Goal: Task Accomplishment & Management: Use online tool/utility

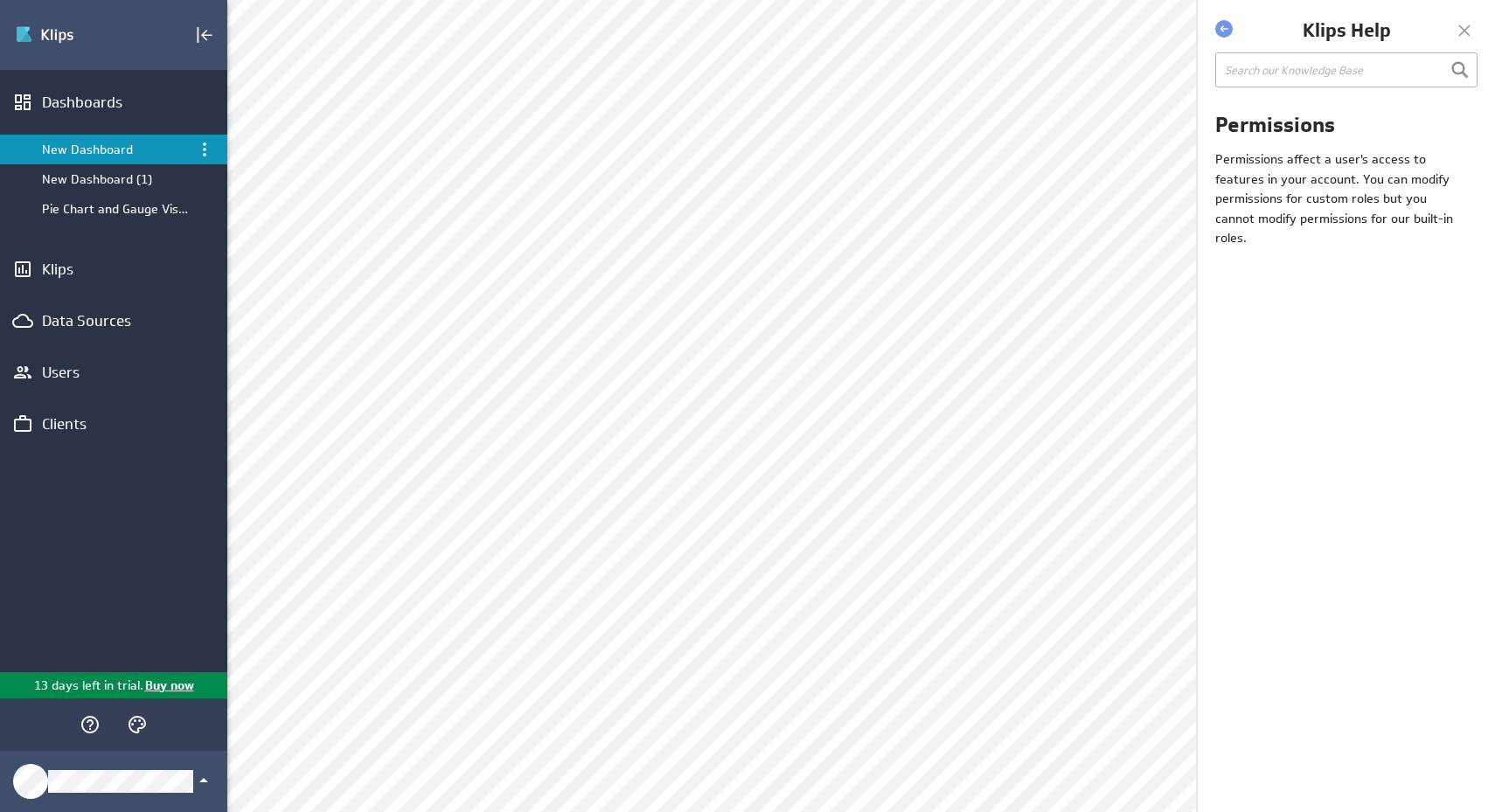
click at [1336, 362] on div "Permissions Permissions affect a user's access to features in your account. You…" at bounding box center [1346, 459] width 297 height 708
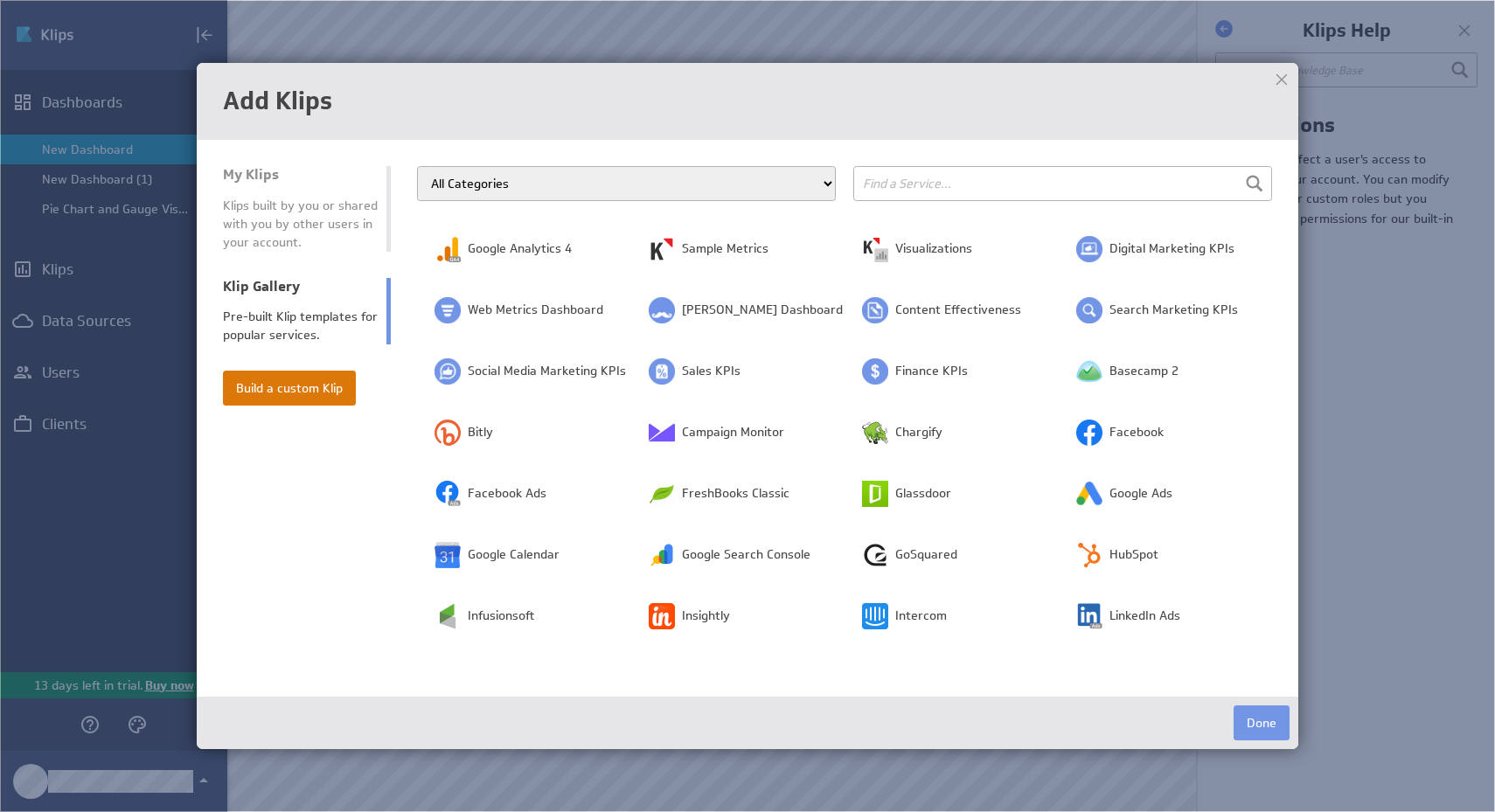
click at [254, 401] on button "Build a custom Klip" at bounding box center [289, 388] width 133 height 35
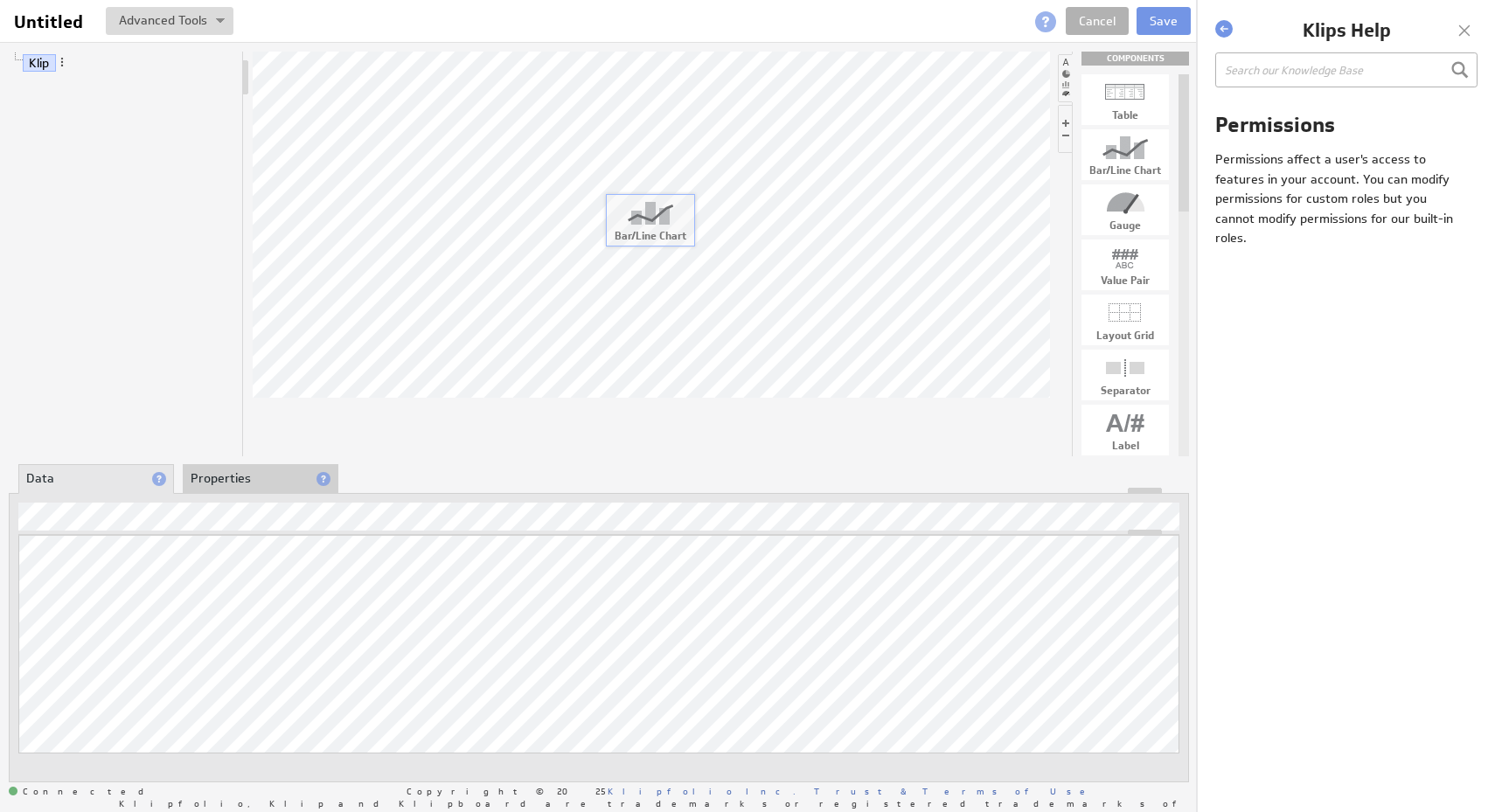
drag, startPoint x: 1137, startPoint y: 143, endPoint x: 656, endPoint y: 207, distance: 485.2
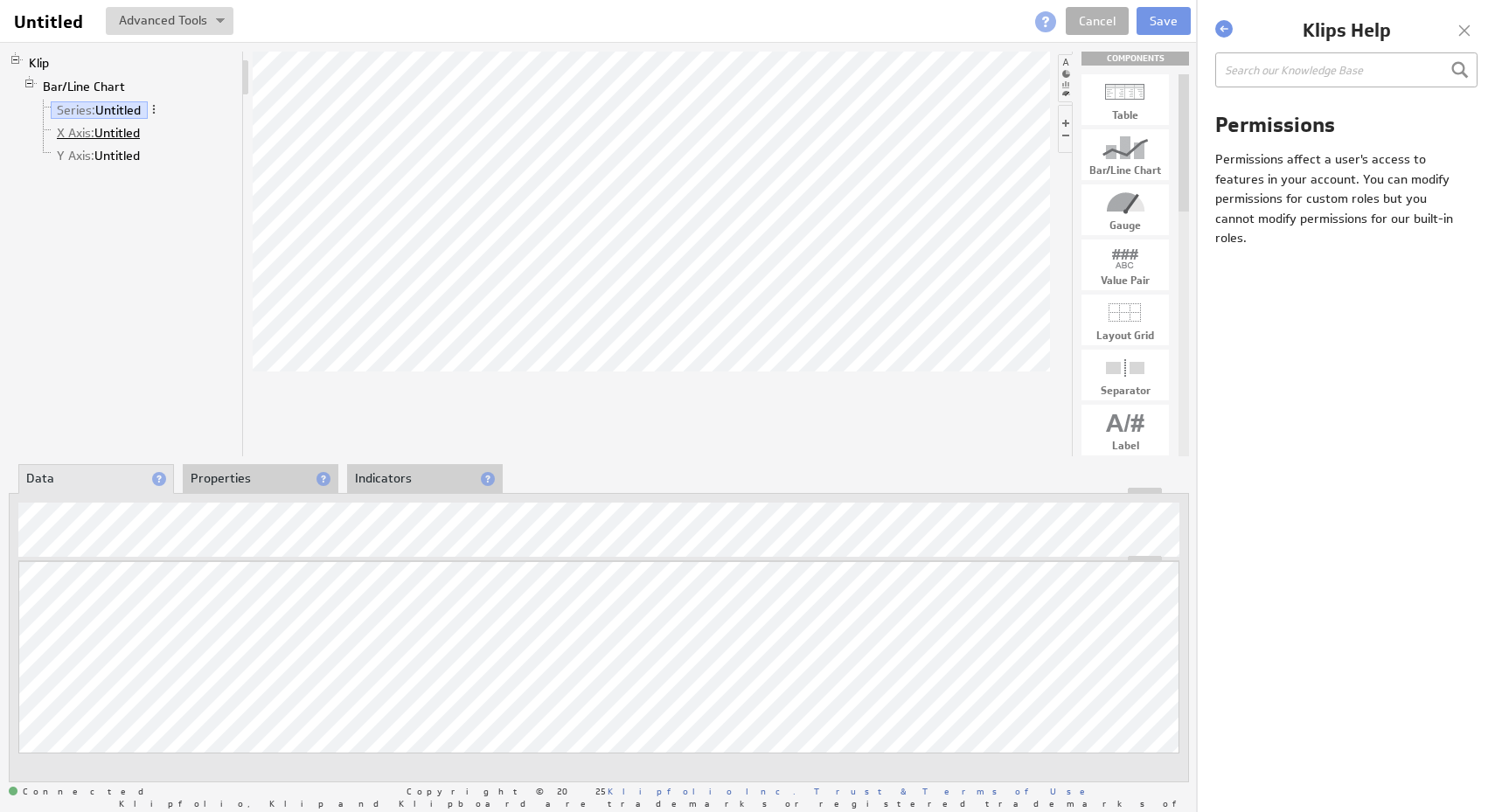
click at [107, 130] on link "X Axis: Untitled" at bounding box center [98, 132] width 96 height 18
click at [111, 157] on link "Y Axis: Untitled" at bounding box center [98, 156] width 96 height 18
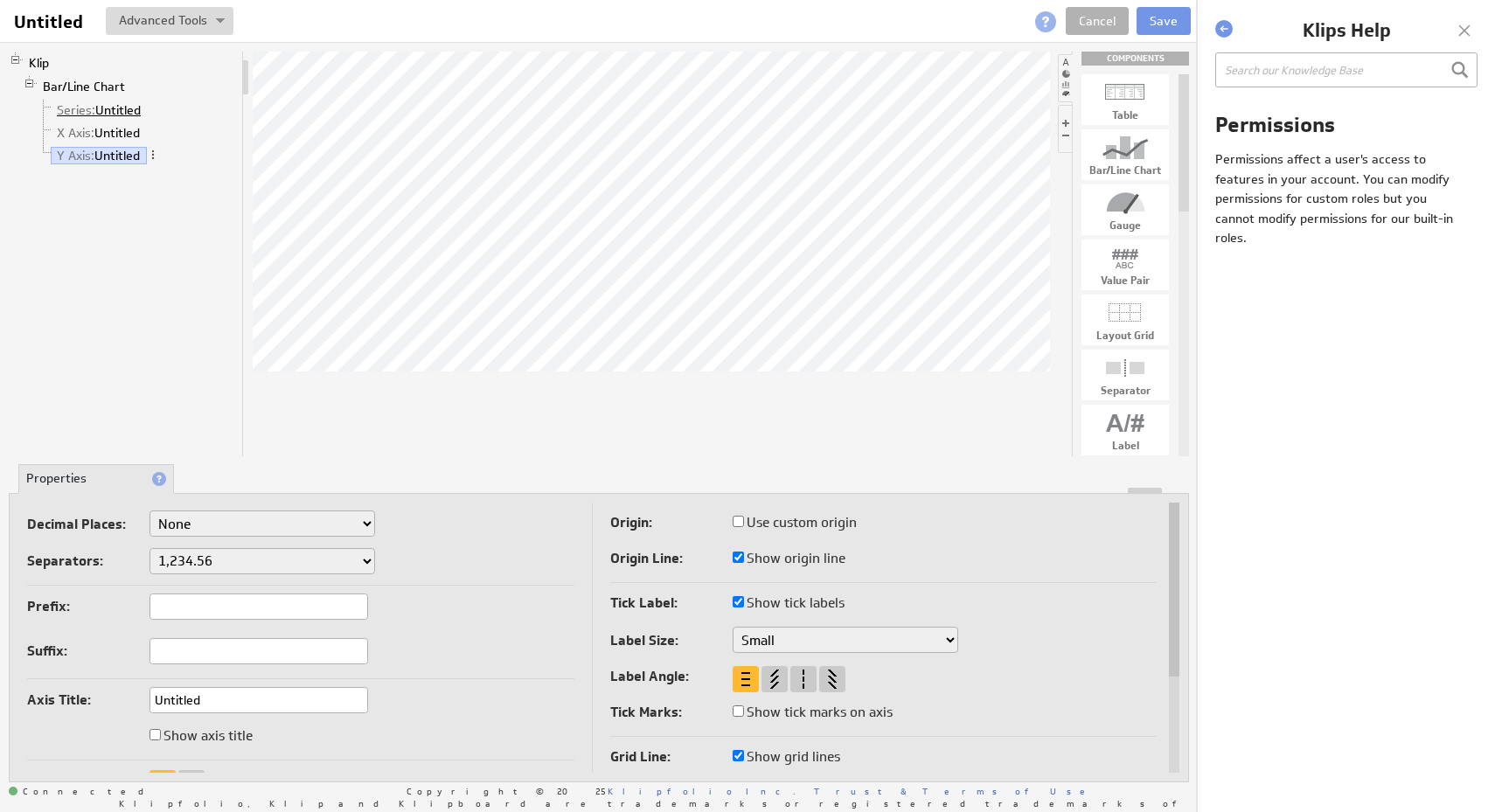
click at [127, 106] on link "Series: Untitled" at bounding box center [99, 110] width 97 height 18
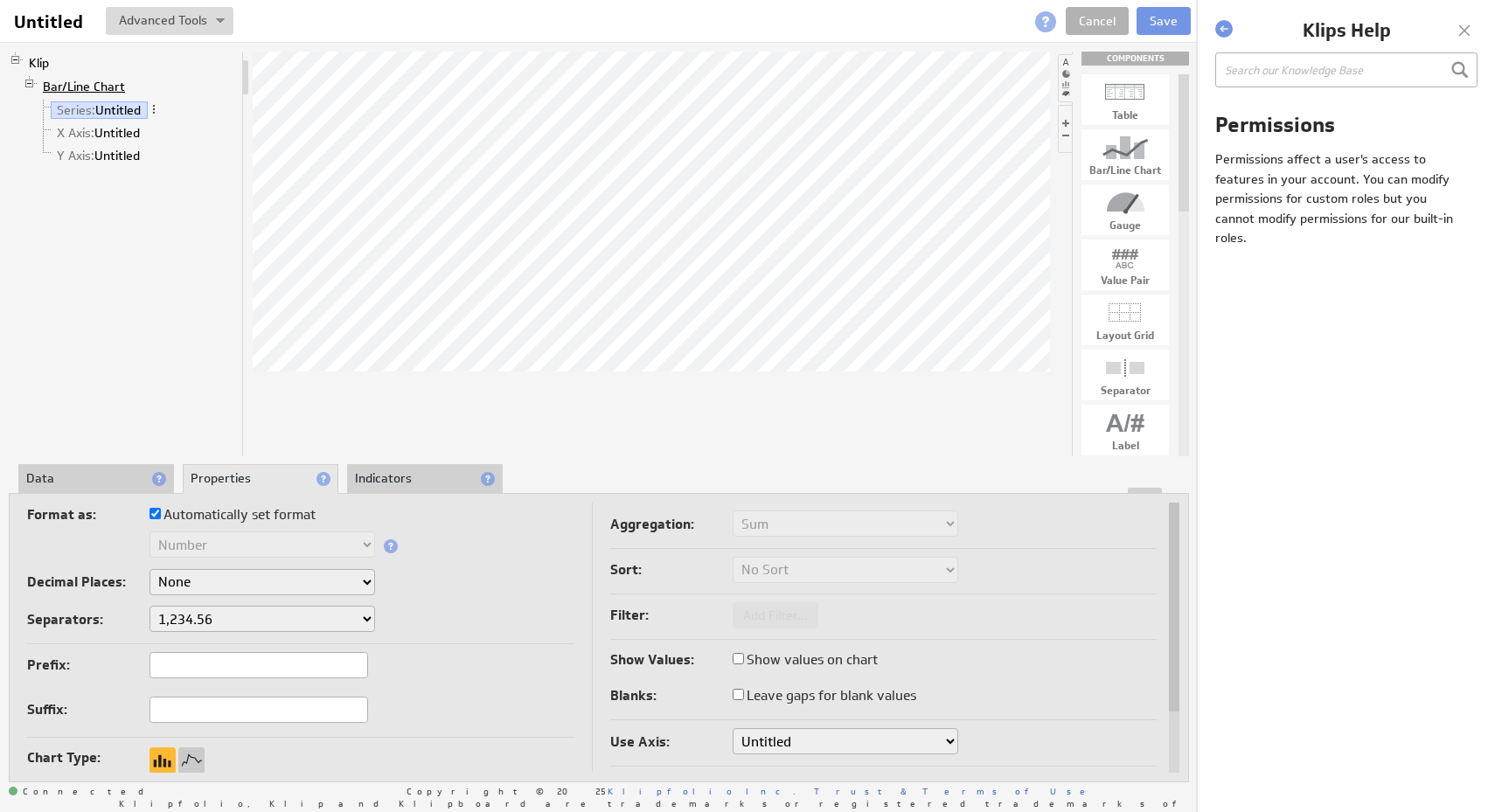
click at [119, 81] on link "Bar/Line Chart" at bounding box center [84, 87] width 95 height 18
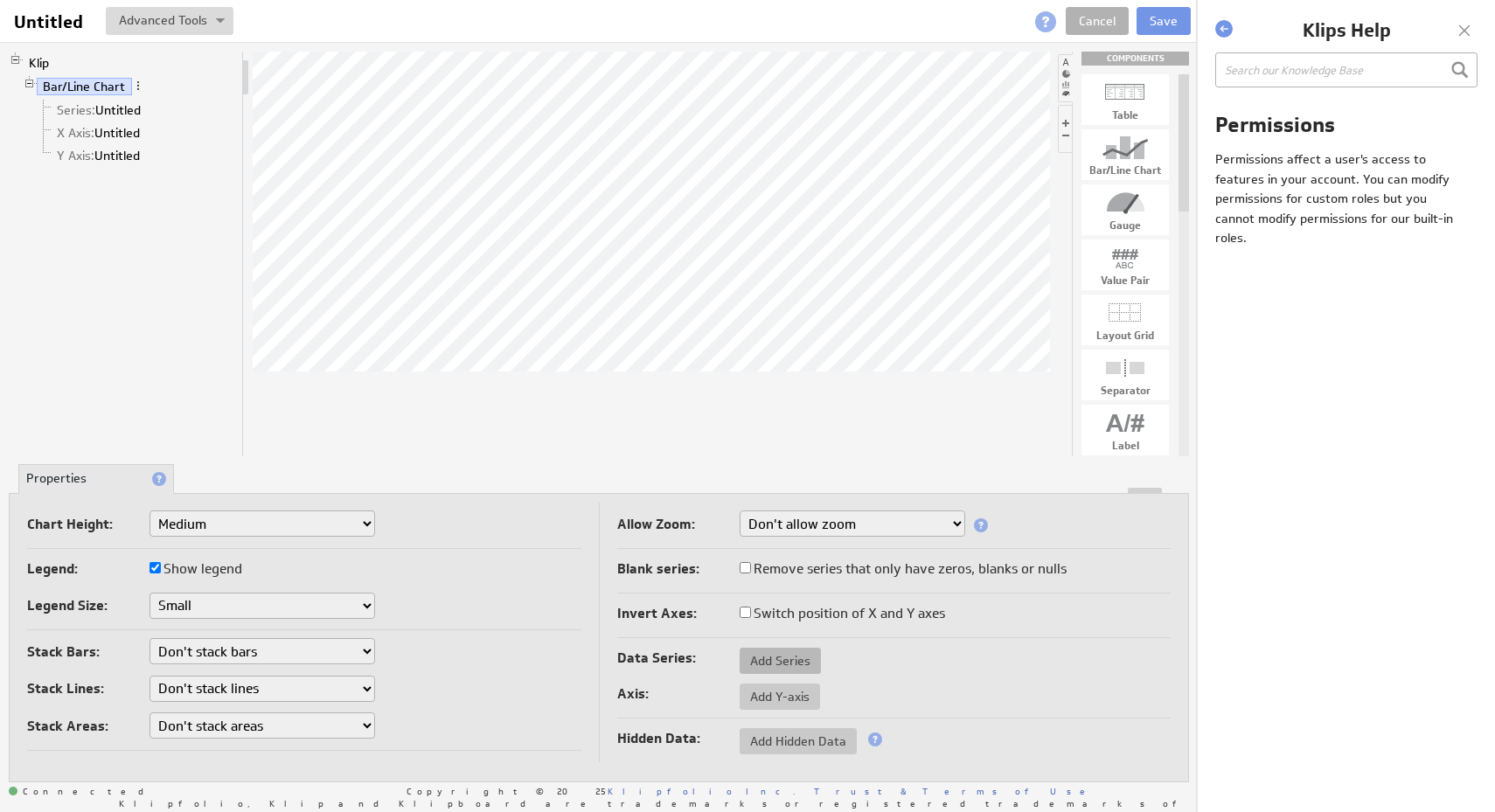
click at [794, 654] on span "Add Series" at bounding box center [780, 660] width 81 height 16
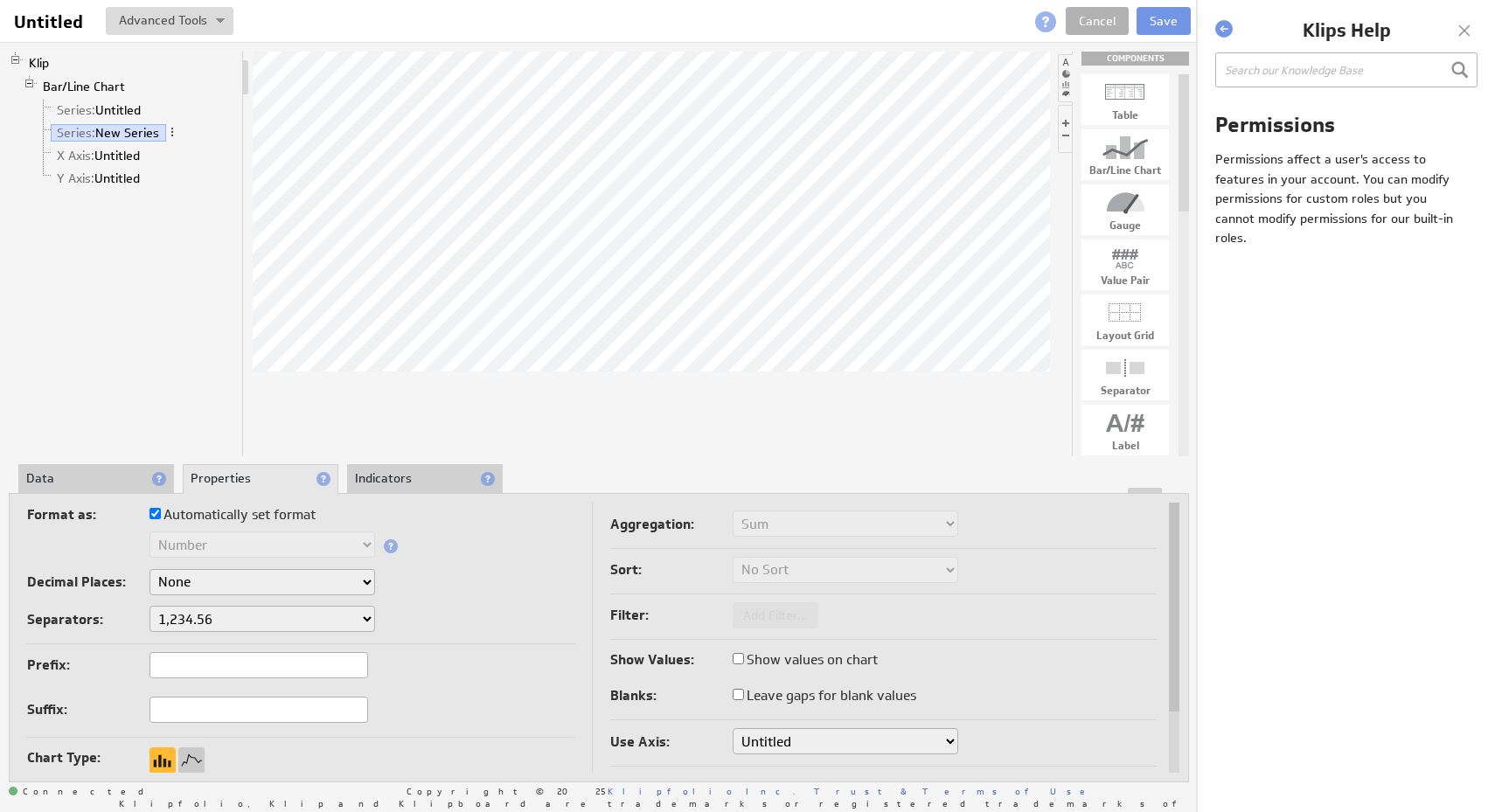
click at [106, 479] on li "Data" at bounding box center [96, 480] width 156 height 30
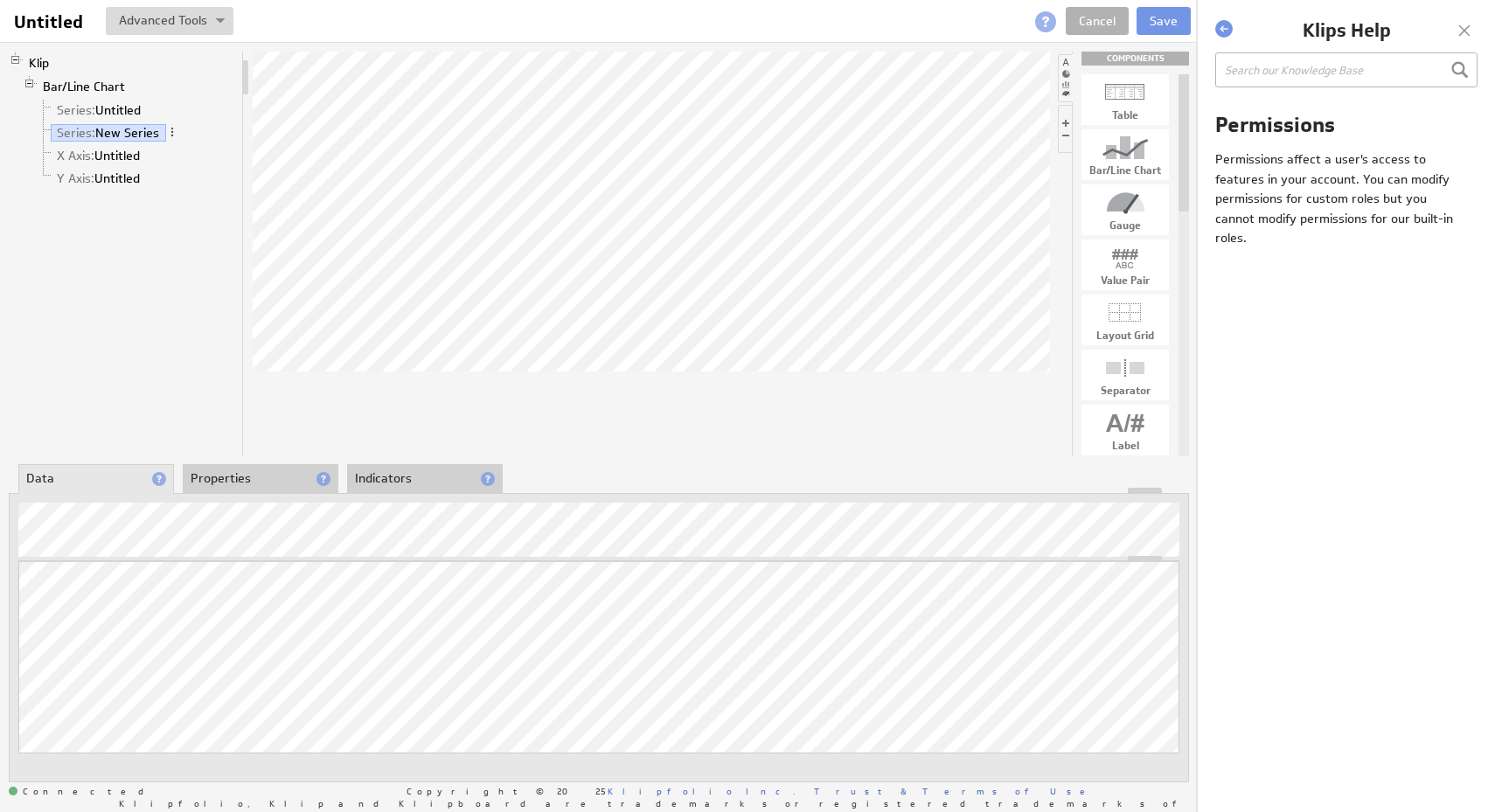
click at [415, 480] on li "Indicators" at bounding box center [425, 480] width 156 height 30
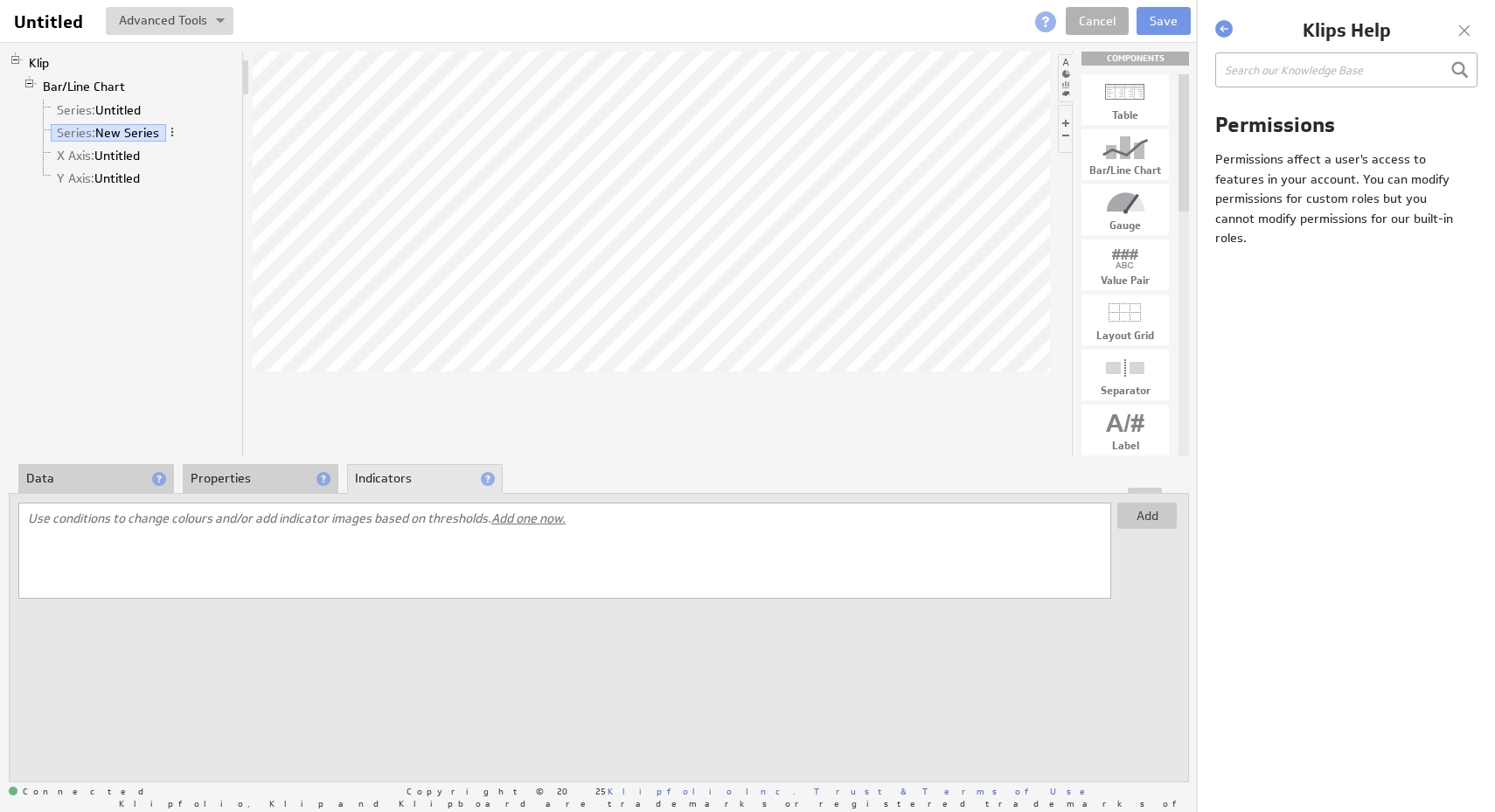
click at [102, 482] on li "Data" at bounding box center [96, 480] width 156 height 30
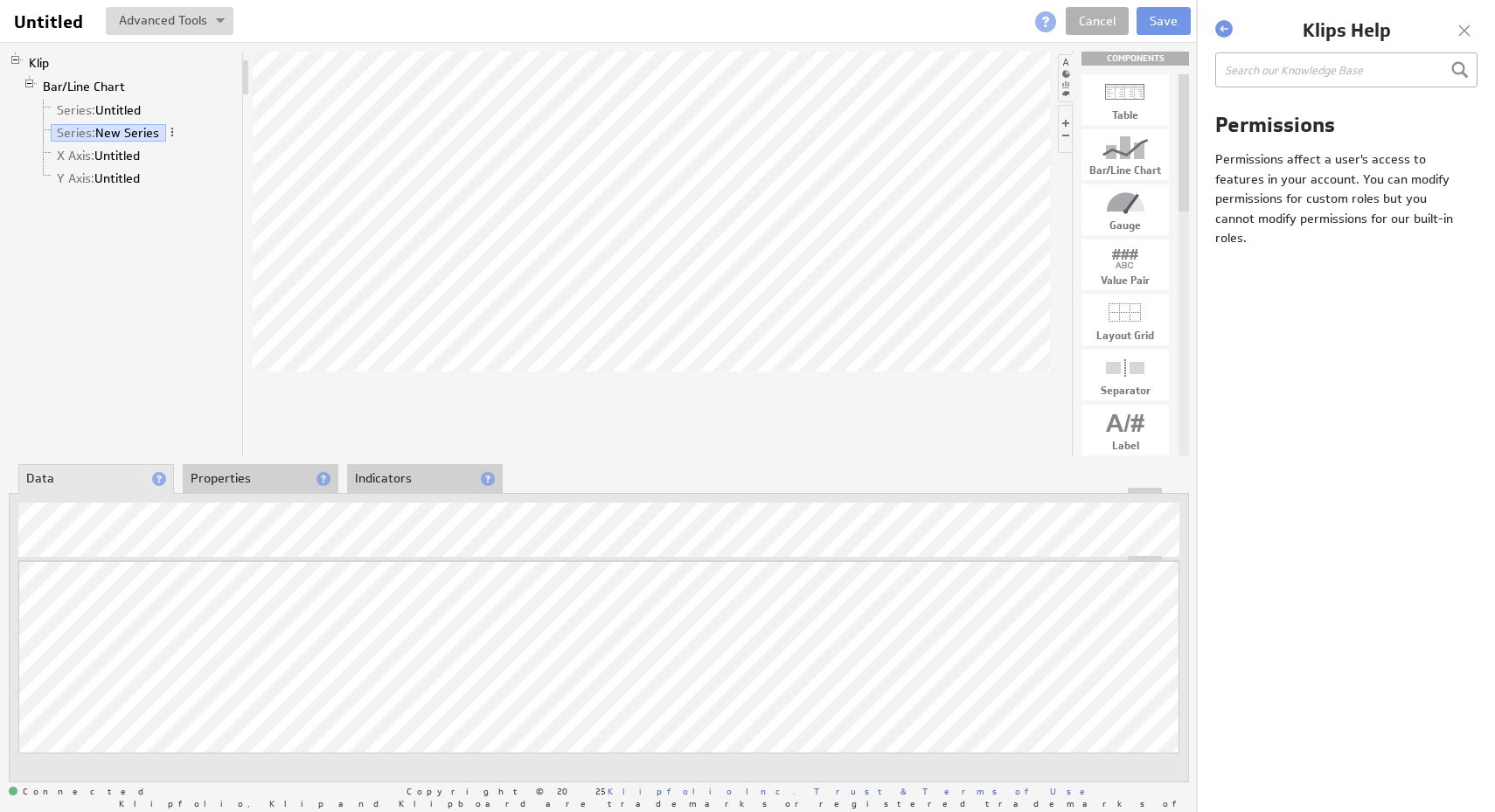
click at [415, 484] on li "Indicators" at bounding box center [425, 480] width 156 height 30
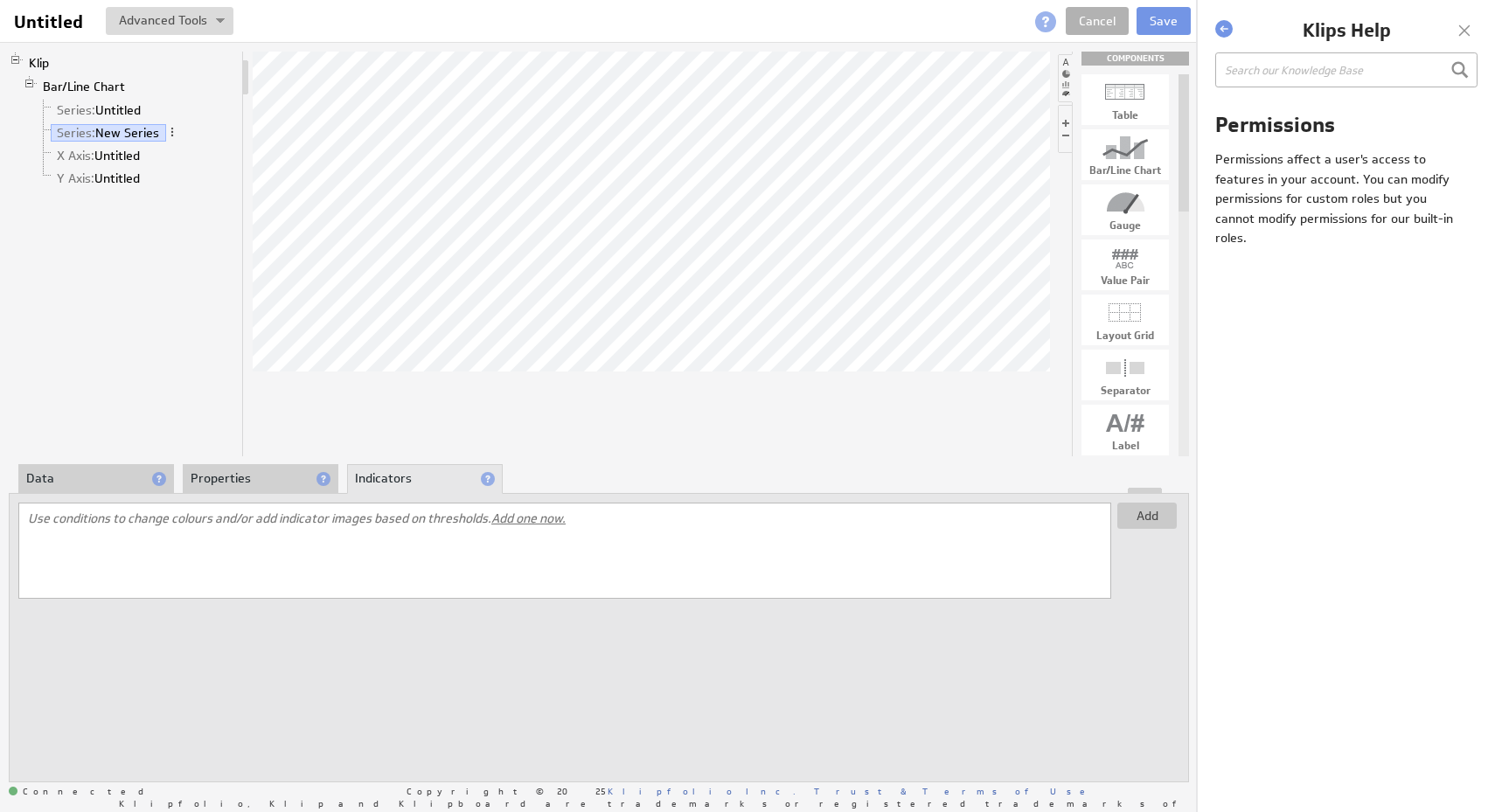
click at [249, 467] on li "Properties" at bounding box center [260, 480] width 156 height 30
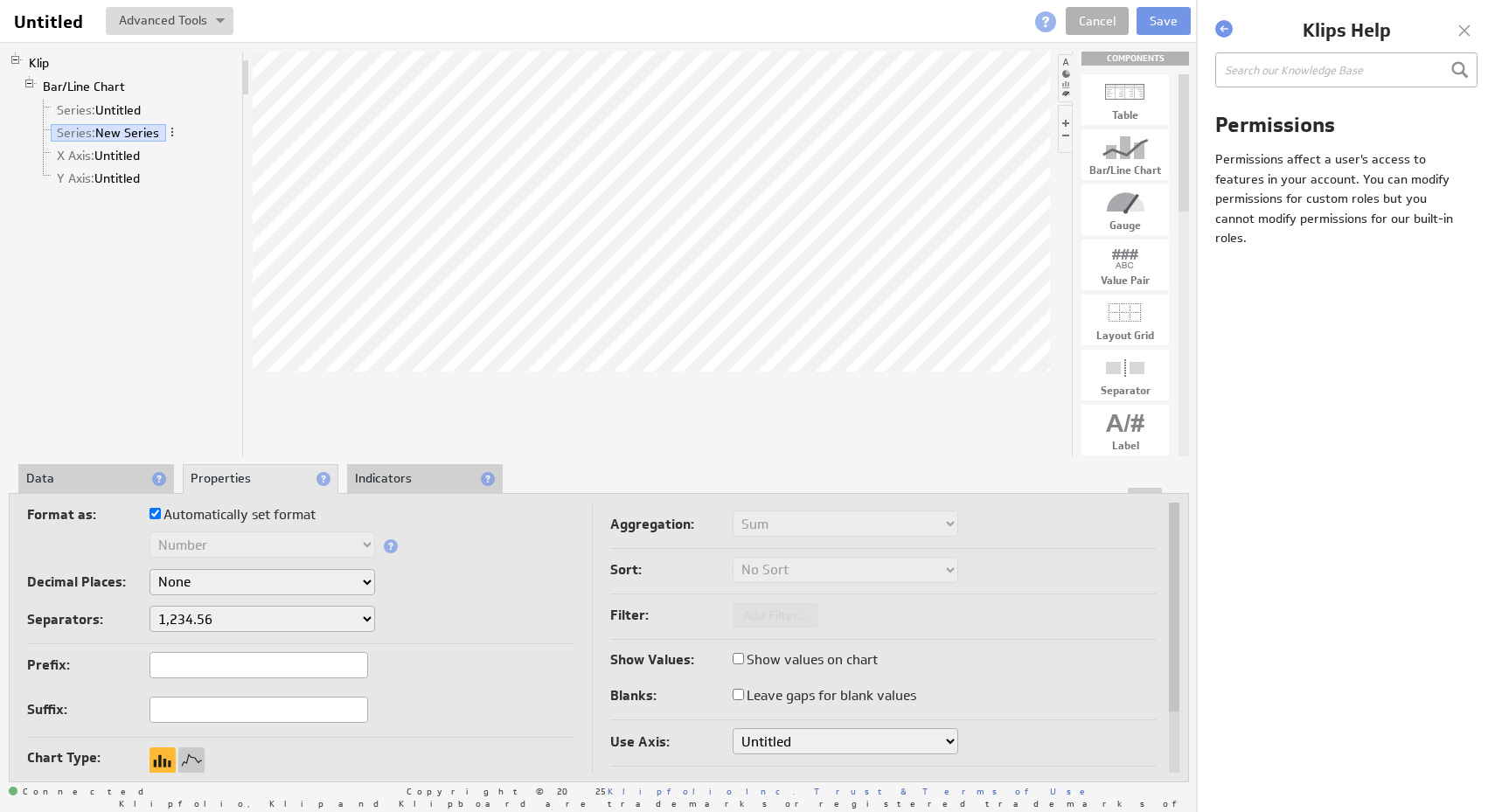
click at [135, 480] on li "Data" at bounding box center [96, 480] width 156 height 30
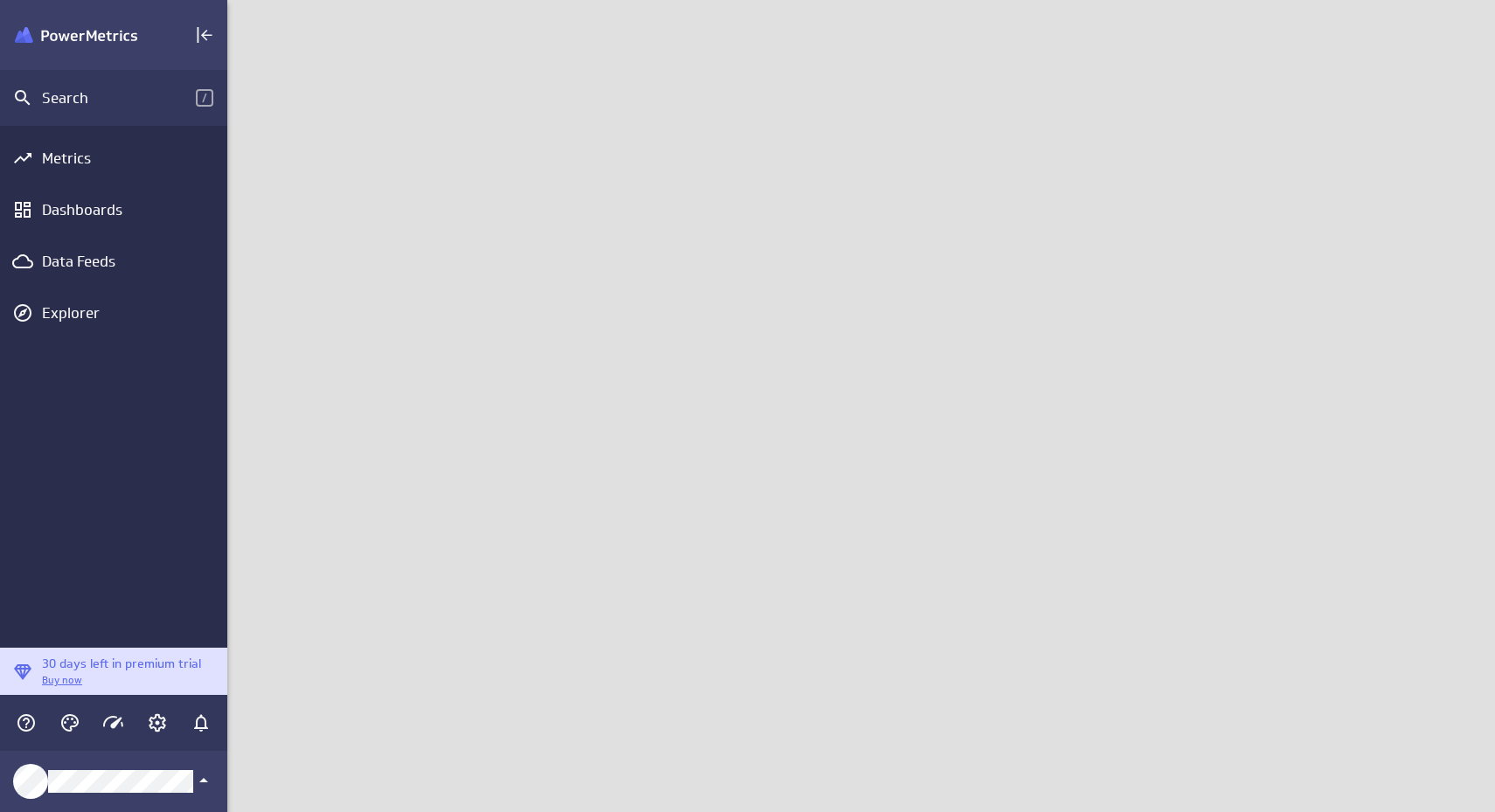
scroll to position [813, 1269]
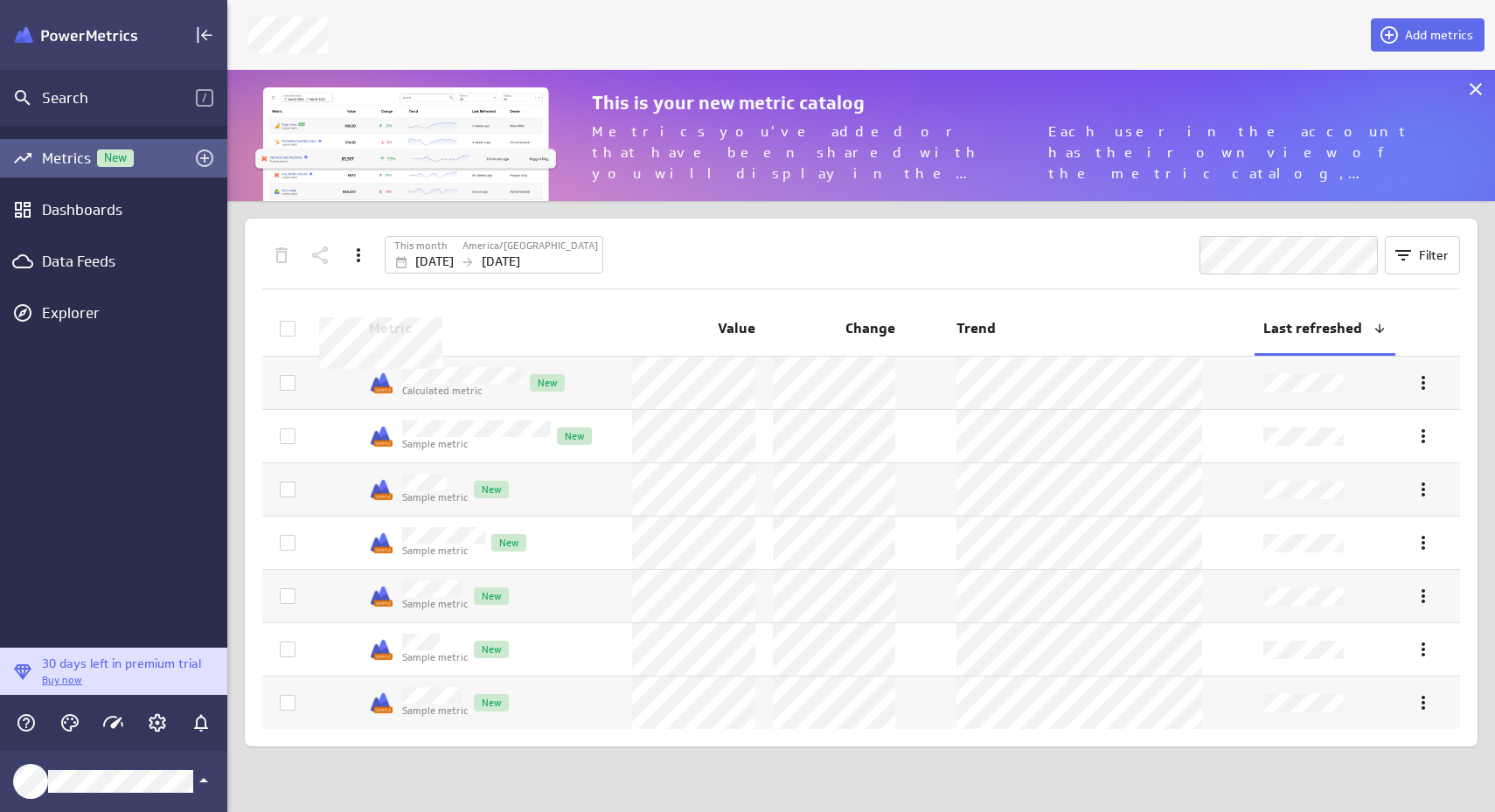
scroll to position [813, 1269]
click at [62, 209] on div "Dashboards" at bounding box center [114, 210] width 143 height 20
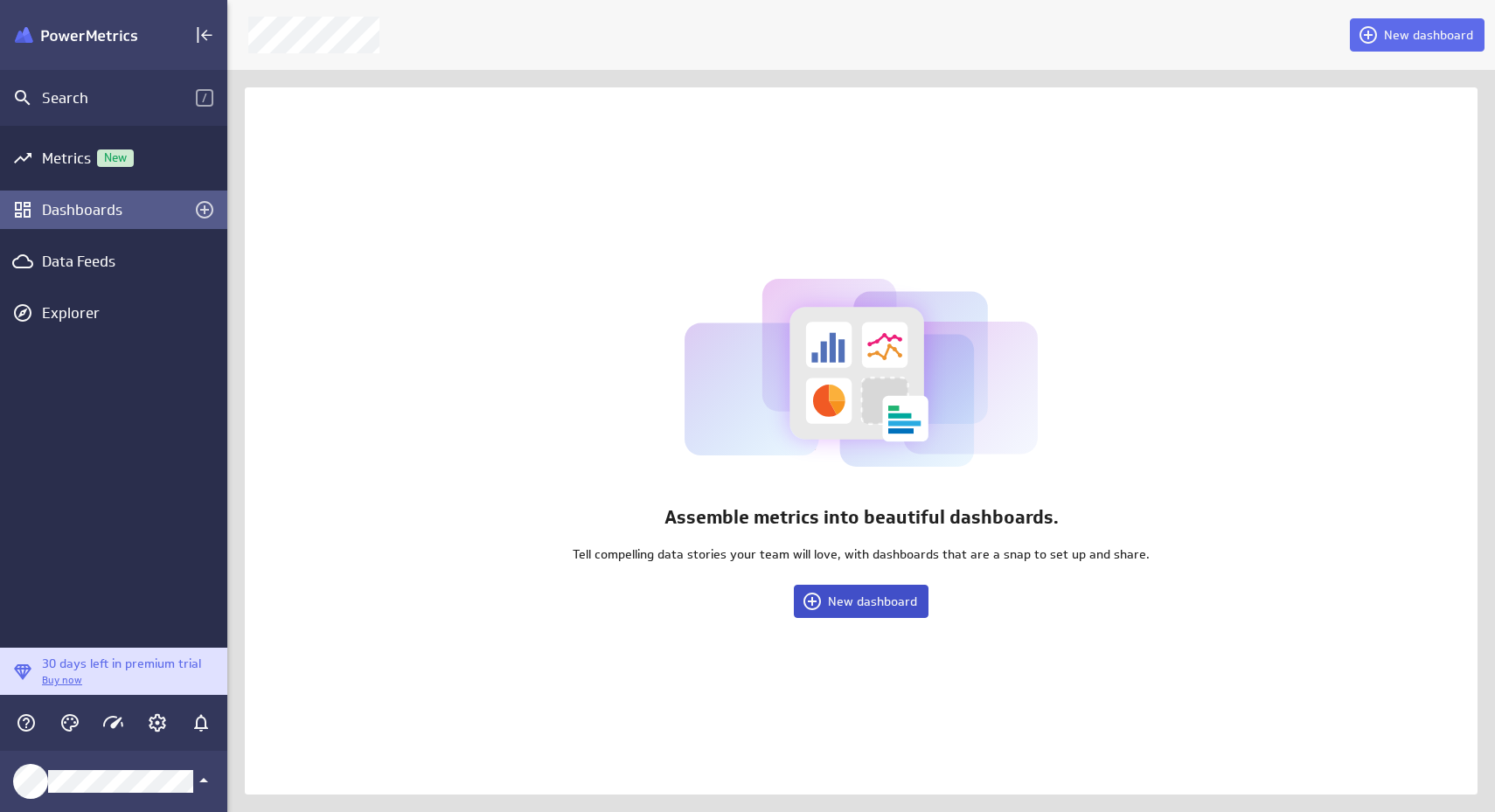
click at [848, 596] on span "New dashboard" at bounding box center [873, 601] width 89 height 16
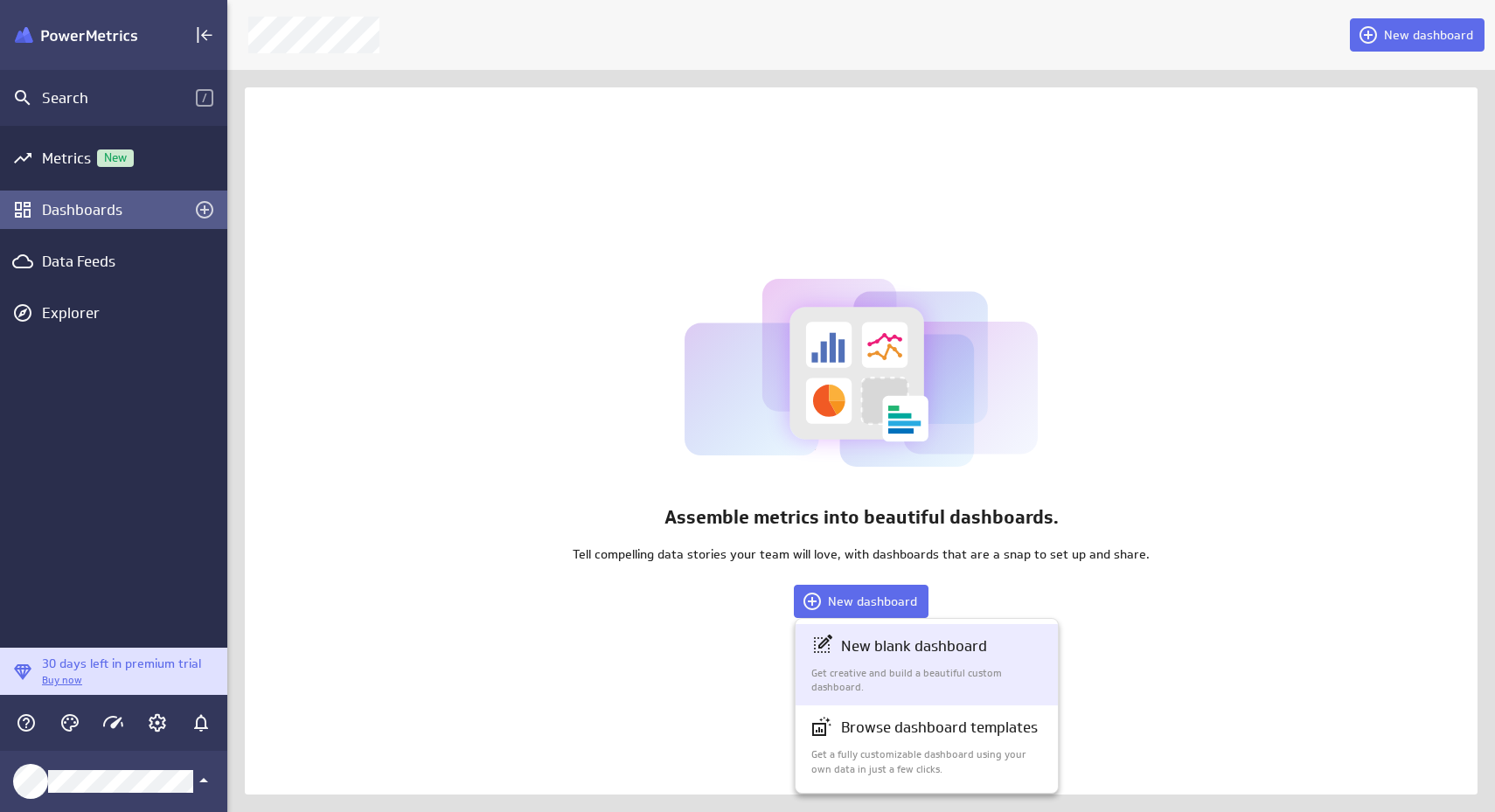
click at [890, 650] on p "New blank dashboard" at bounding box center [914, 646] width 146 height 21
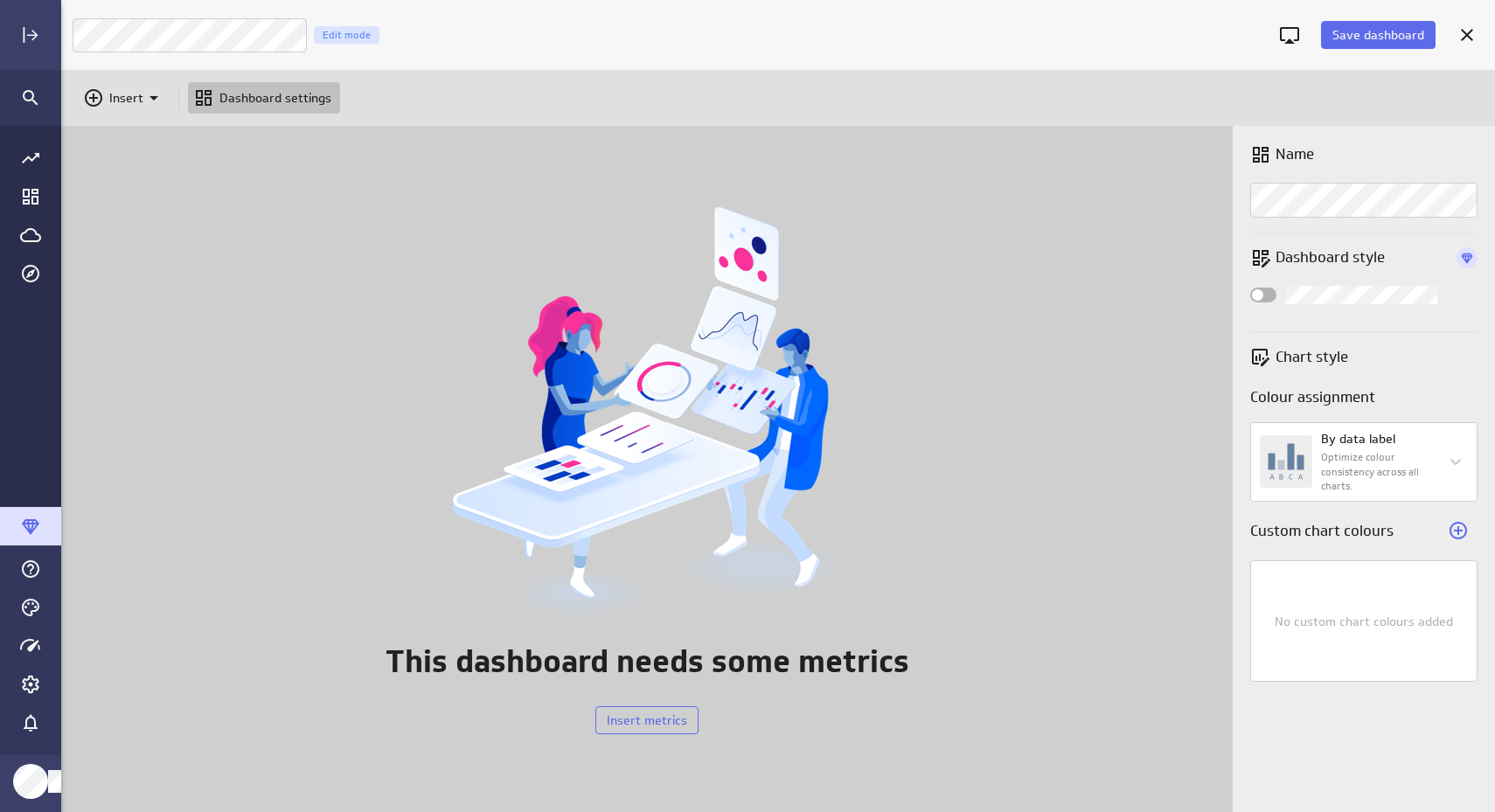
scroll to position [8, 8]
click at [0, 0] on input "Widget Properties" at bounding box center [0, 0] width 0 height 0
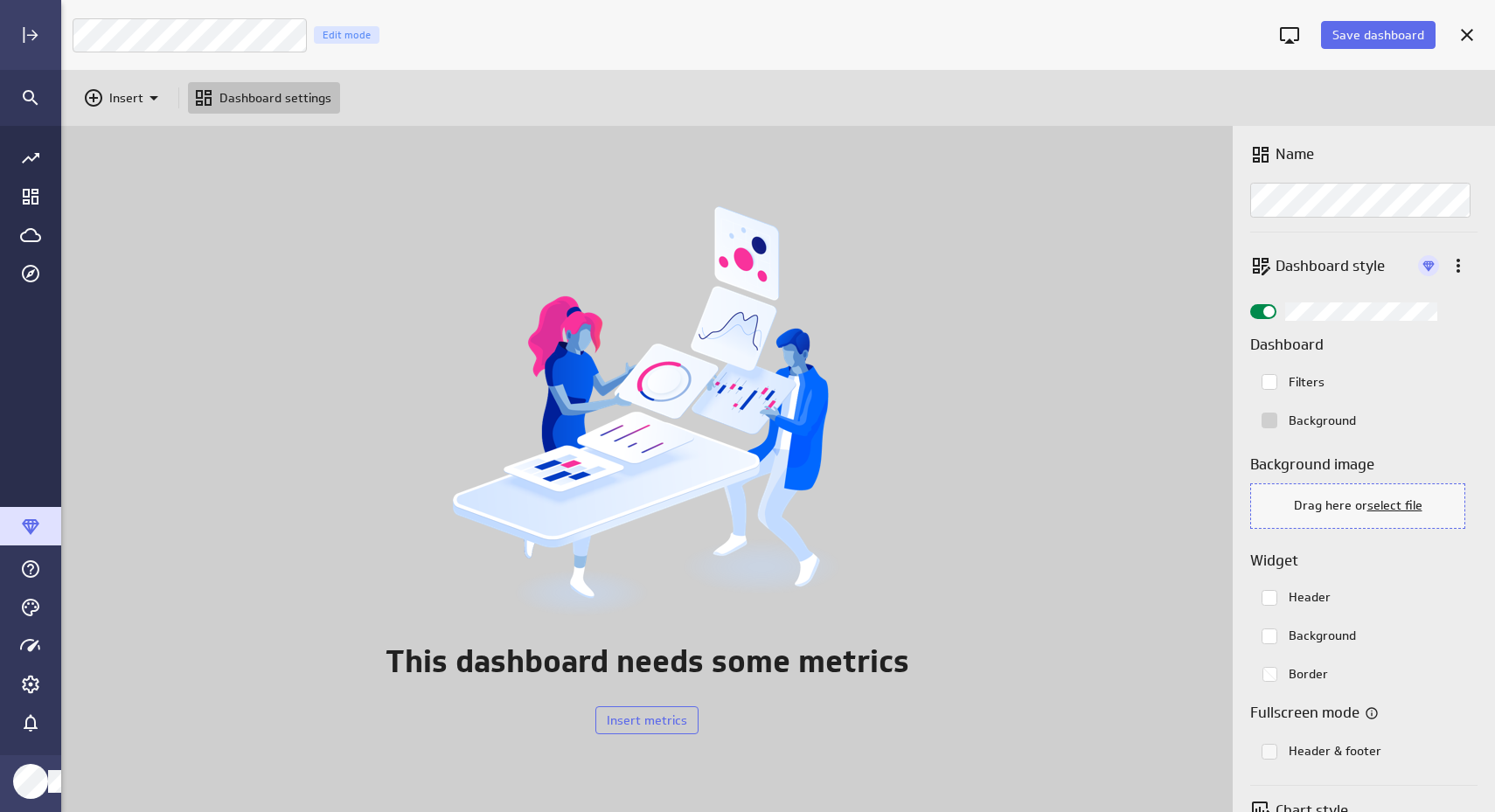
click at [0, 0] on input "Widget Properties" at bounding box center [0, 0] width 0 height 0
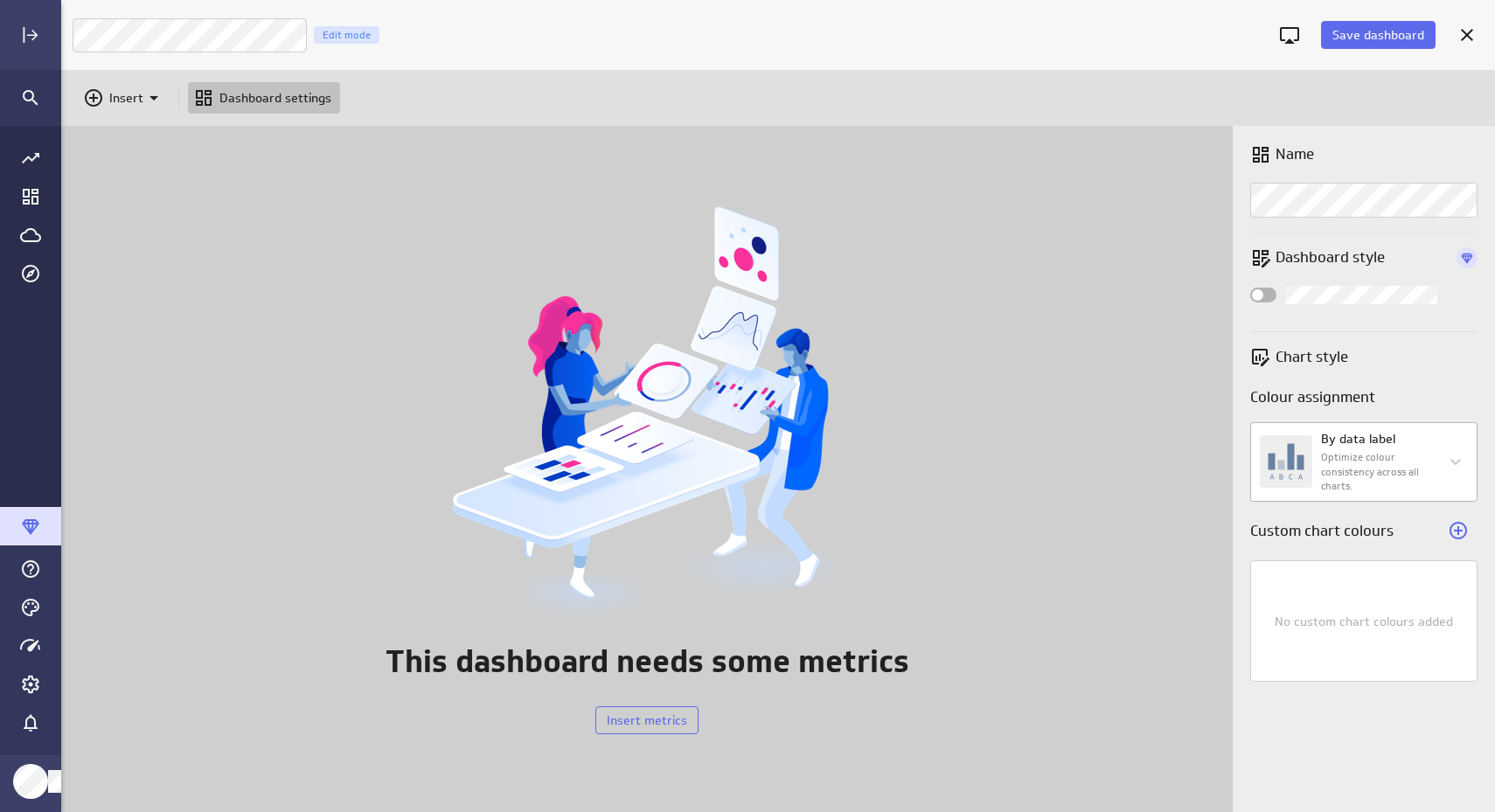
click at [1328, 453] on body "Save dashboard Untitled Dashboard Edit mode Insert Dashboard settings This dash…" at bounding box center [747, 406] width 1495 height 812
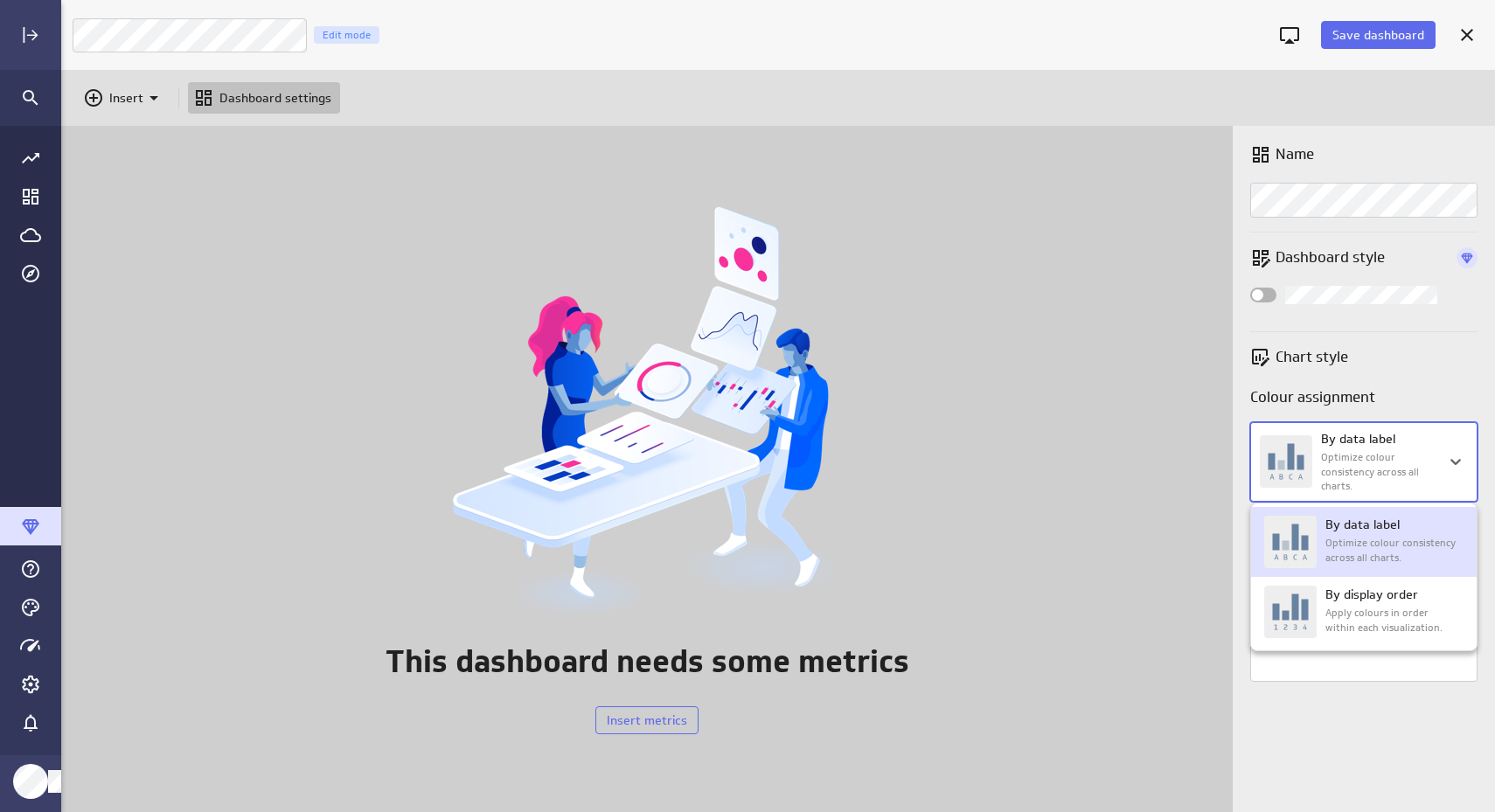
click at [1298, 564] on img at bounding box center [1291, 542] width 52 height 52
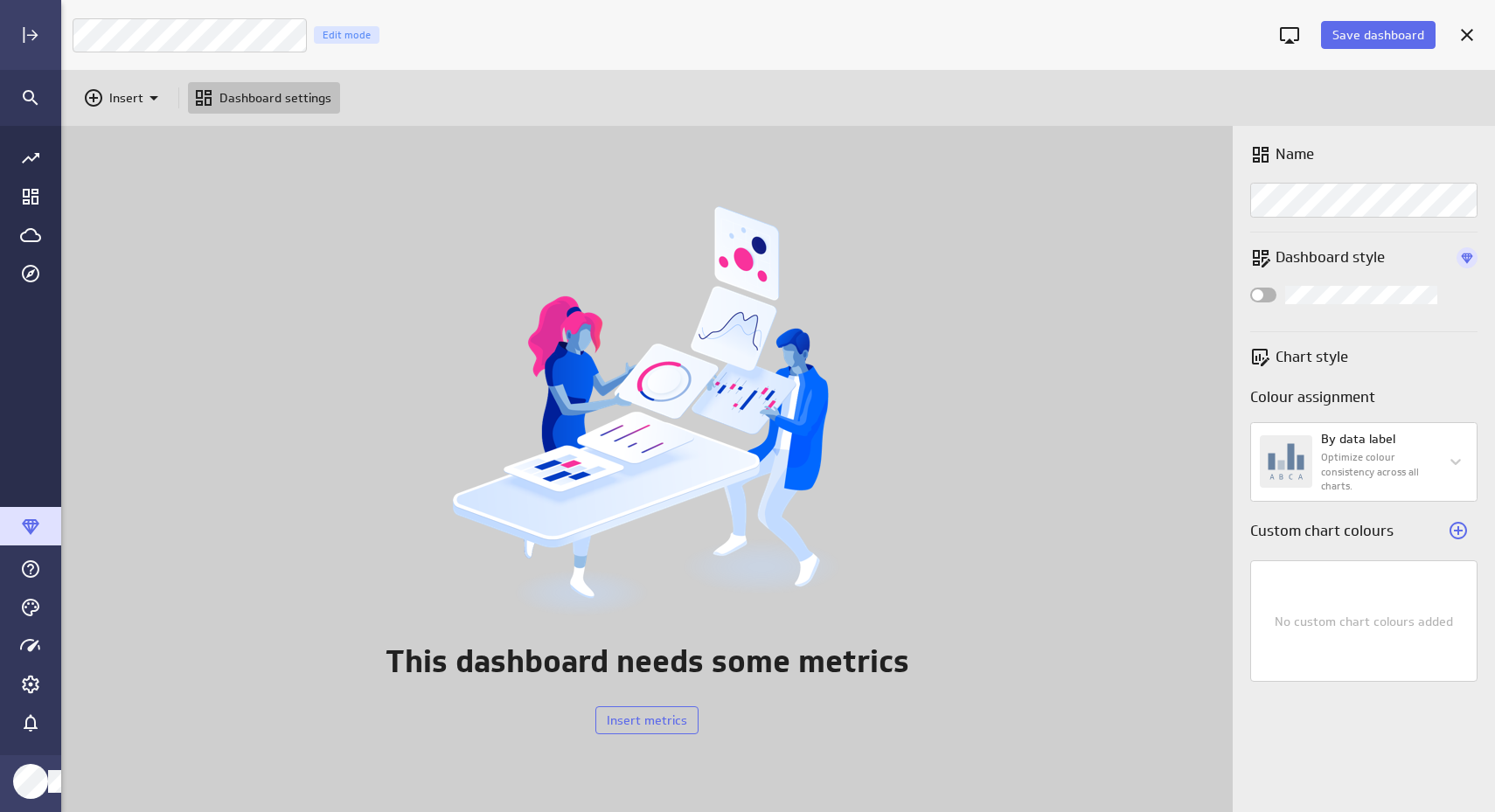
click at [1314, 593] on div "No custom chart colours added" at bounding box center [1365, 621] width 227 height 121
click at [621, 719] on span "Insert metrics" at bounding box center [647, 720] width 80 height 16
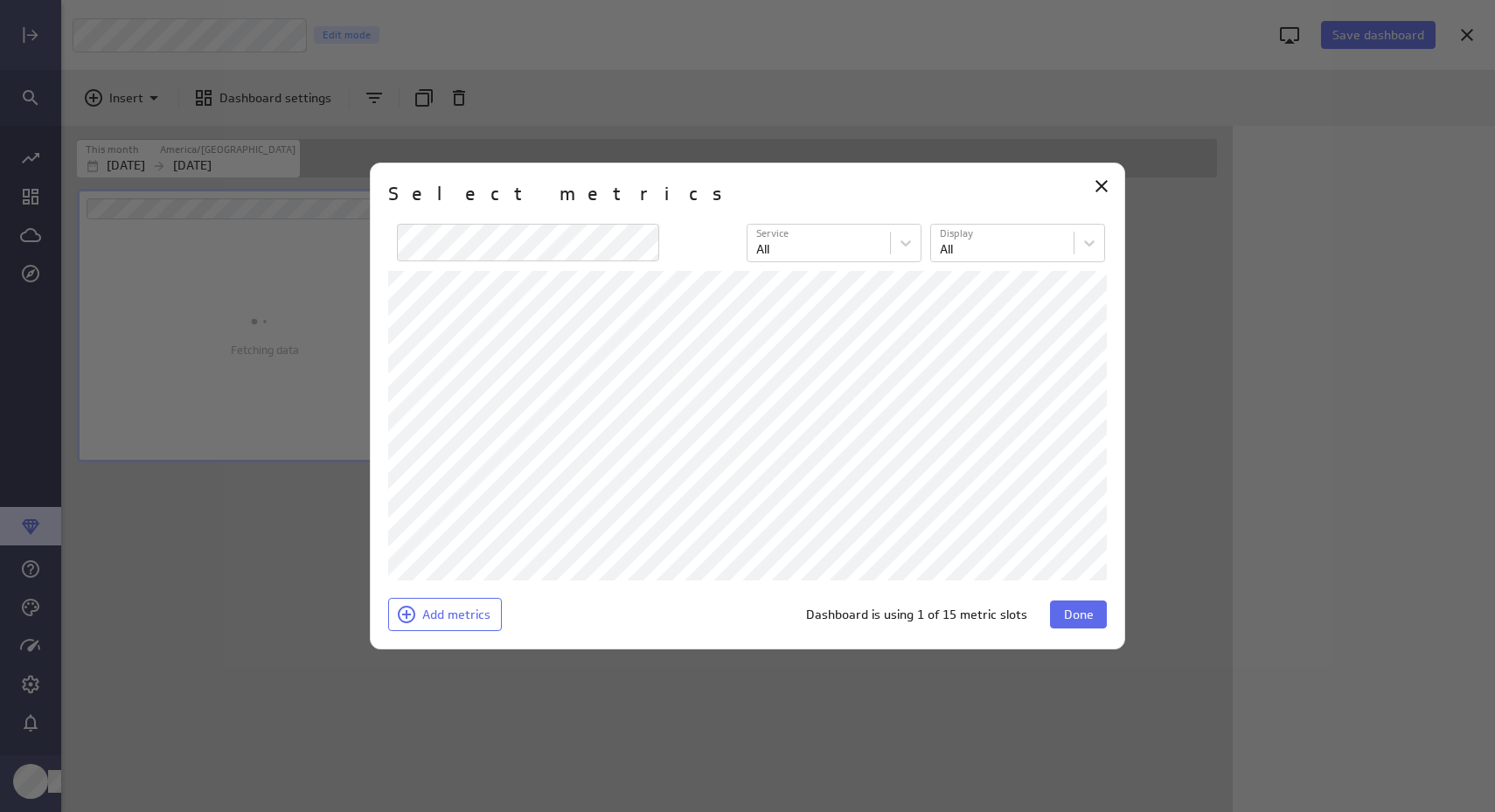
scroll to position [628, 1148]
click at [1089, 613] on span "Done" at bounding box center [1080, 615] width 30 height 16
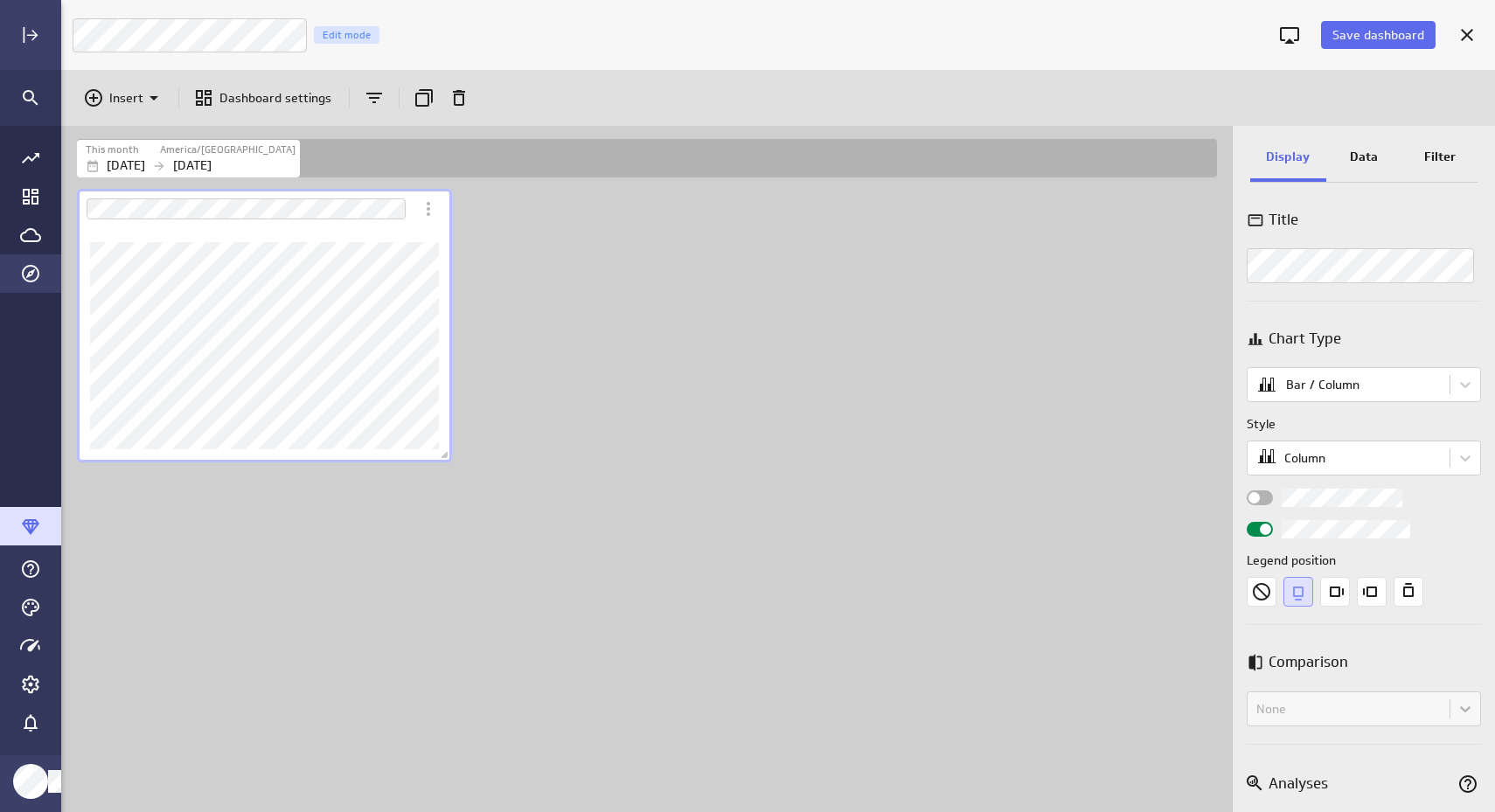
click at [31, 273] on icon "Explorer" at bounding box center [31, 274] width 21 height 21
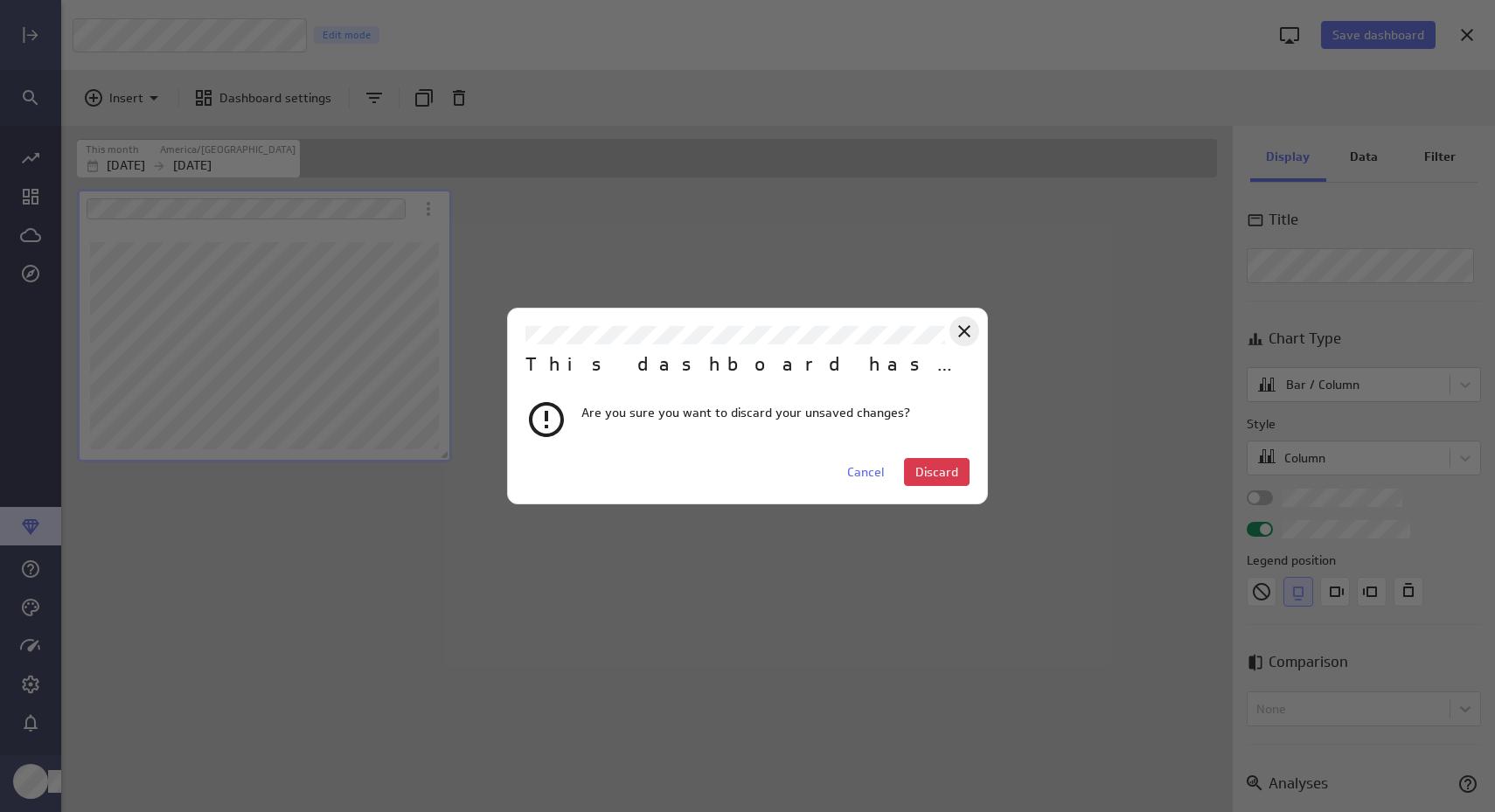
click at [965, 331] on icon "Close" at bounding box center [964, 331] width 12 height 12
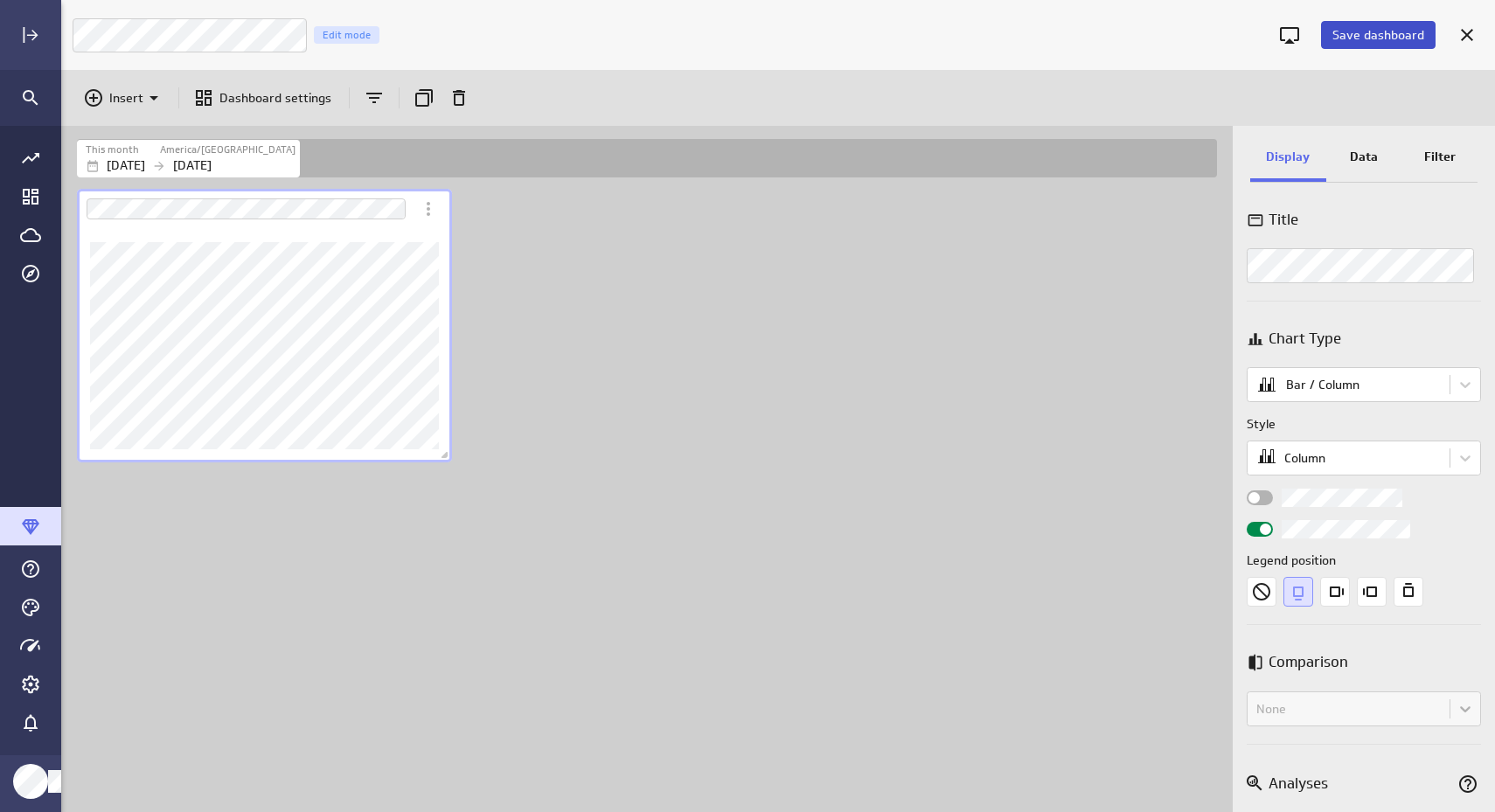
click at [1373, 37] on span "Save dashboard" at bounding box center [1379, 34] width 92 height 16
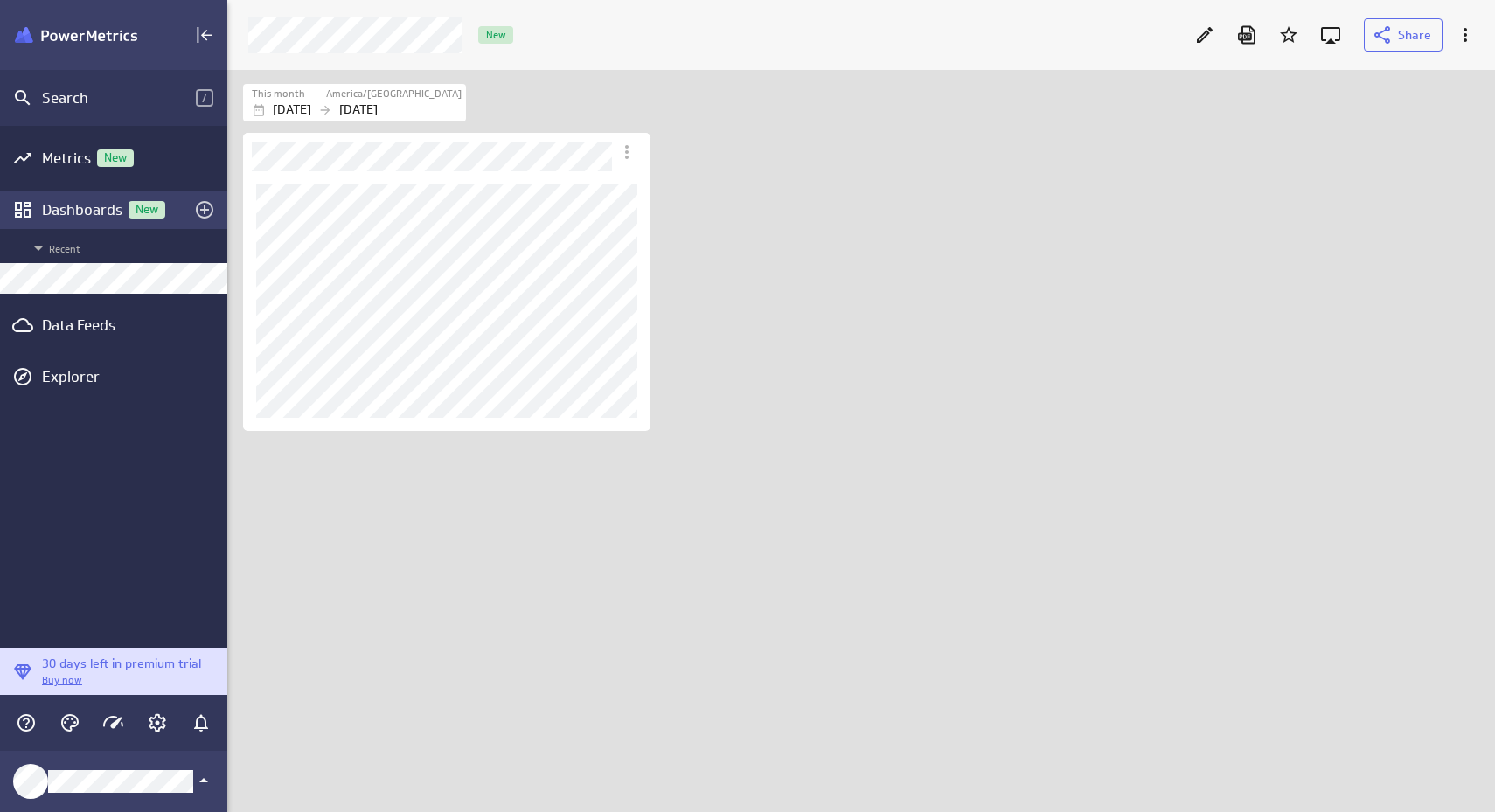
click at [75, 206] on div "Dashboards New" at bounding box center [114, 210] width 143 height 20
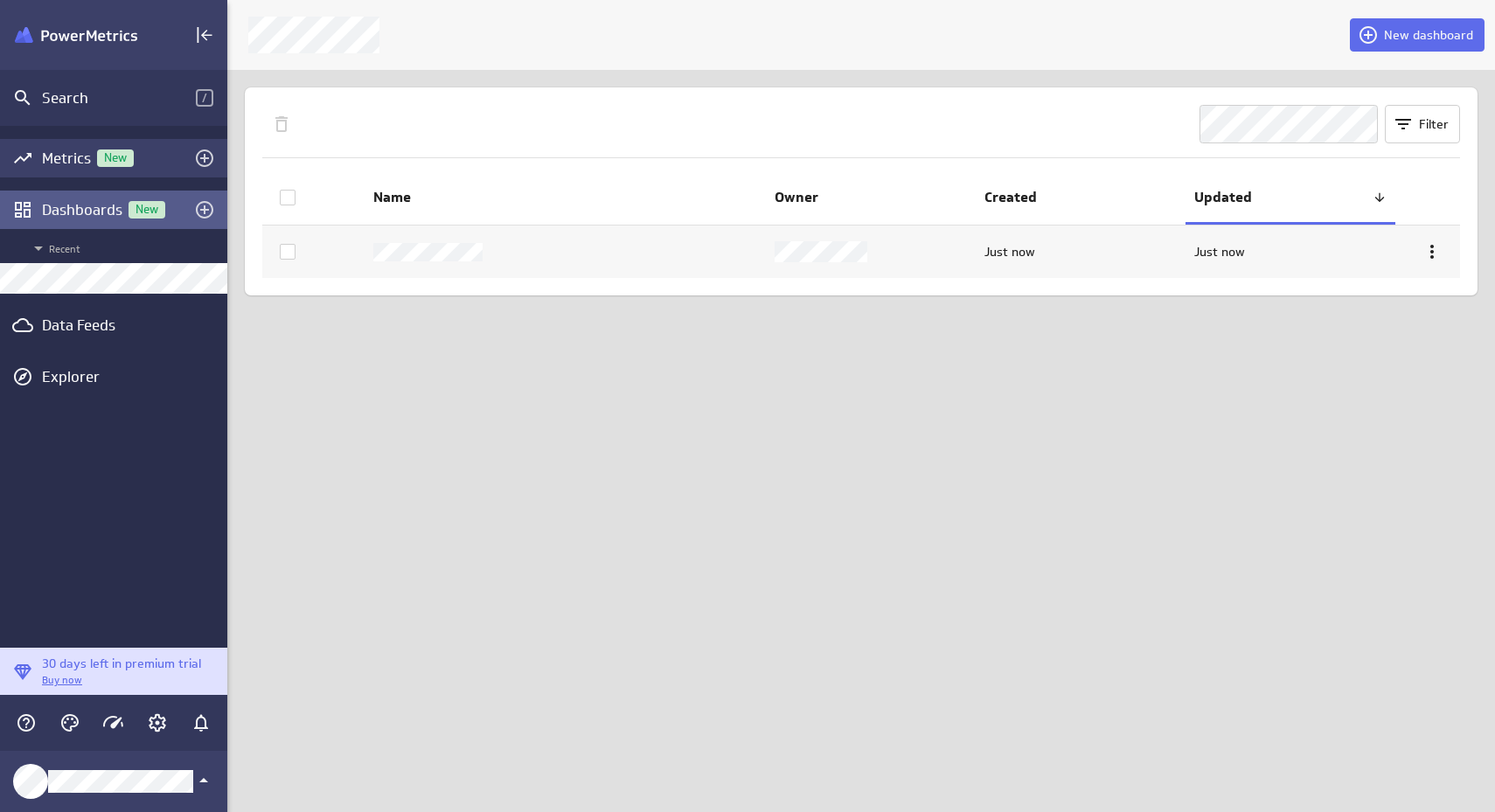
click at [72, 156] on div "Metrics New" at bounding box center [114, 158] width 143 height 20
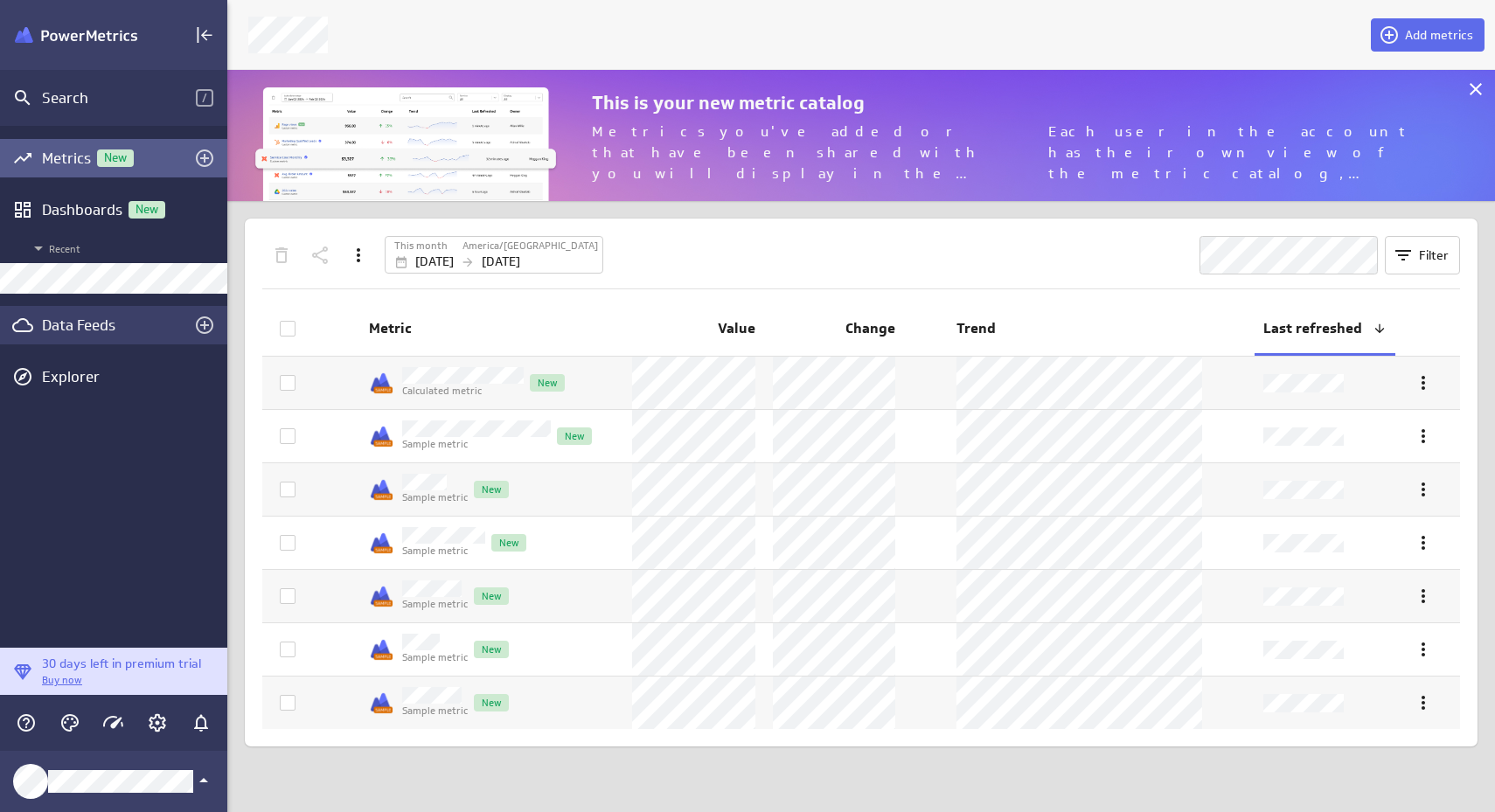
click at [80, 320] on div "Data Feeds" at bounding box center [114, 325] width 143 height 20
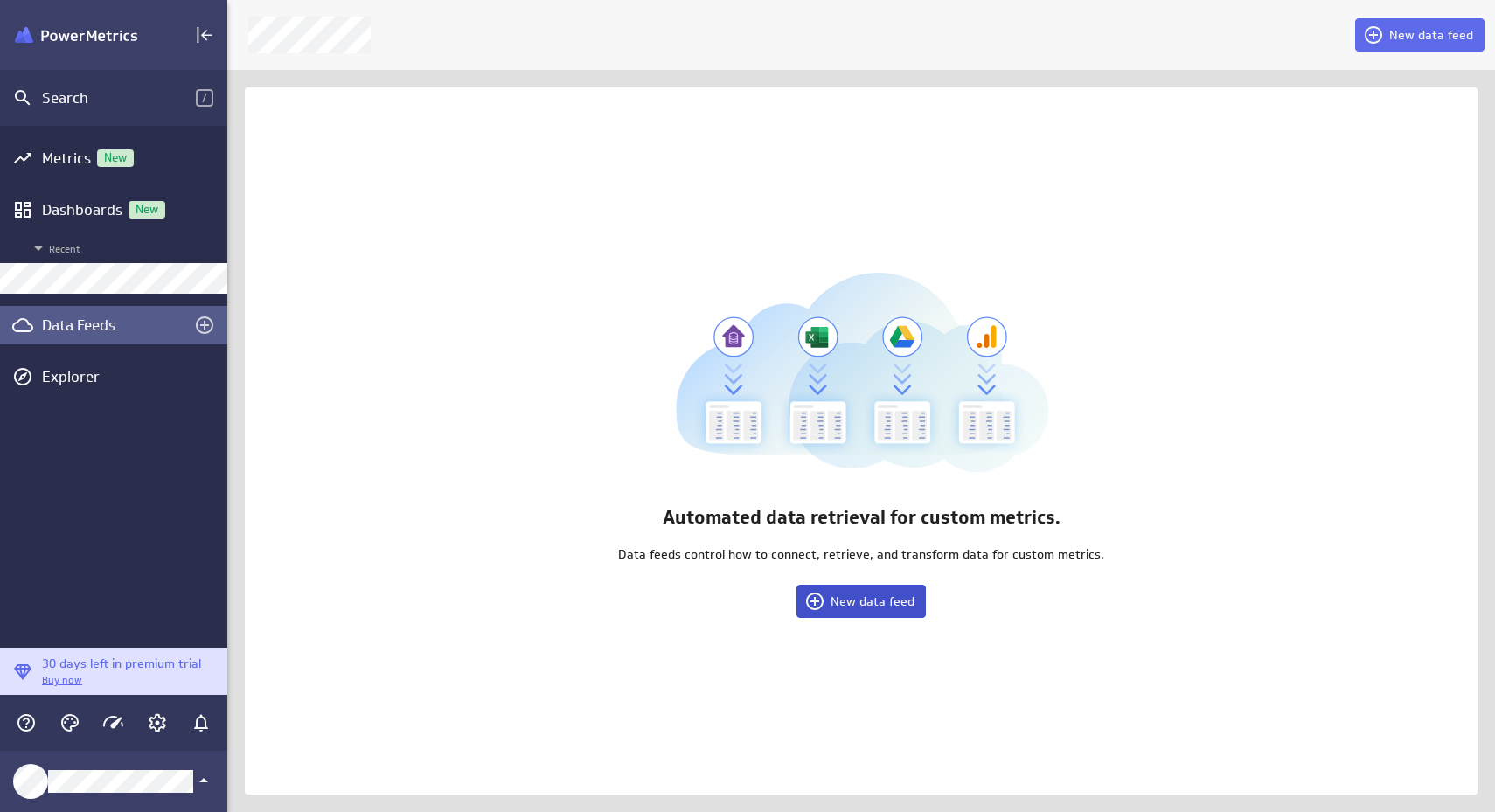
click at [881, 602] on span "New data feed" at bounding box center [873, 601] width 84 height 16
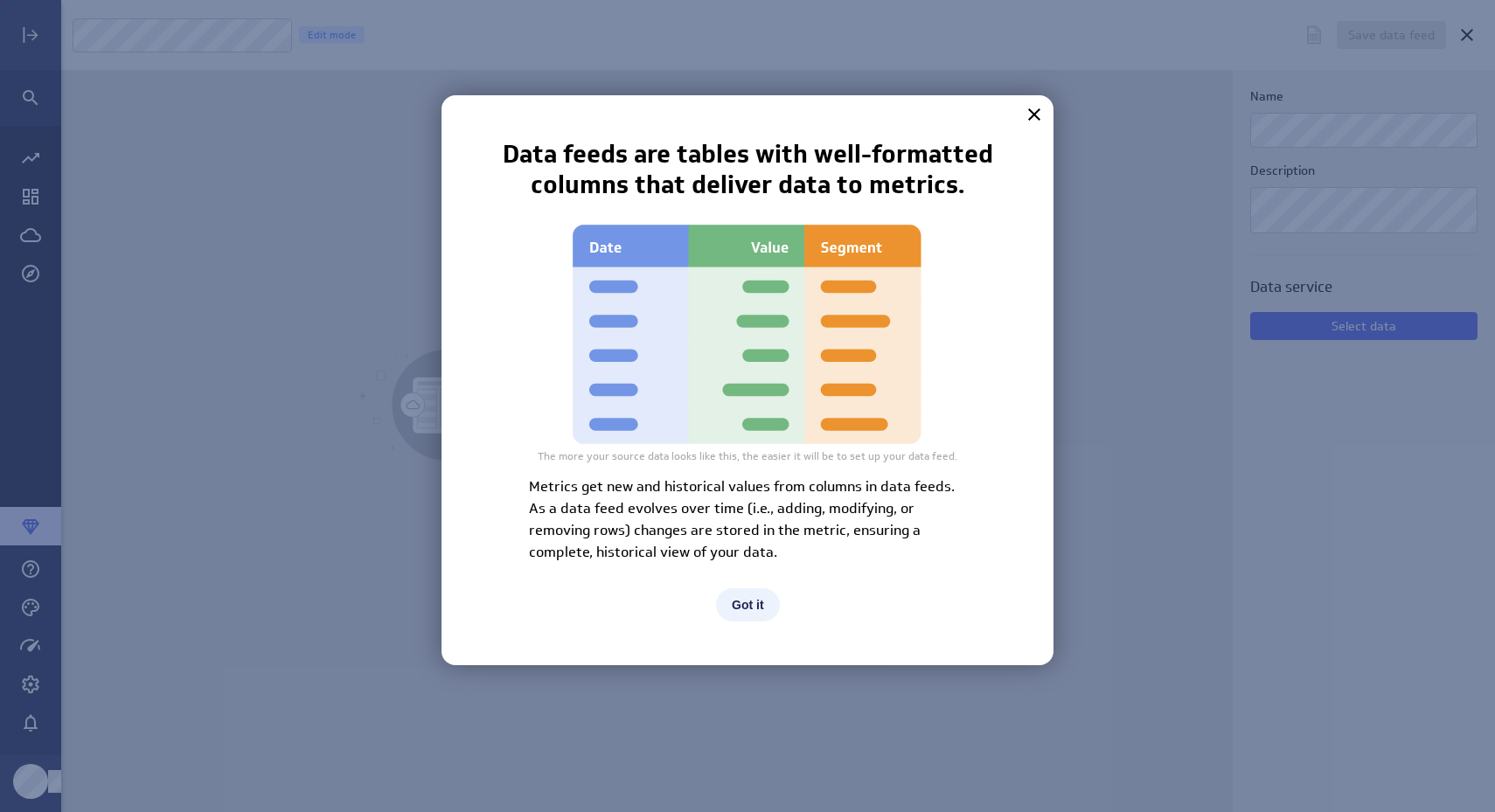
click at [766, 607] on button "Got it" at bounding box center [748, 605] width 64 height 34
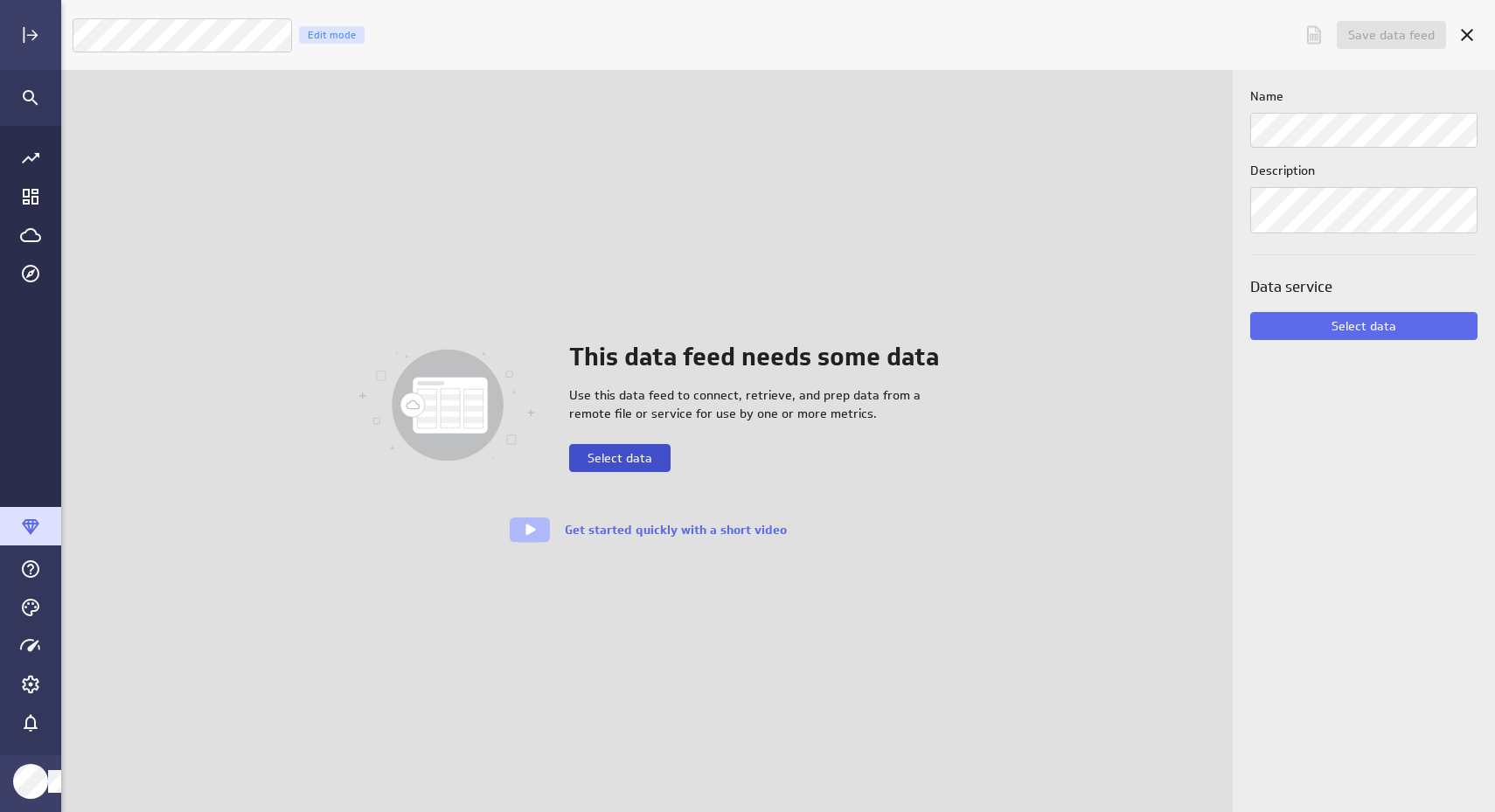
click at [631, 463] on span "Select data" at bounding box center [619, 457] width 64 height 16
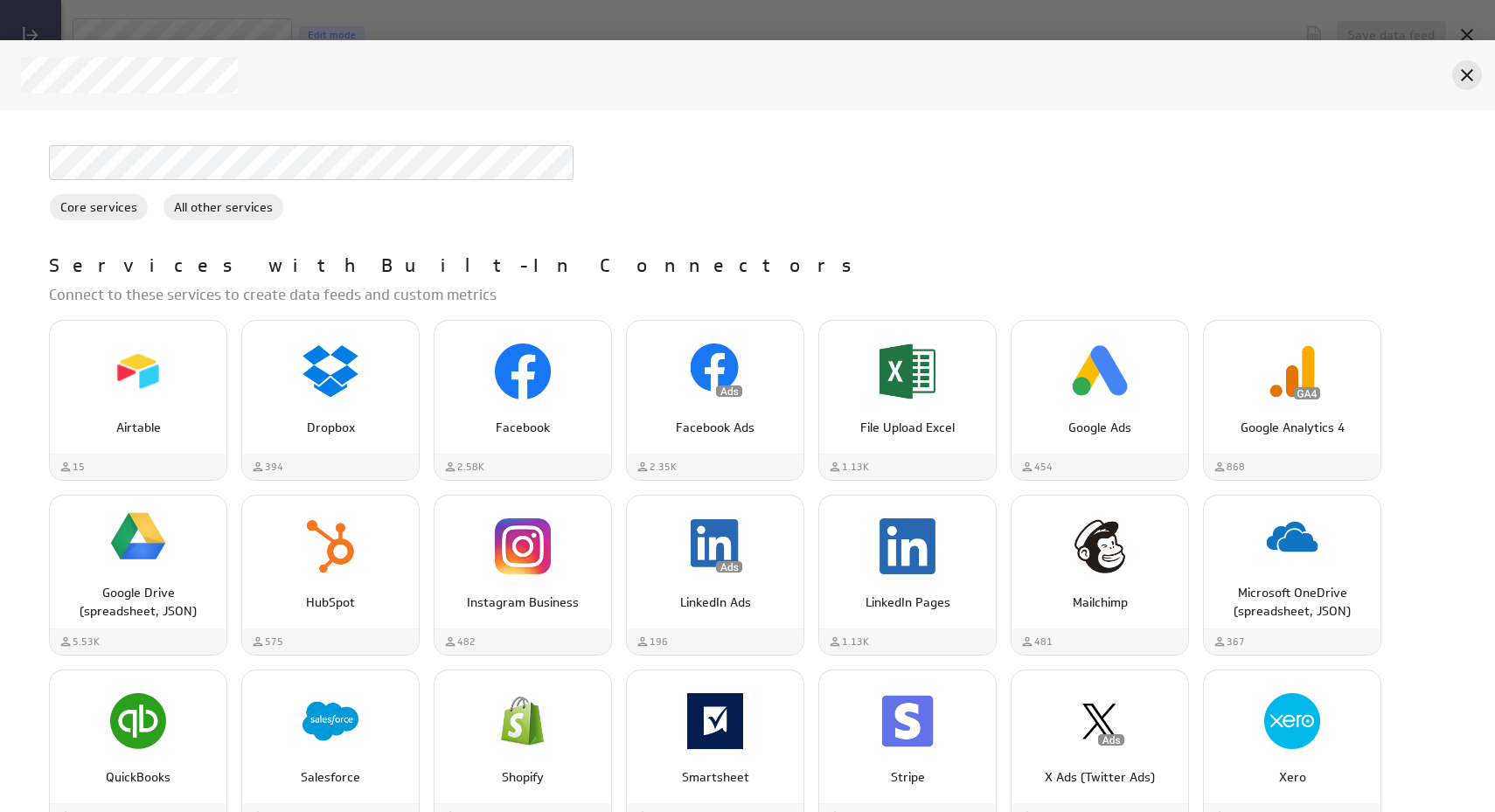
click at [1479, 74] on div "Cancel" at bounding box center [1467, 75] width 30 height 30
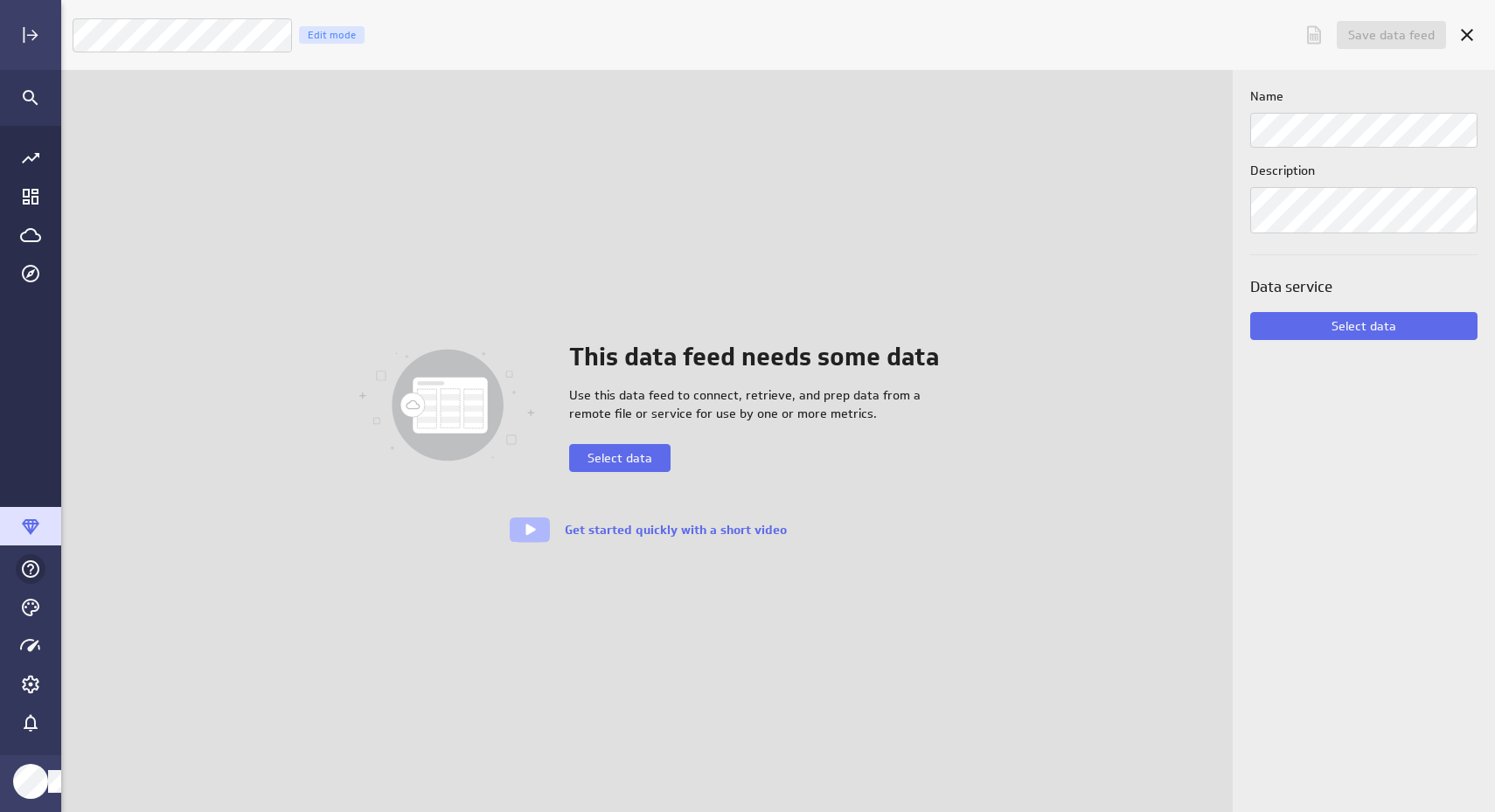
click at [26, 581] on div "Help & PowerMetrics Assistant" at bounding box center [31, 569] width 30 height 30
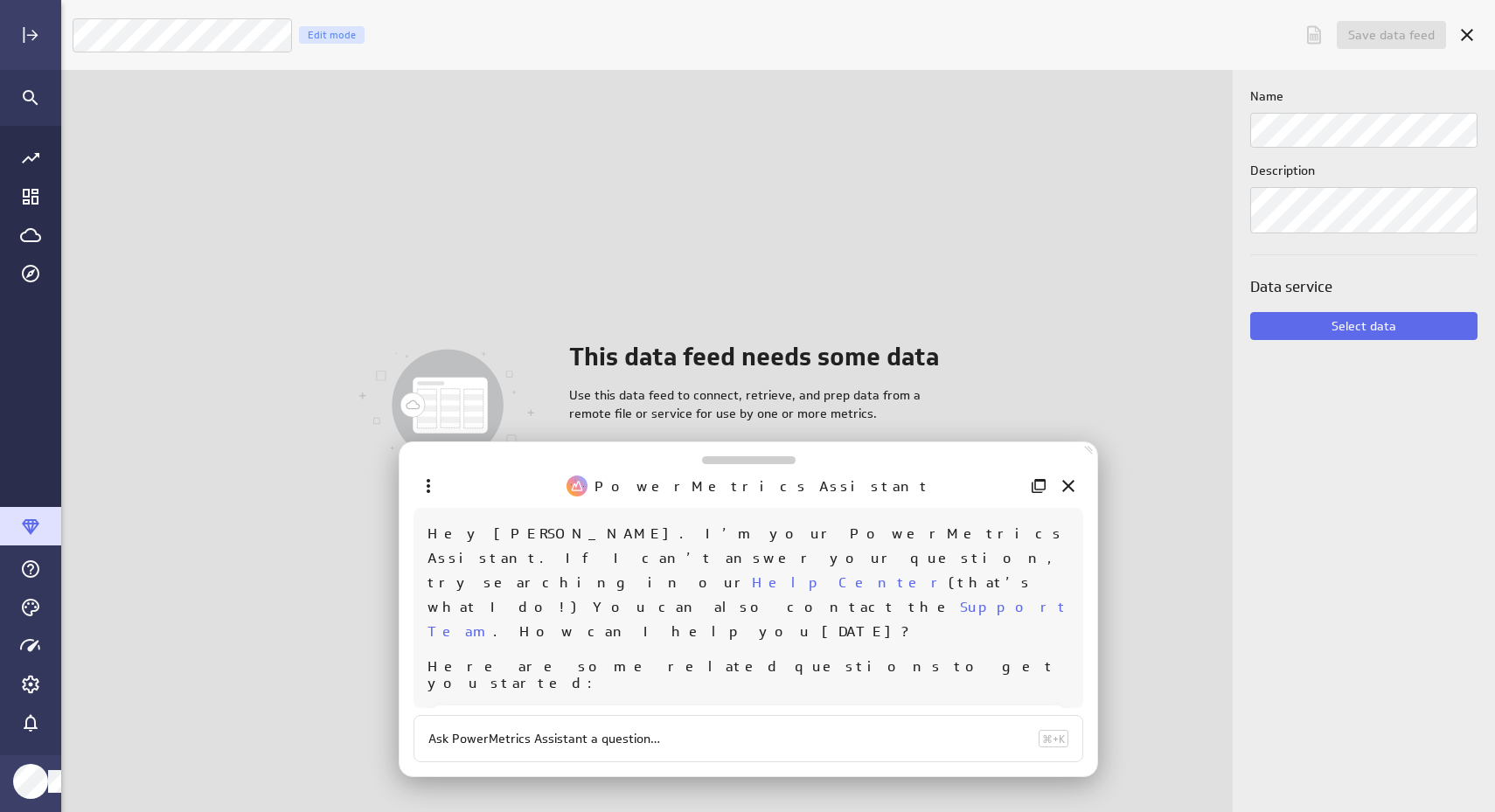
click at [27, 625] on div "Main Menu" at bounding box center [30, 612] width 38 height 47
click at [27, 613] on icon "Themes" at bounding box center [31, 607] width 21 height 21
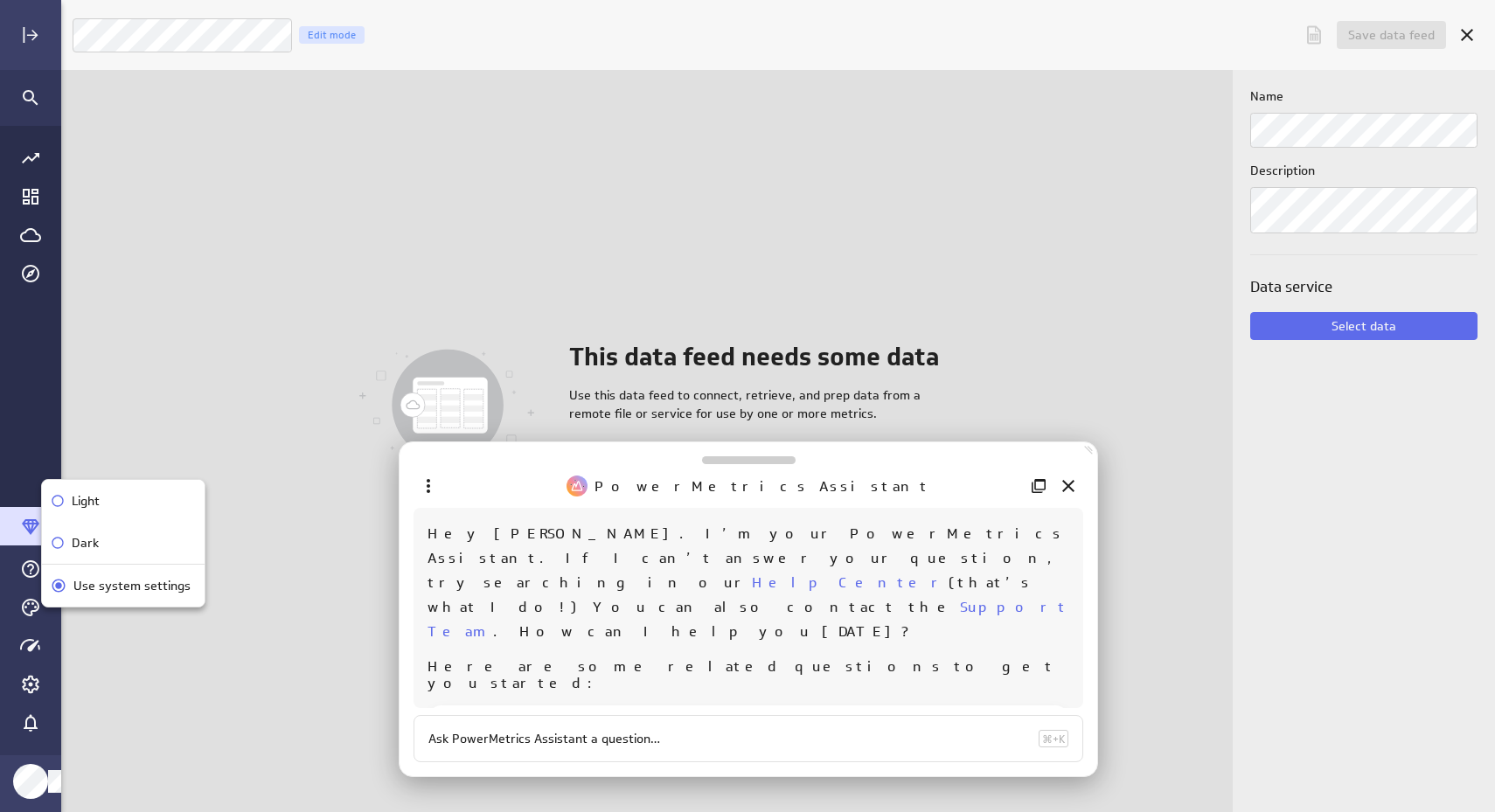
click at [27, 646] on div at bounding box center [747, 406] width 1495 height 812
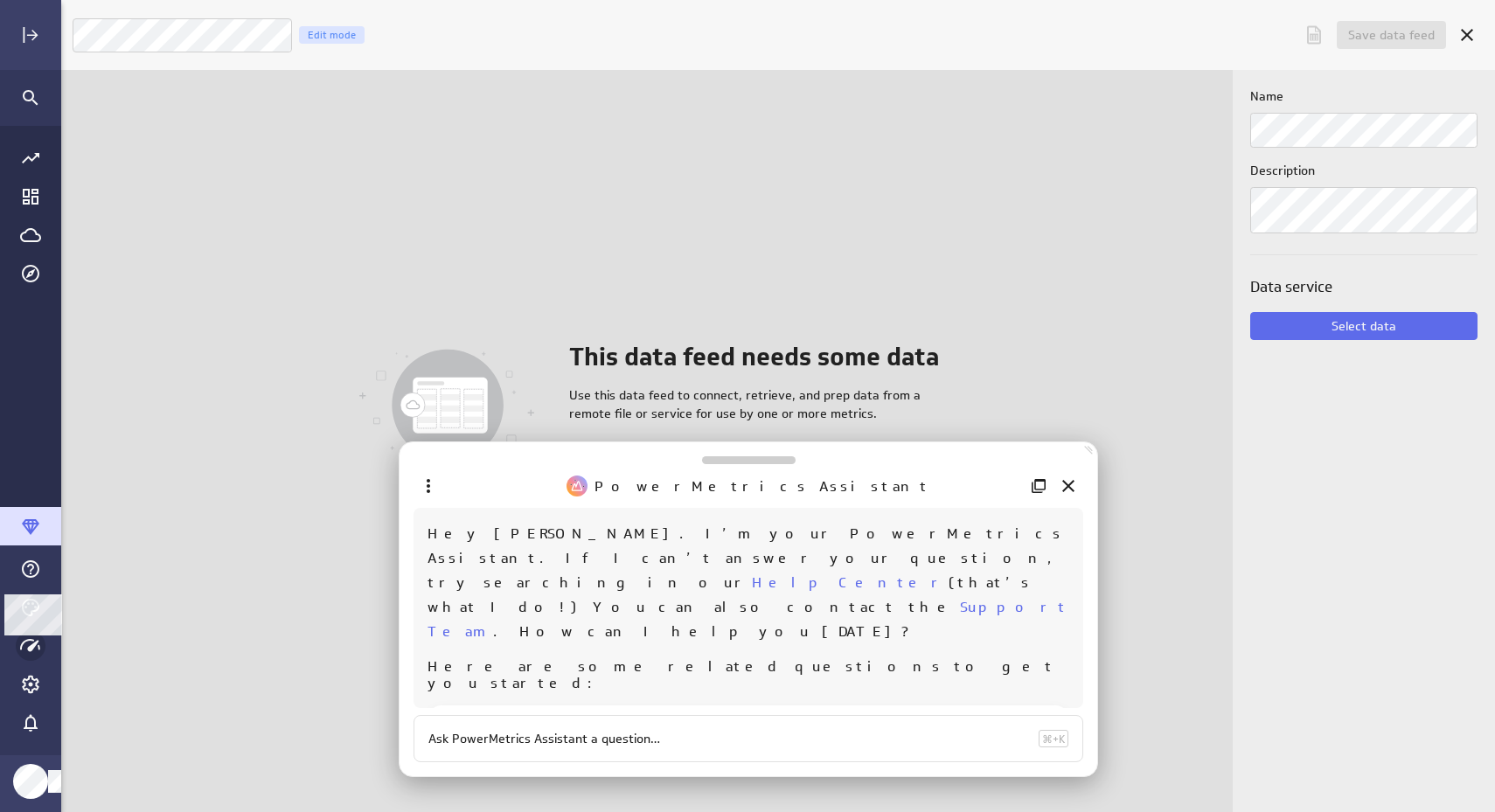
click at [29, 636] on icon "Main Menu" at bounding box center [31, 646] width 21 height 21
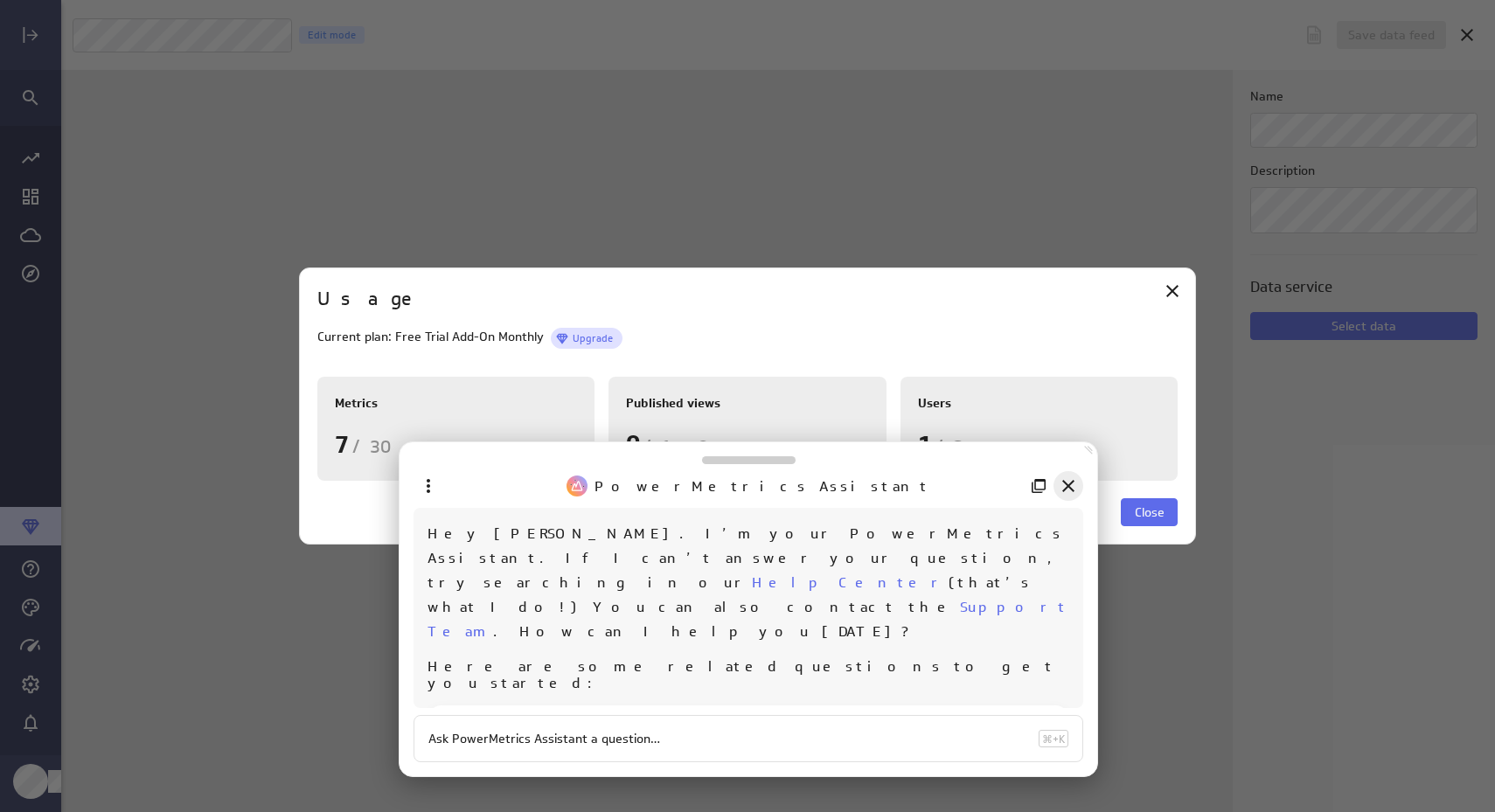
click at [1065, 479] on icon "Close" at bounding box center [1068, 486] width 21 height 21
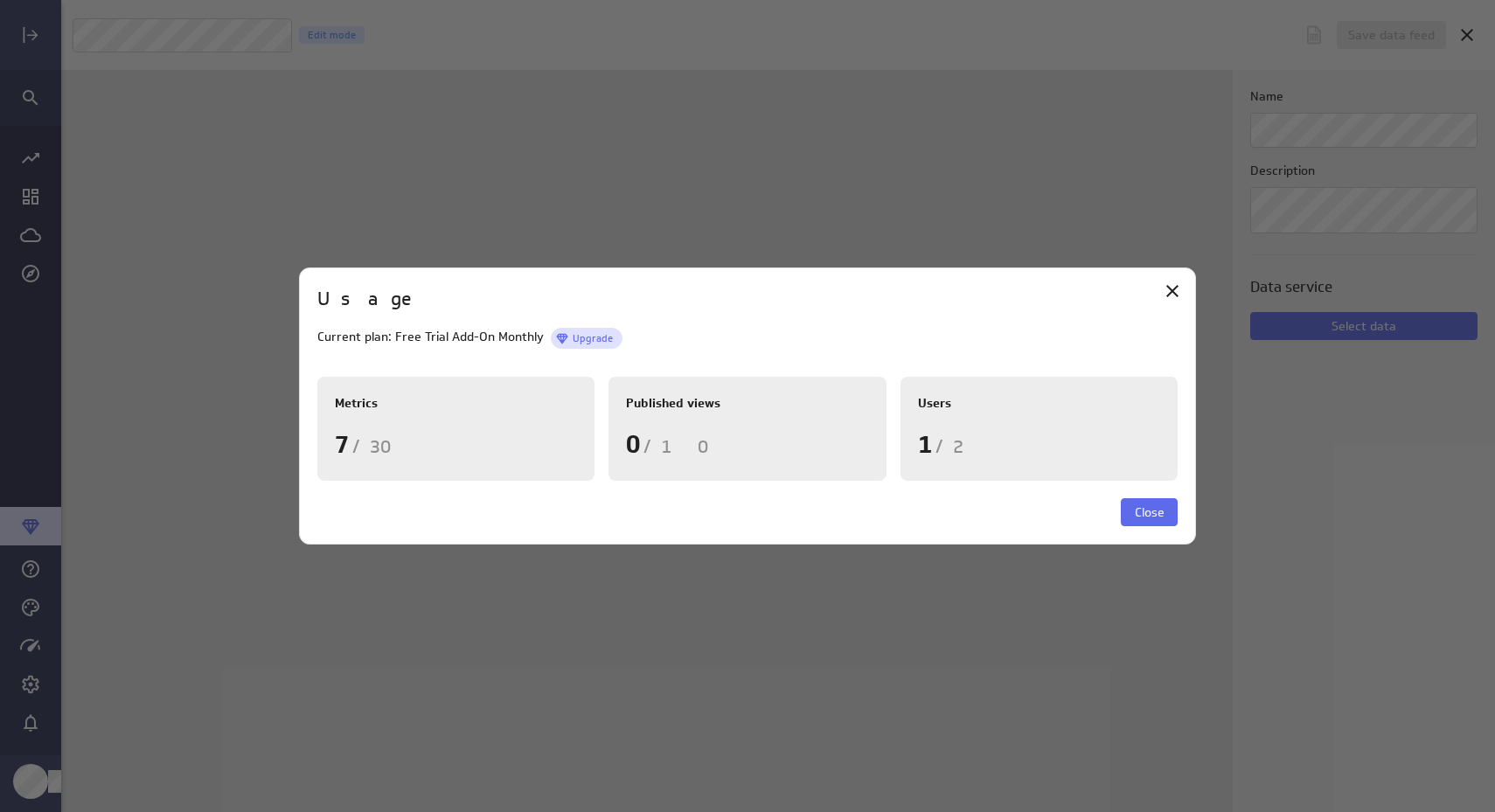
click at [726, 456] on div "0 / 10" at bounding box center [747, 444] width 242 height 36
click at [1020, 444] on div "1 / 2" at bounding box center [1040, 444] width 242 height 36
click at [428, 478] on div "Metrics 7 / 30" at bounding box center [456, 429] width 278 height 104
click at [1137, 519] on span "Close" at bounding box center [1150, 512] width 30 height 16
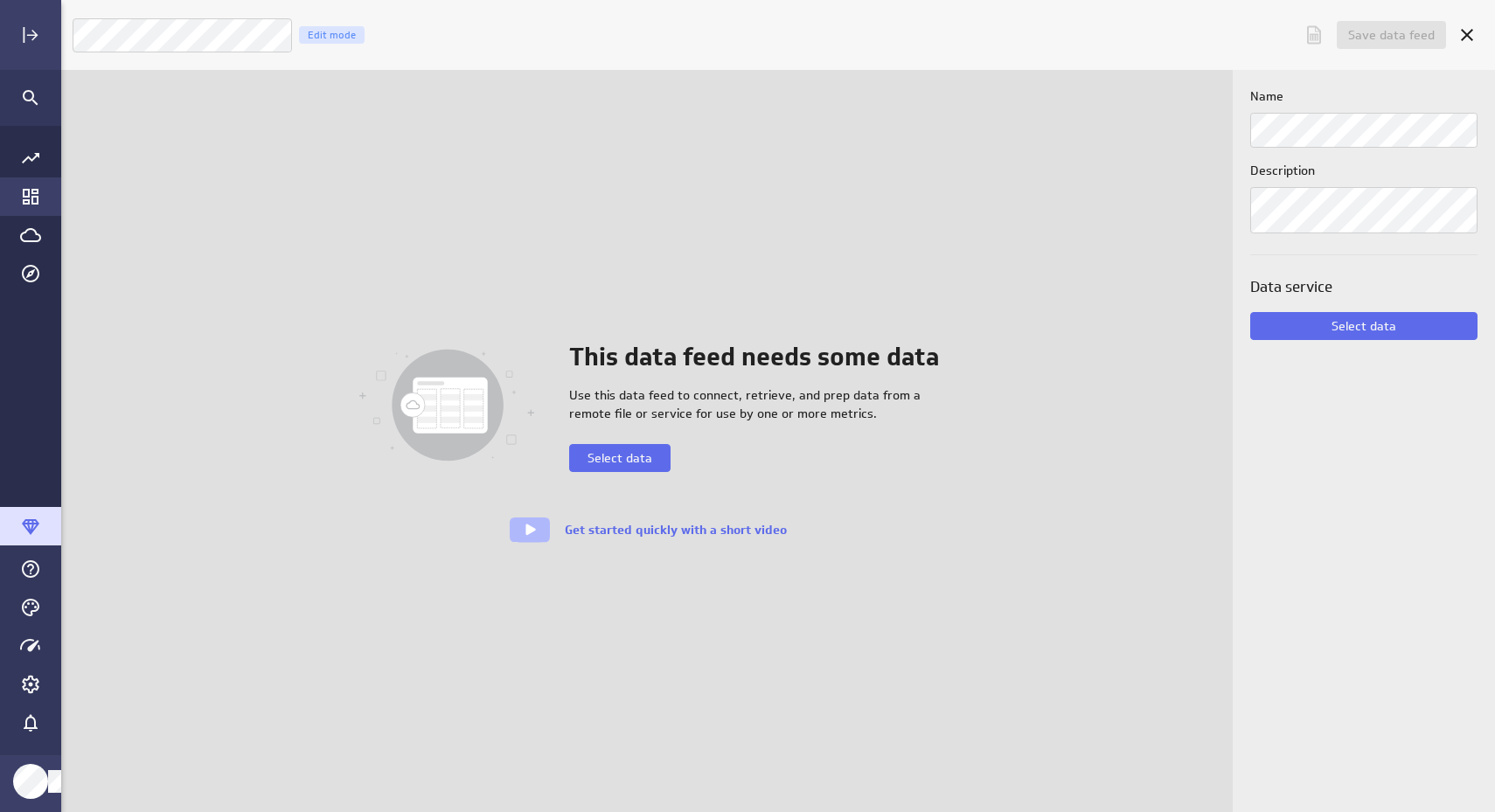
click at [25, 193] on icon "Go to Dashboard Library" at bounding box center [31, 196] width 21 height 21
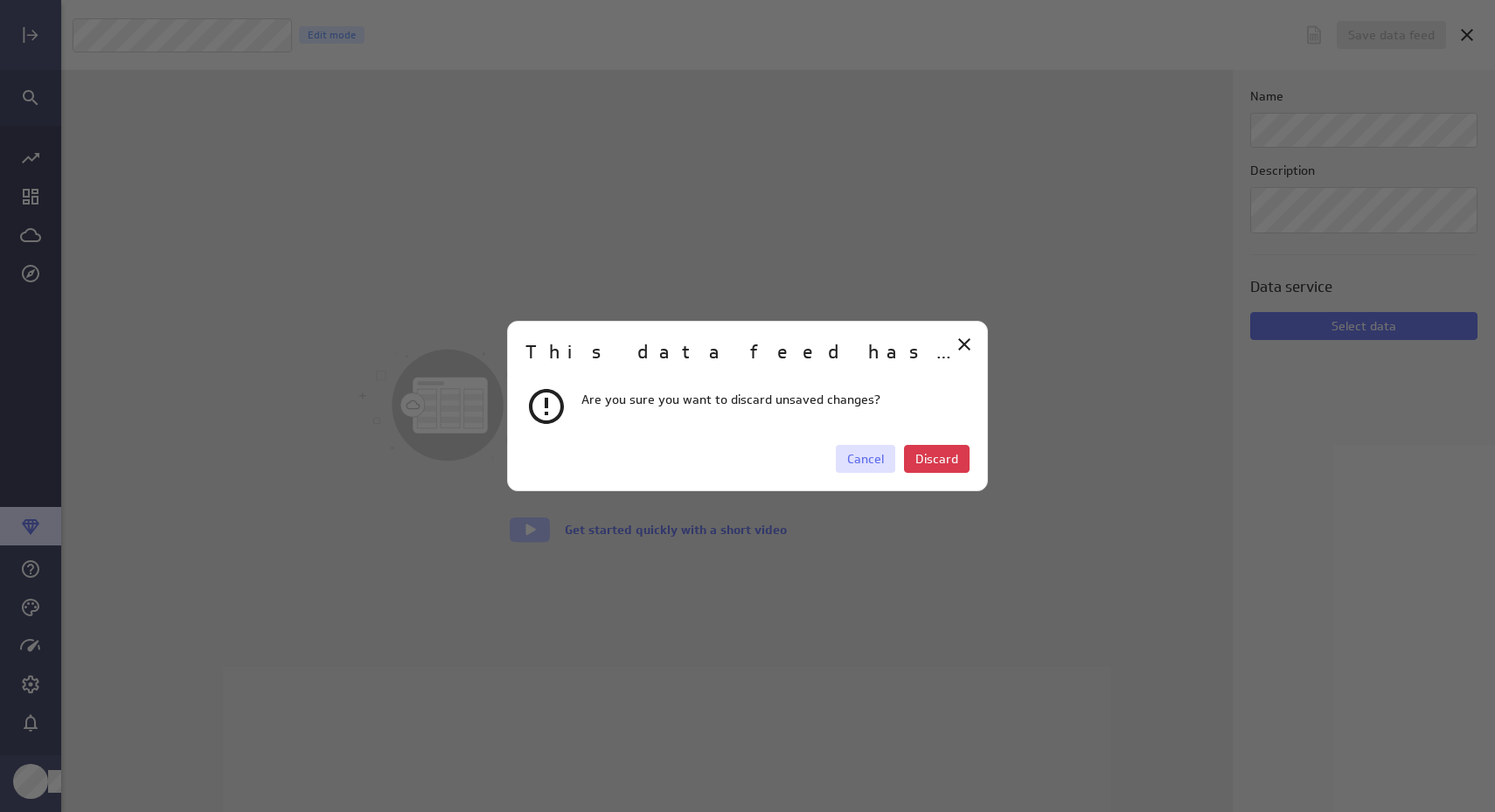
click at [879, 453] on span "Cancel" at bounding box center [865, 458] width 36 height 16
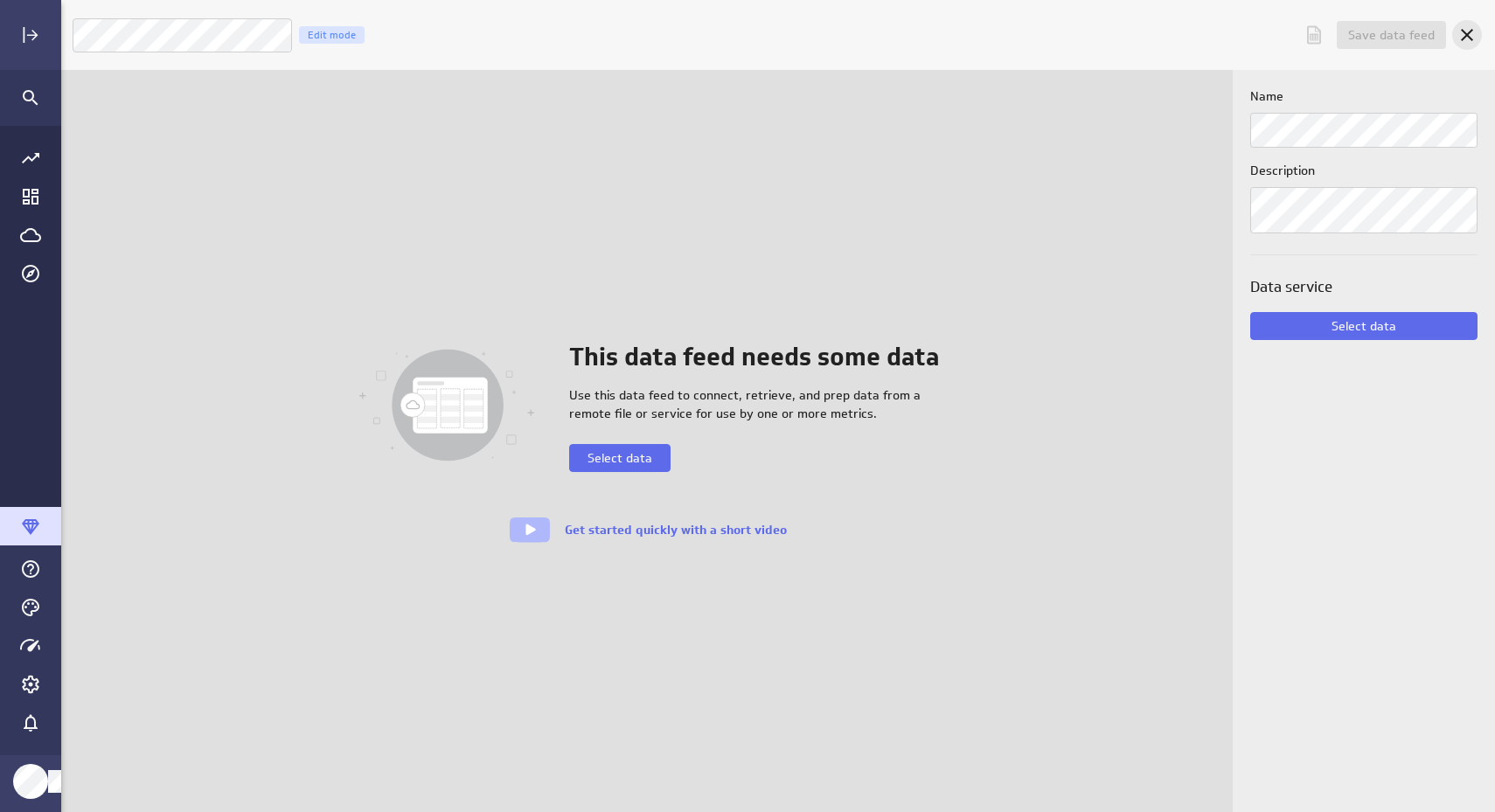
click at [1466, 29] on icon "Cancel" at bounding box center [1467, 34] width 21 height 21
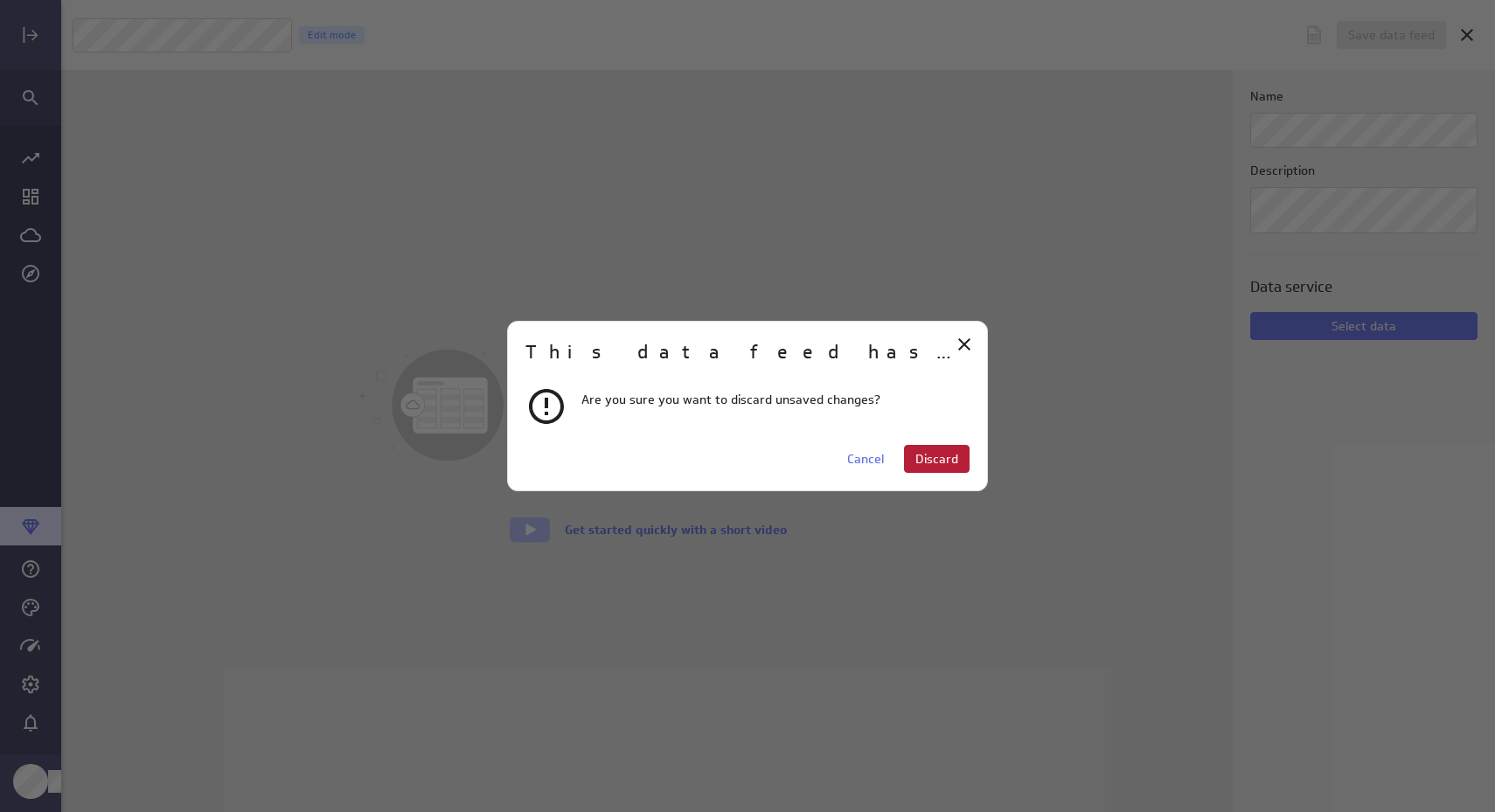
click at [922, 471] on button "Discard" at bounding box center [937, 459] width 65 height 28
click at [941, 451] on span "Discard" at bounding box center [937, 458] width 43 height 16
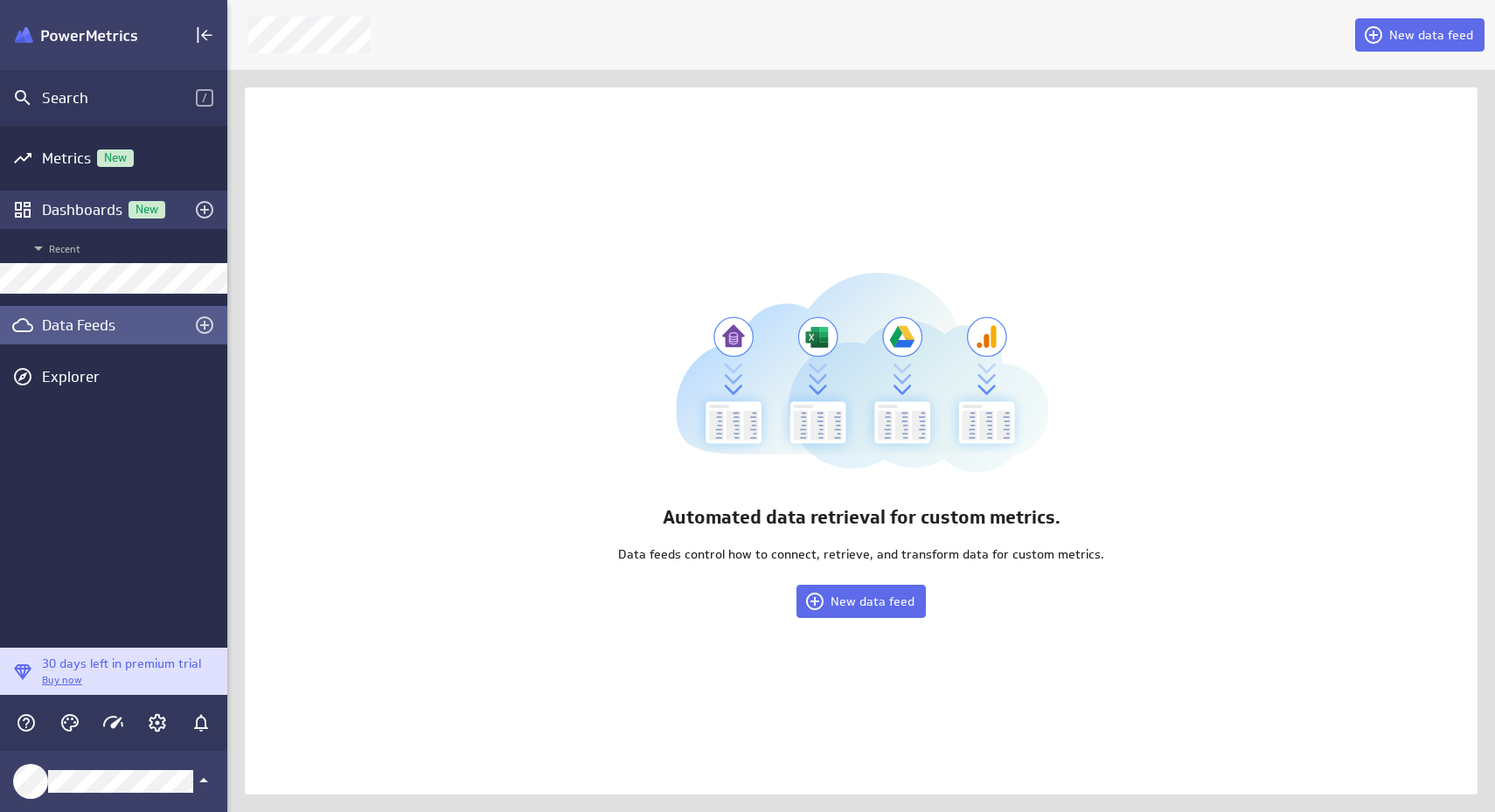
click at [83, 200] on div "Dashboards New" at bounding box center [114, 210] width 143 height 20
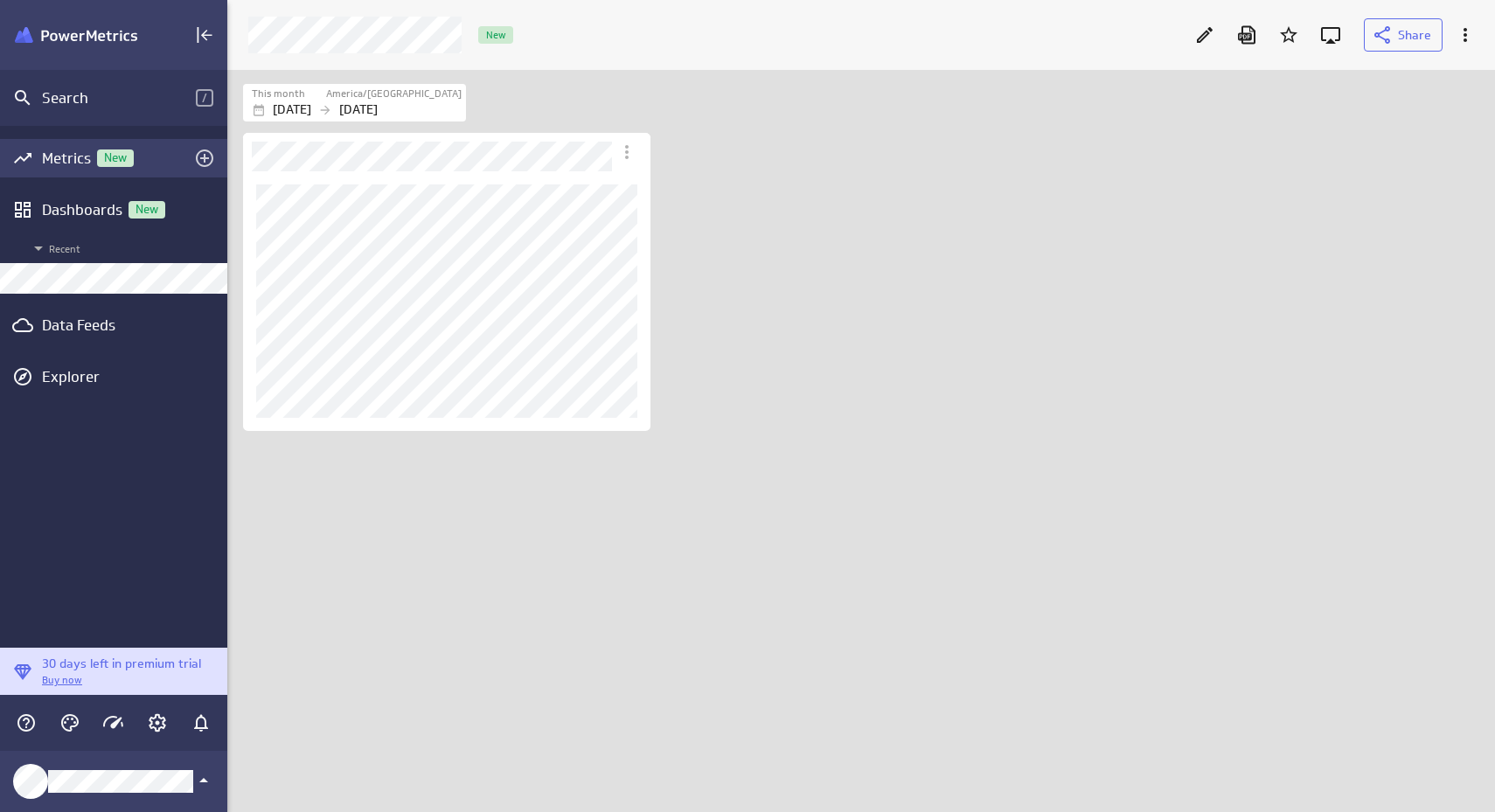
click at [67, 163] on div "Metrics New" at bounding box center [114, 158] width 143 height 20
click at [621, 160] on icon "More actions" at bounding box center [627, 152] width 21 height 21
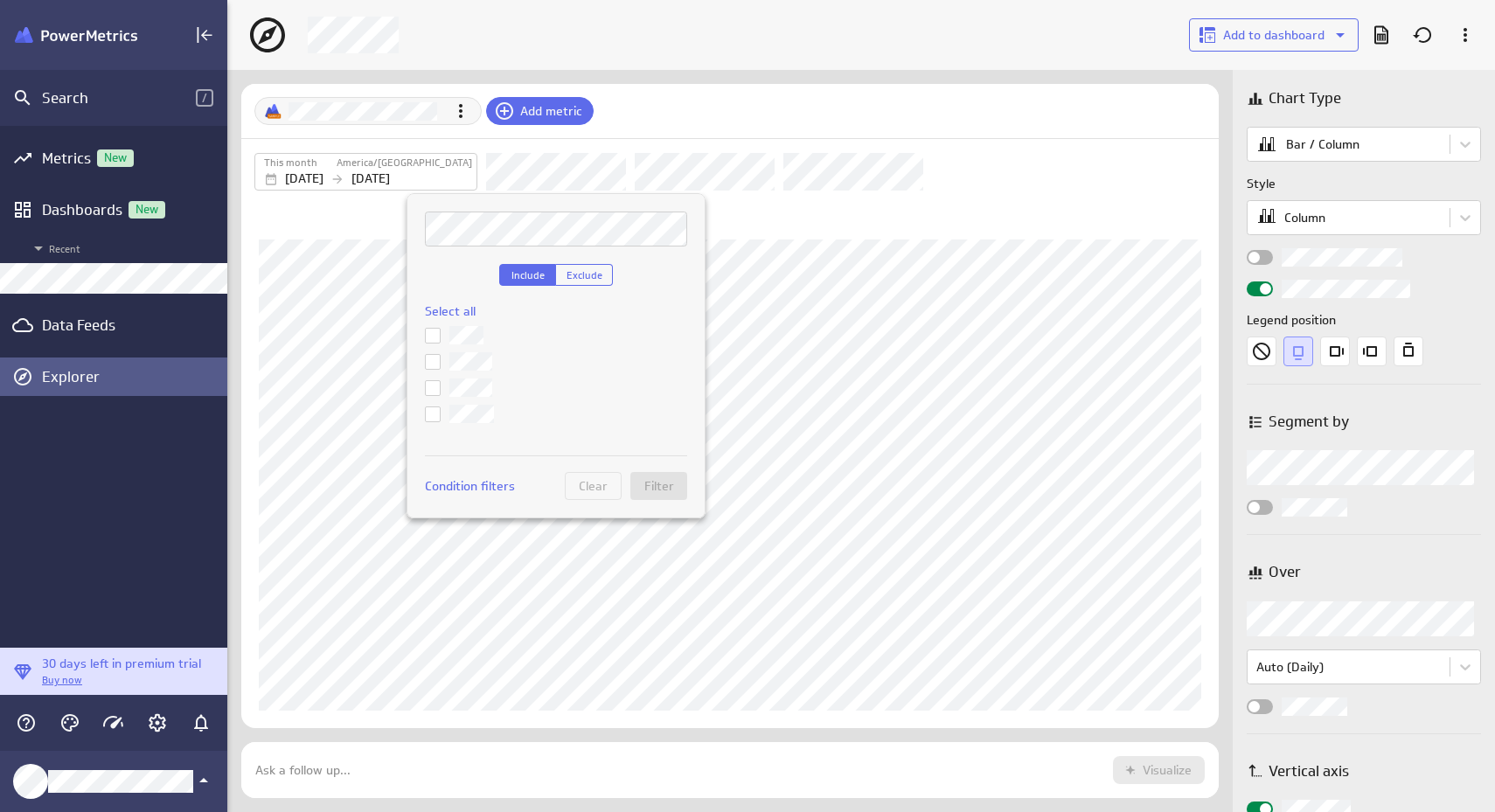
click at [753, 228] on div at bounding box center [747, 406] width 1495 height 812
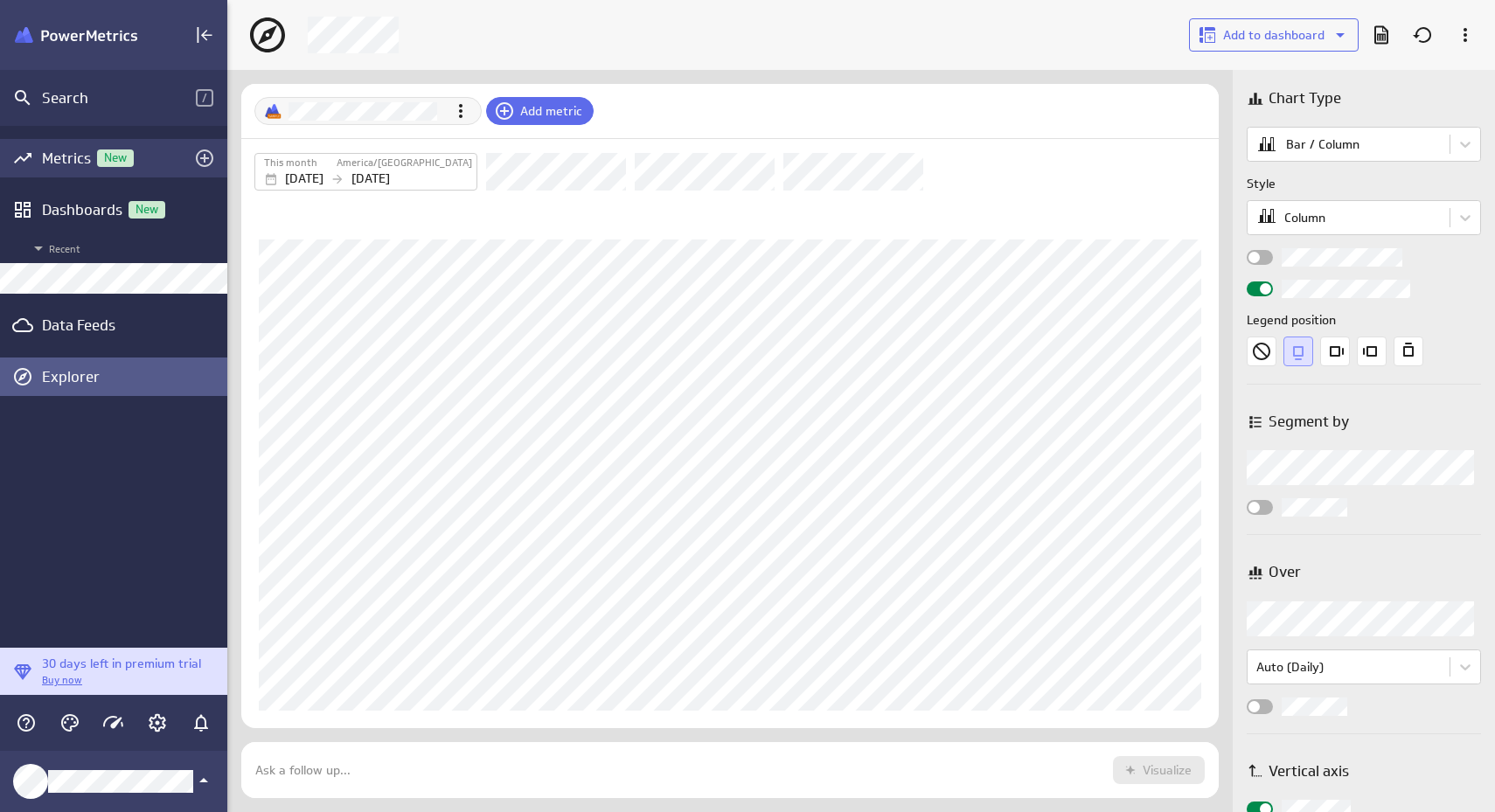
click at [78, 164] on div "Metrics New" at bounding box center [114, 158] width 143 height 20
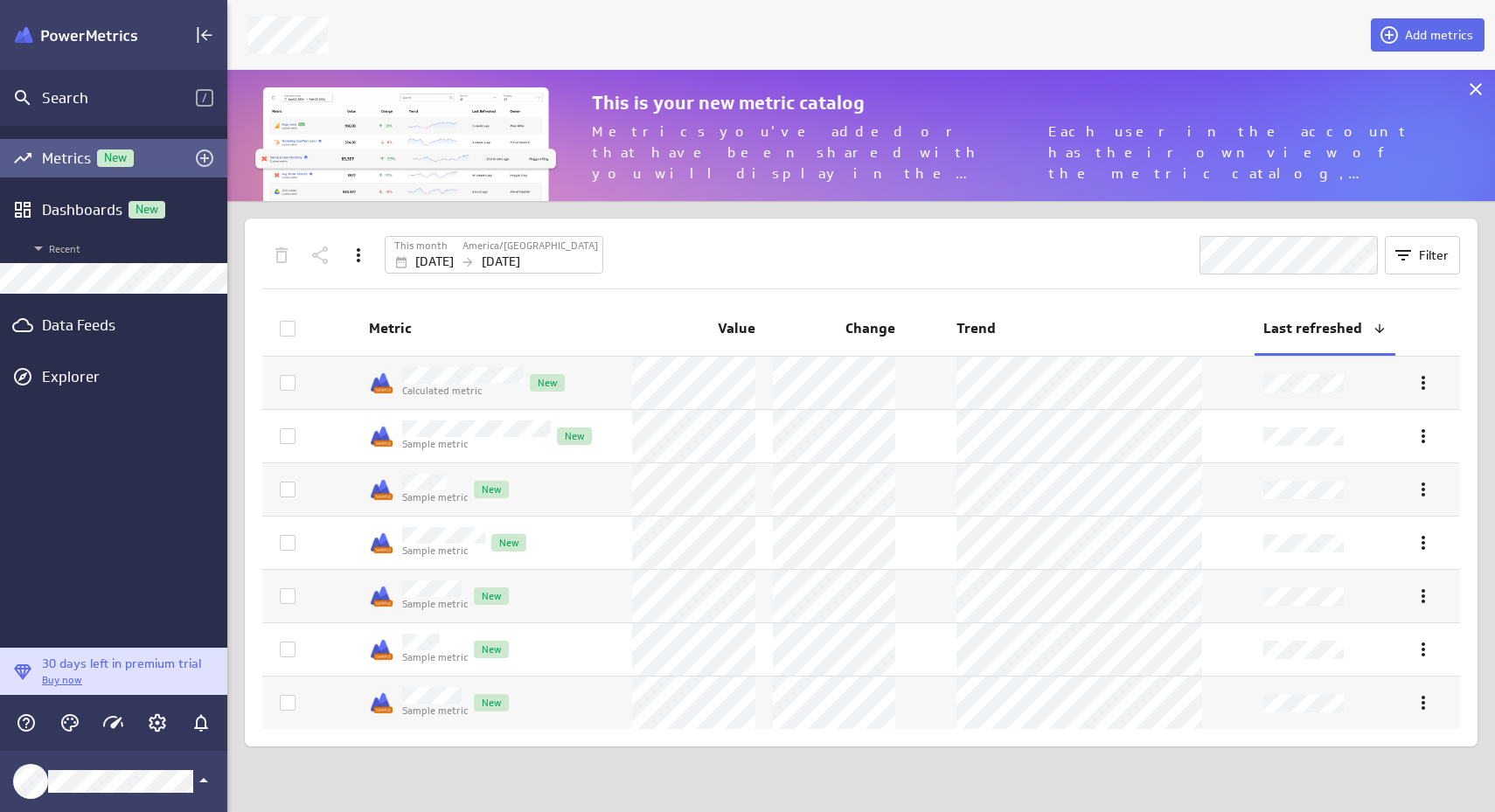
scroll to position [132, 1269]
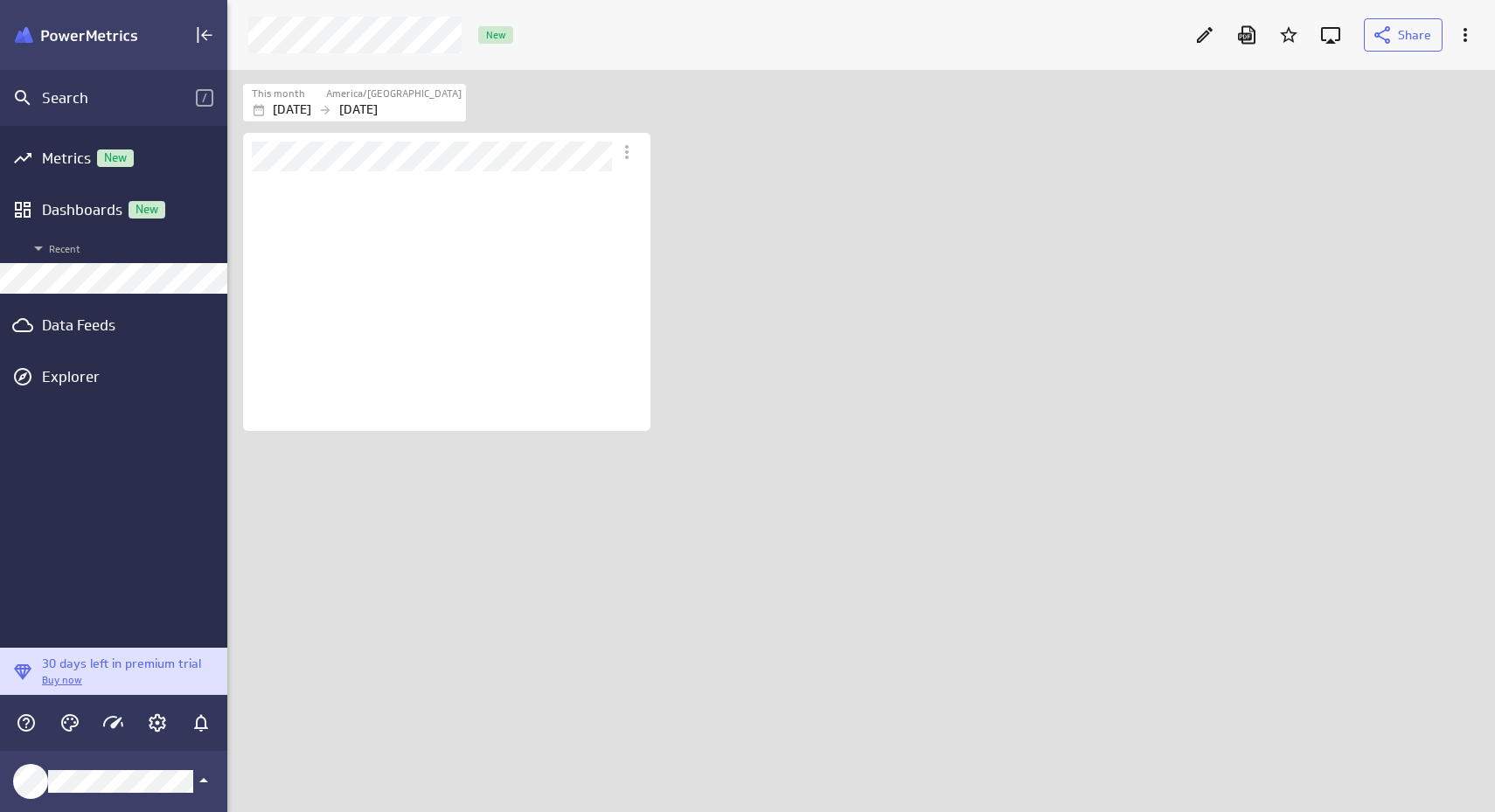
scroll to position [39, 1236]
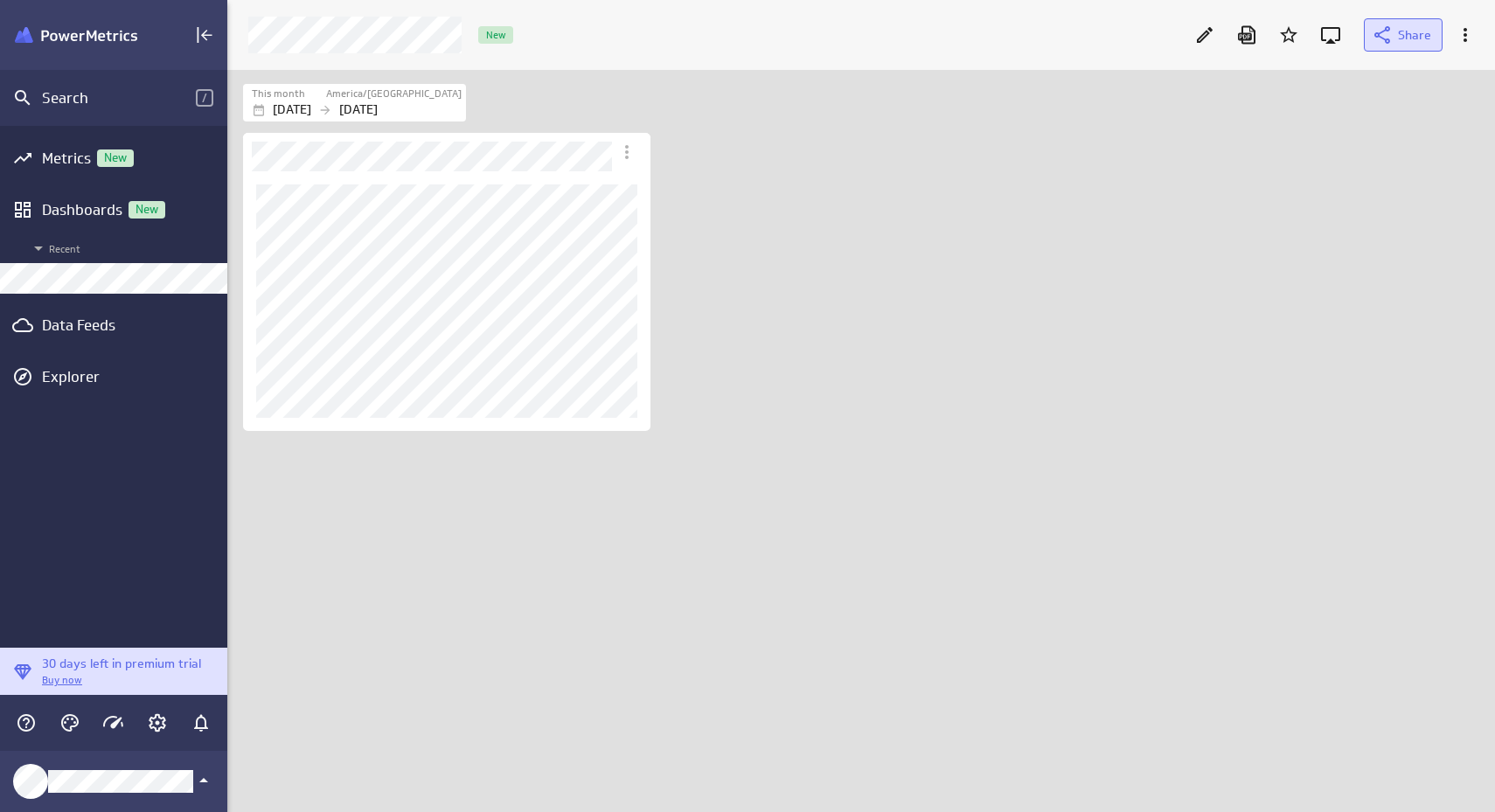
click at [1396, 34] on span at bounding box center [1385, 34] width 26 height 21
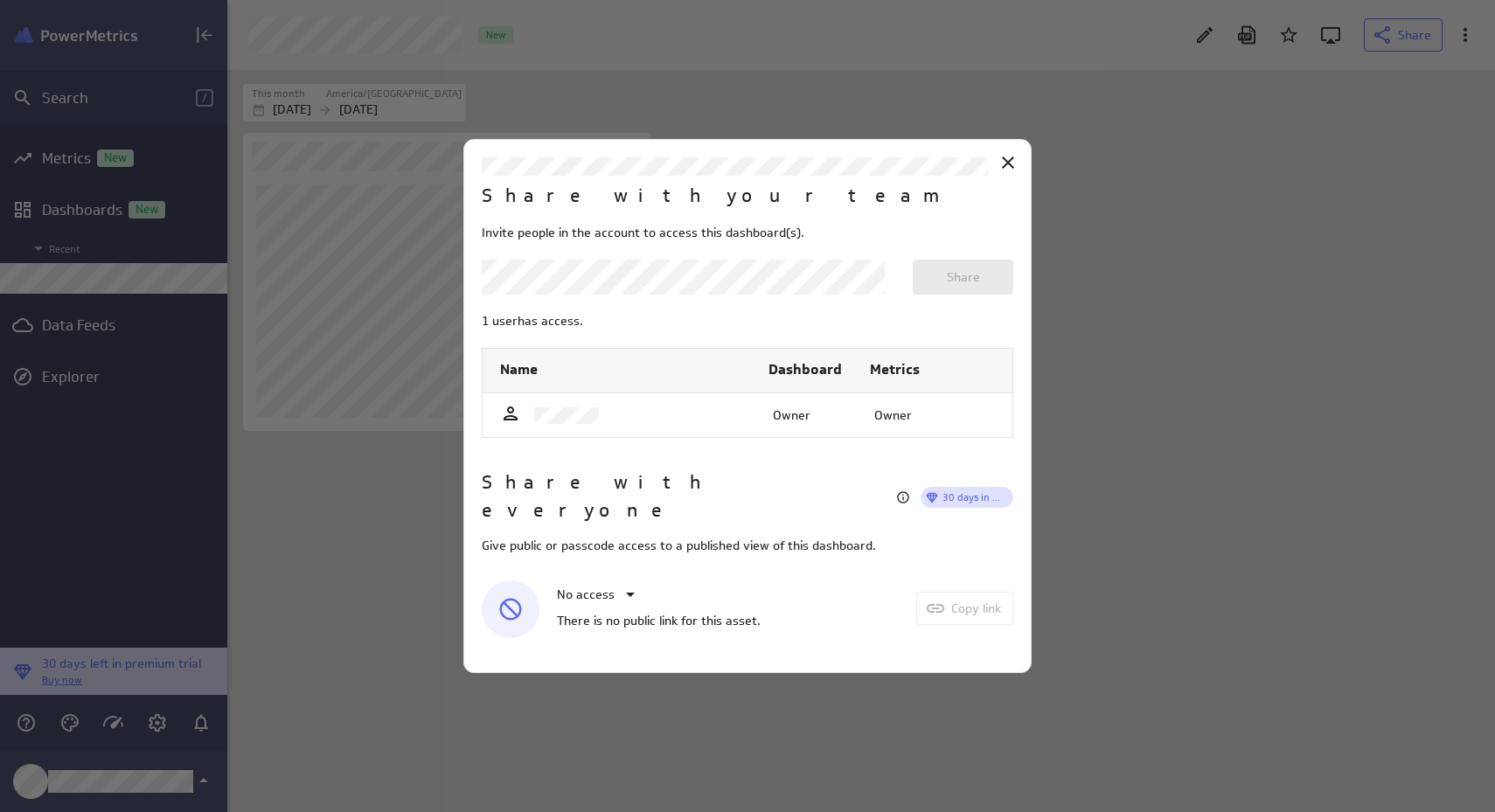
click at [806, 298] on body "Search / Metrics New Dashboards New Recent Data Feeds Explorer 30 days left in …" at bounding box center [747, 406] width 1495 height 812
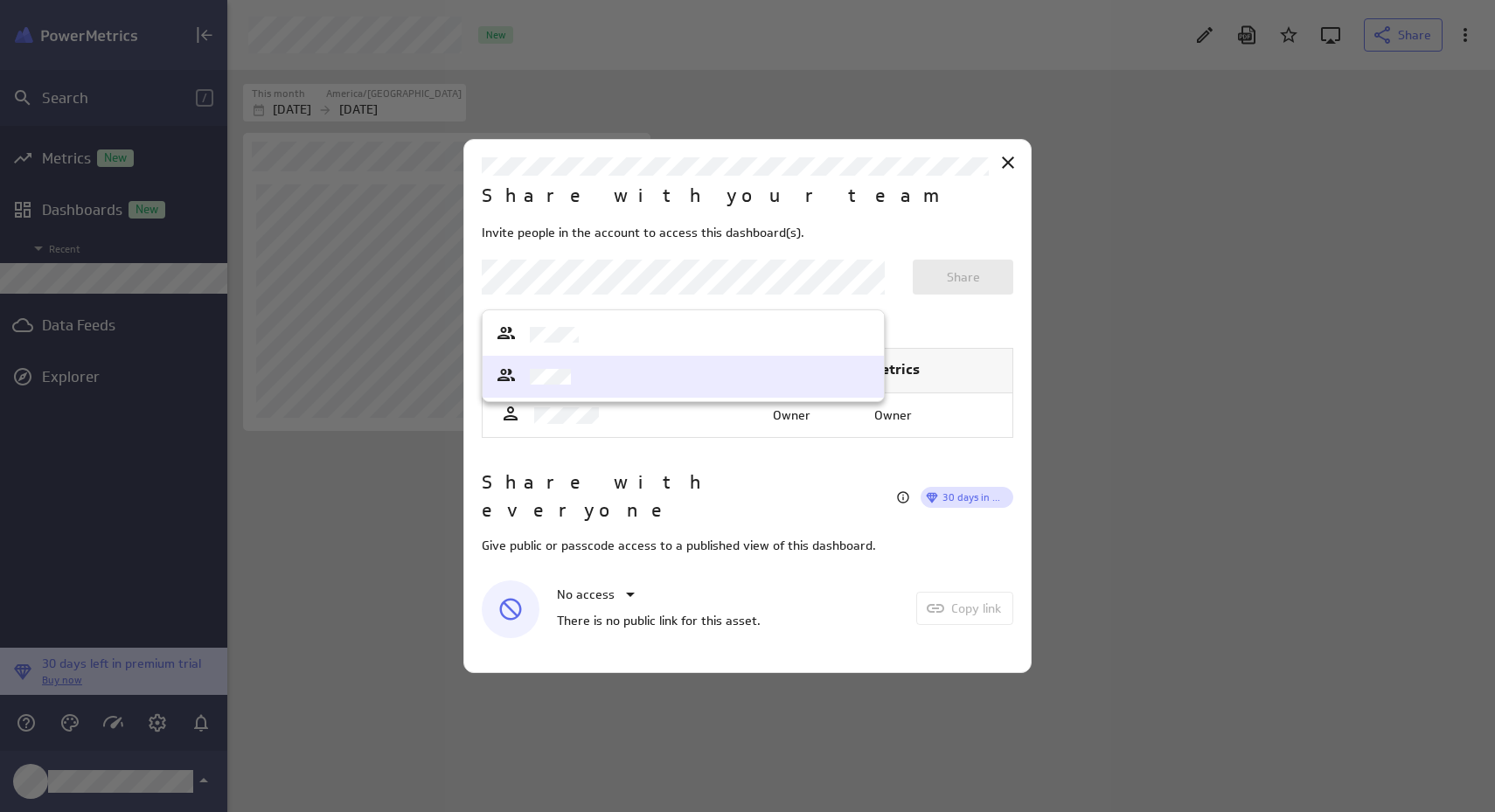
click at [950, 518] on div at bounding box center [747, 406] width 1495 height 812
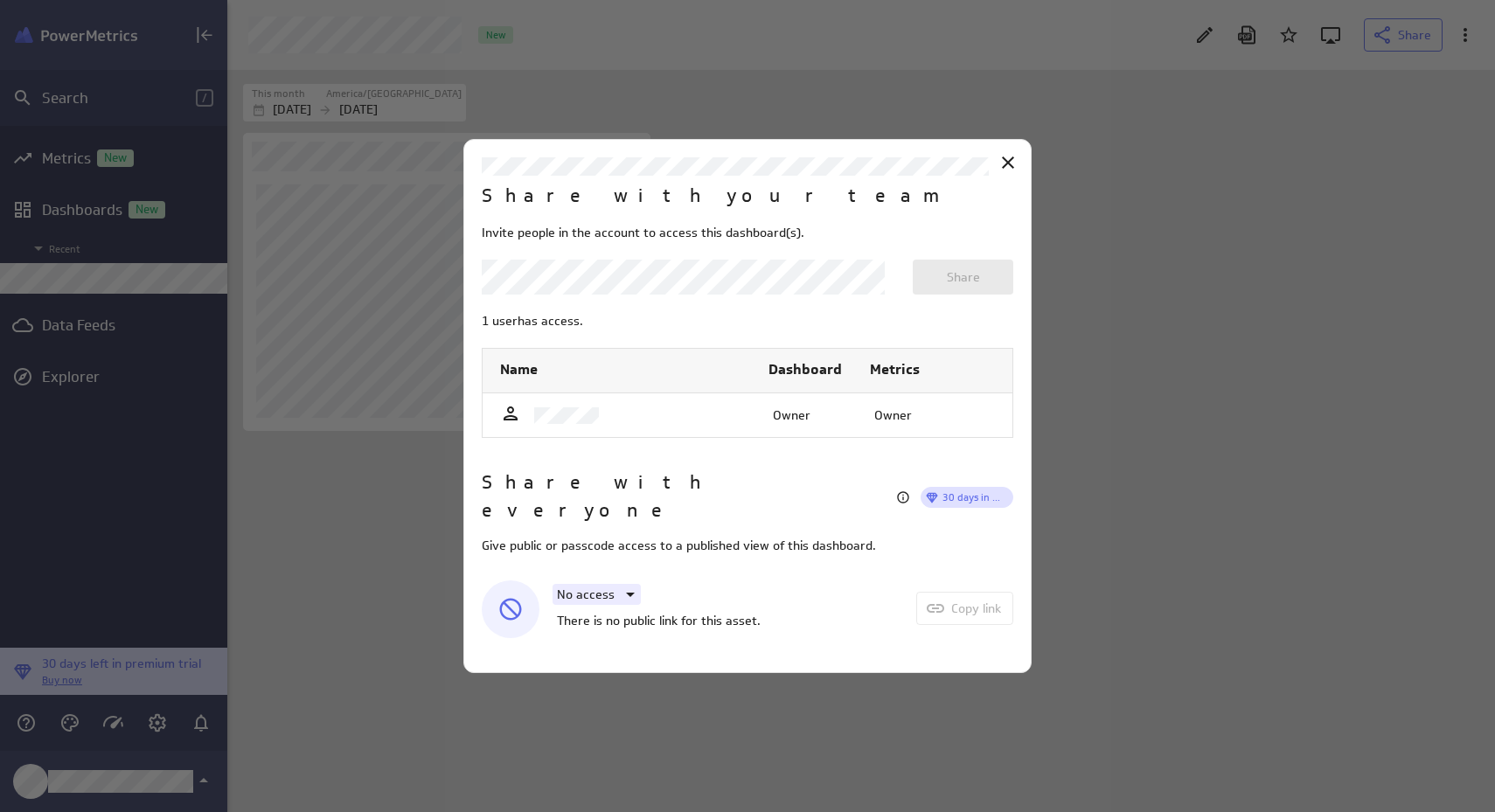
click at [633, 584] on icon at bounding box center [631, 594] width 21 height 21
click at [634, 693] on div "Passcode access" at bounding box center [620, 702] width 126 height 42
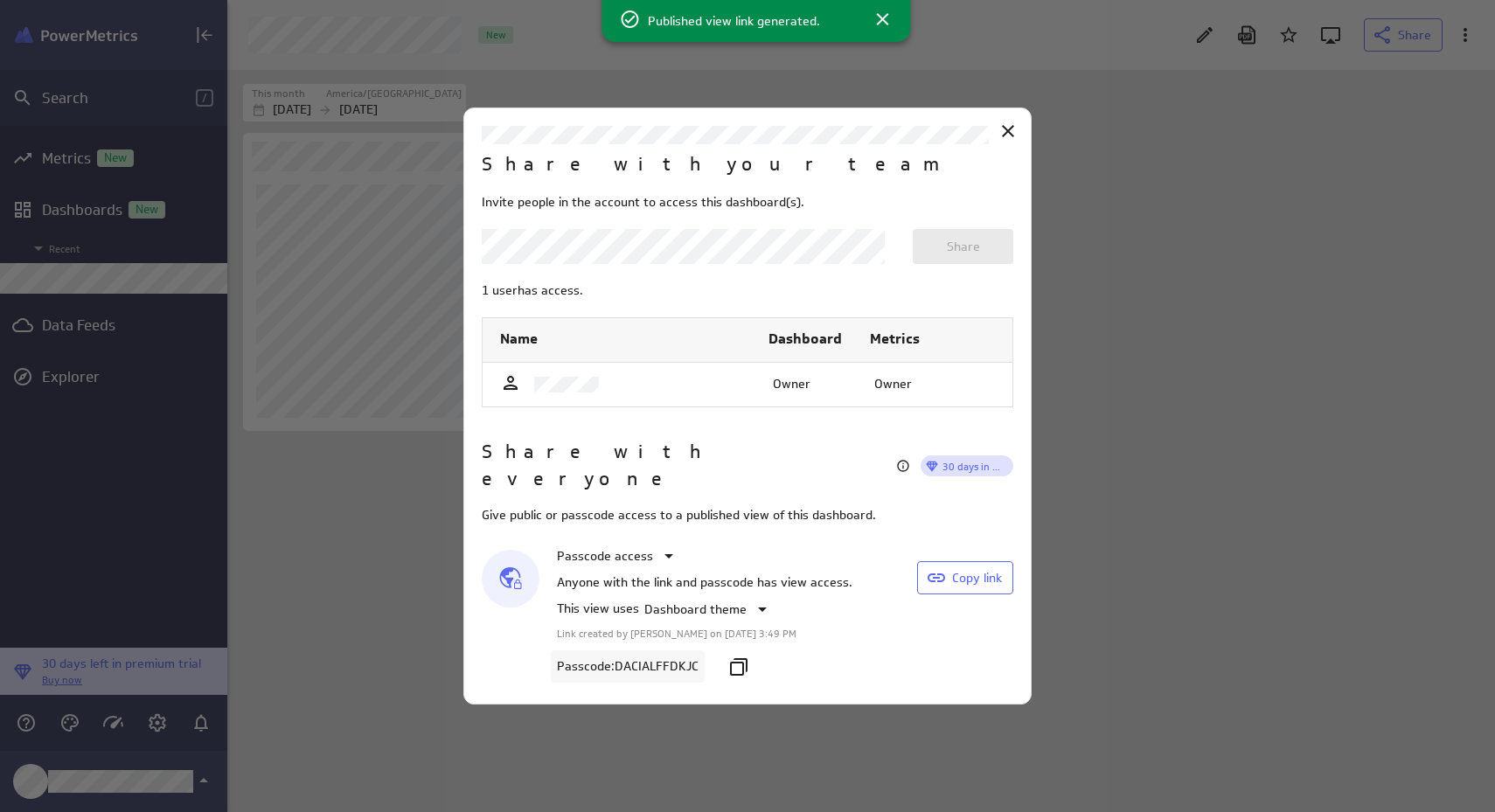
click at [683, 657] on p "Passcode : DACIALFFDKJC" at bounding box center [628, 667] width 142 height 19
copy p "DACIALFFDKJC"
click at [822, 654] on div "Passcode : DACIALFFDKJC" at bounding box center [704, 667] width 295 height 38
click at [938, 567] on icon at bounding box center [936, 577] width 21 height 21
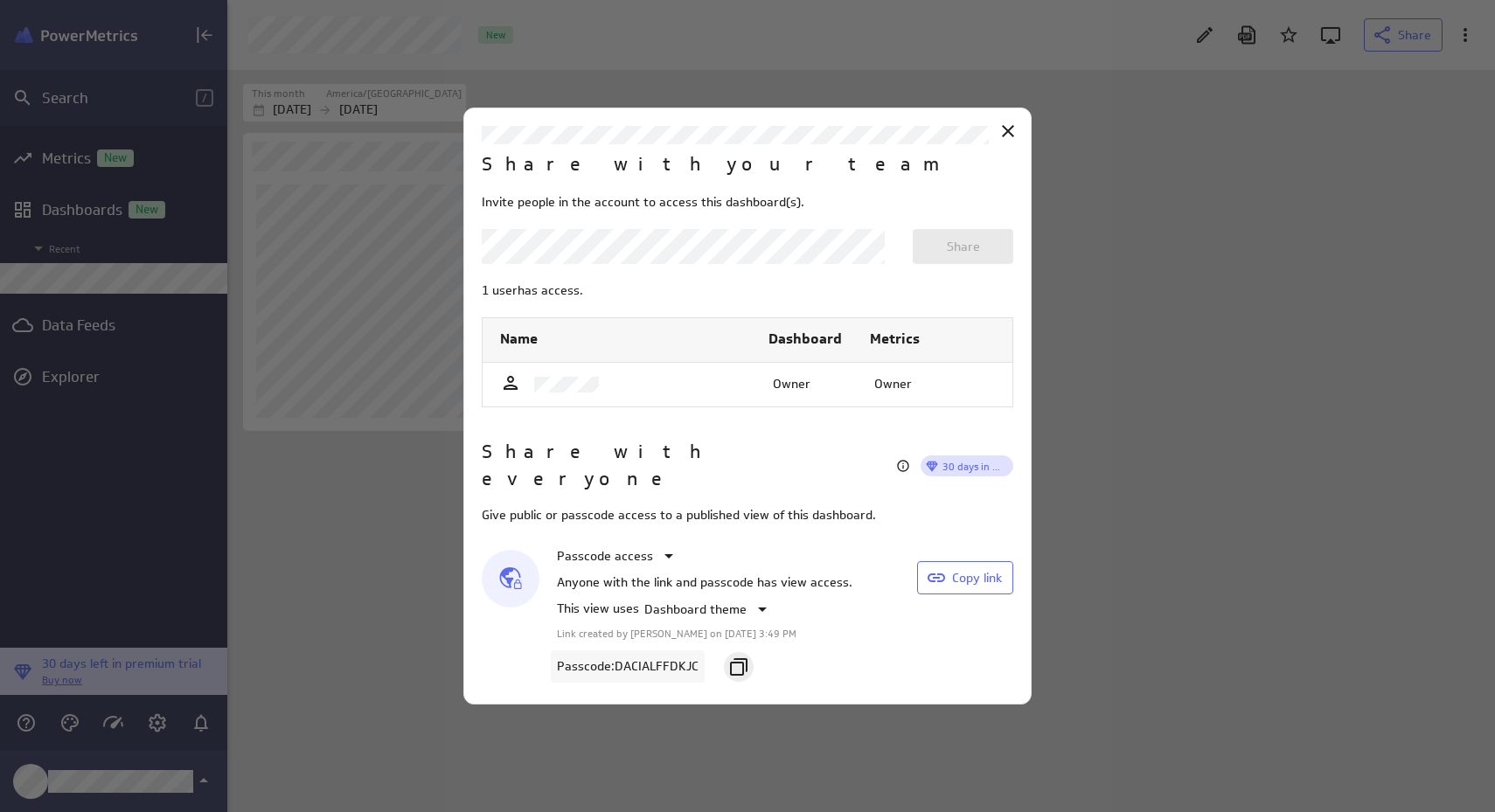
click at [746, 656] on icon "Copy passcode" at bounding box center [739, 667] width 21 height 21
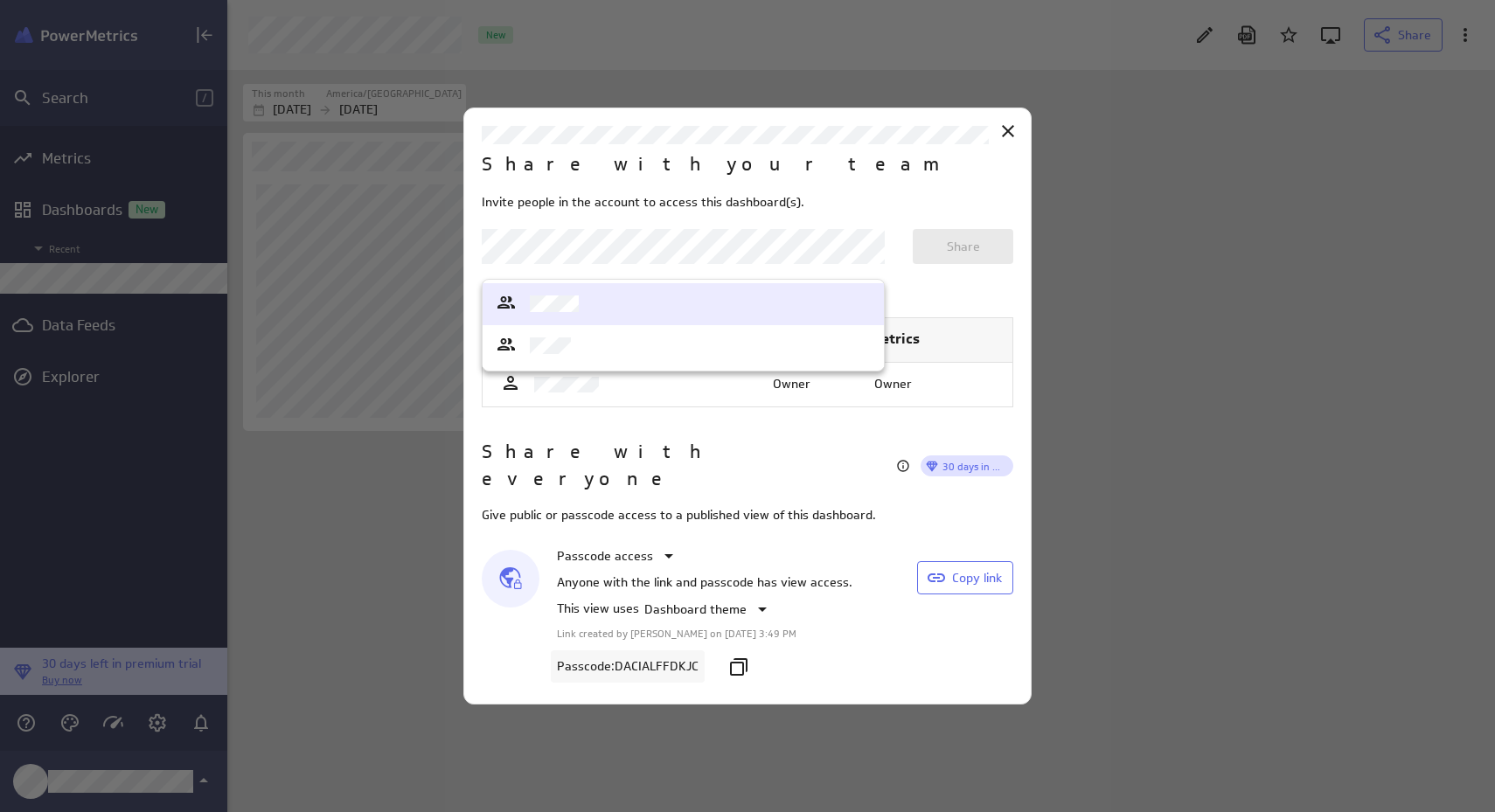
click at [876, 263] on body "Search / Metrics Dashboards New Recent Data Feeds Explorer 30 days left in prem…" at bounding box center [747, 406] width 1495 height 812
click at [905, 202] on div at bounding box center [747, 406] width 1495 height 812
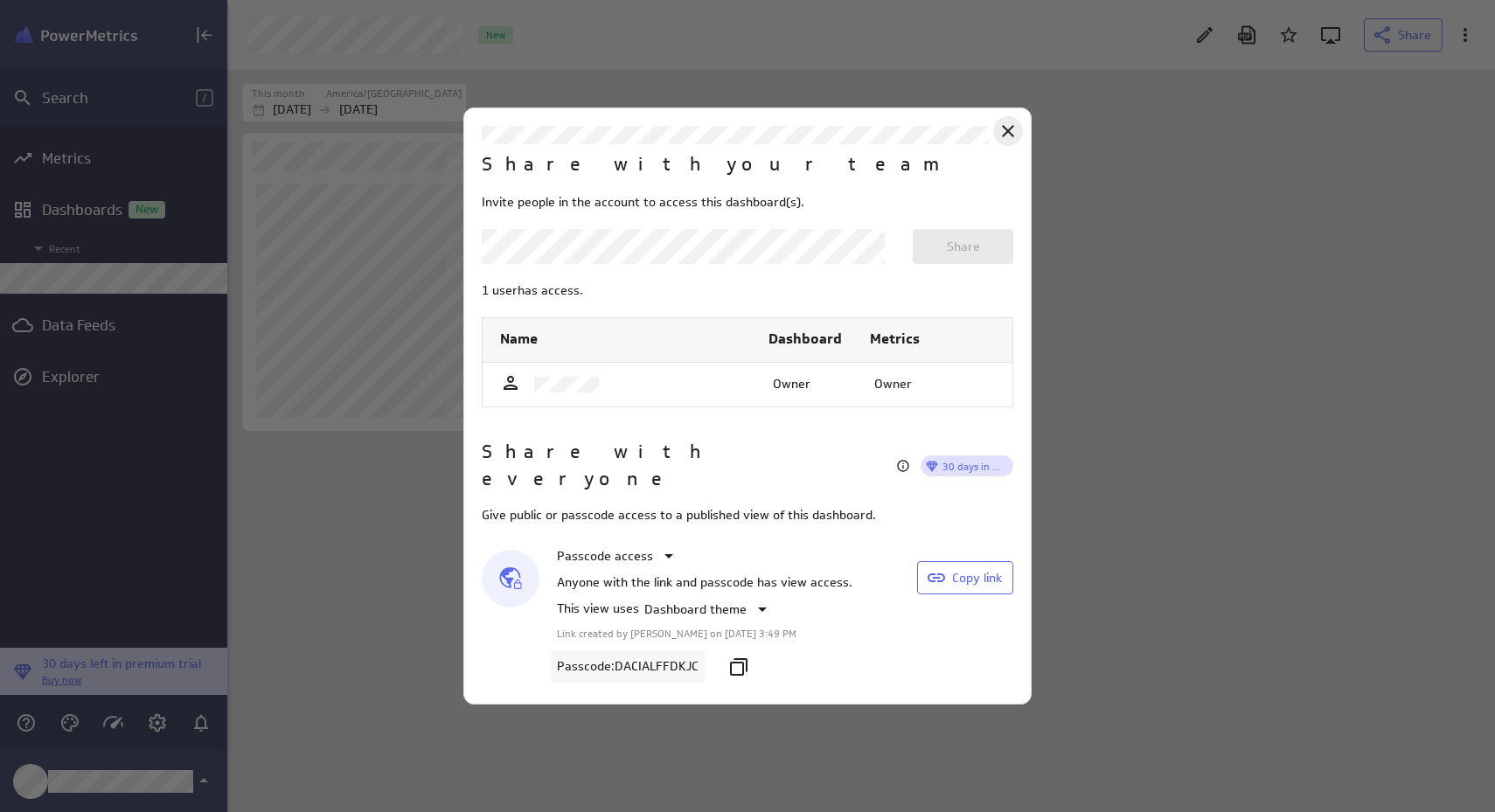
click at [1006, 142] on icon "Close" at bounding box center [1008, 131] width 21 height 21
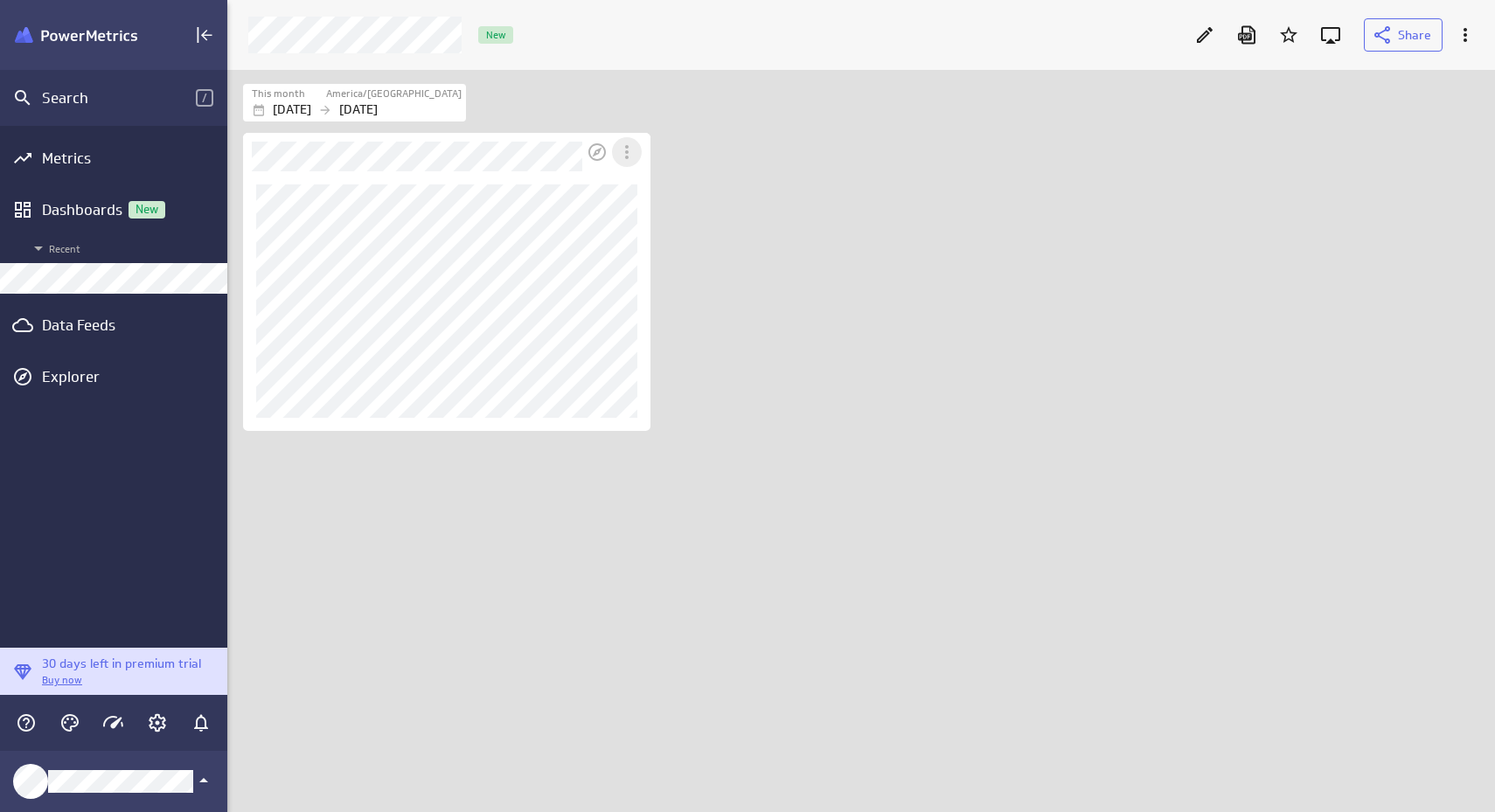
click at [629, 155] on icon "More actions" at bounding box center [627, 152] width 21 height 21
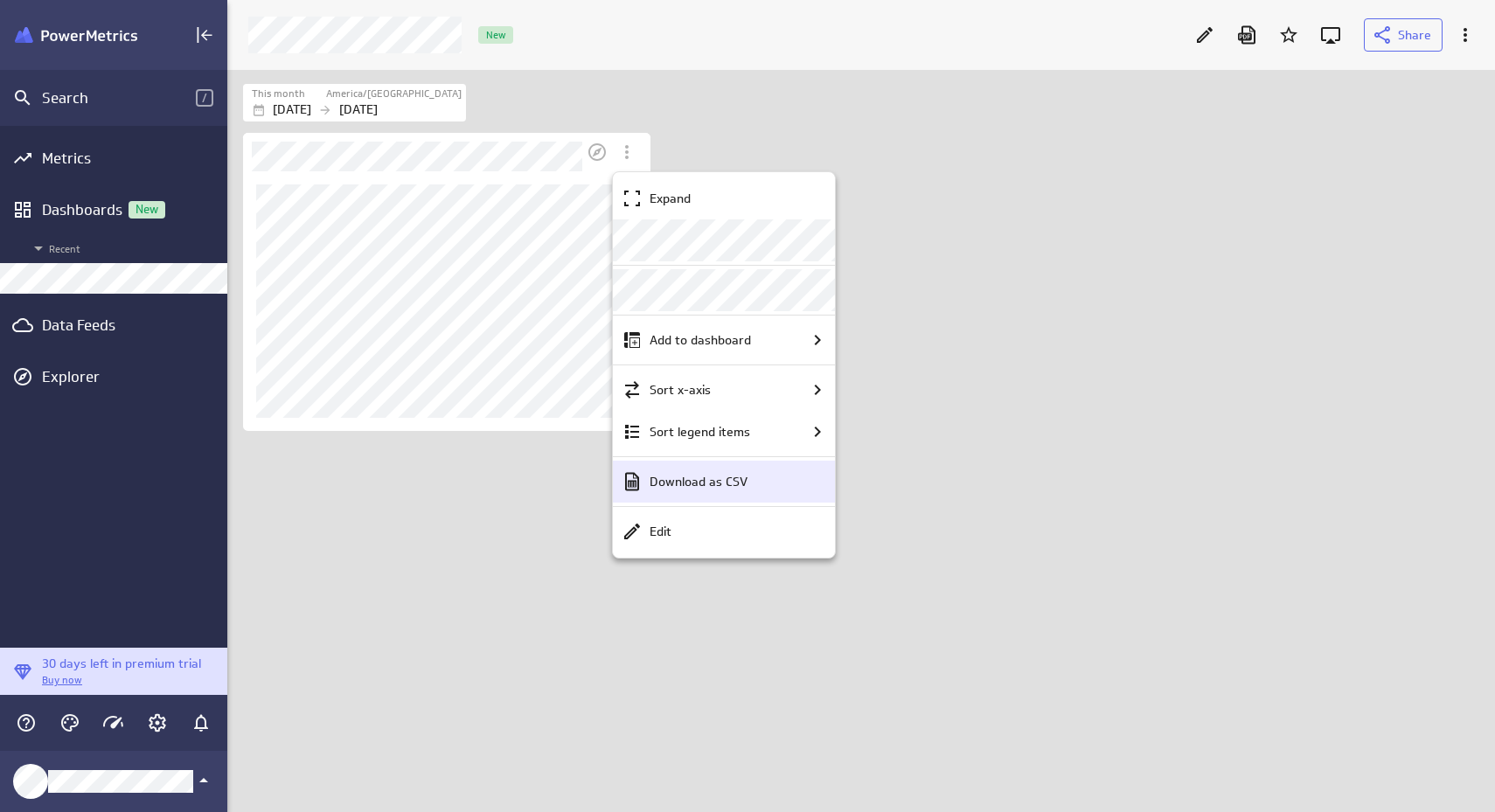
click at [756, 486] on div "Download as CSV" at bounding box center [732, 482] width 179 height 19
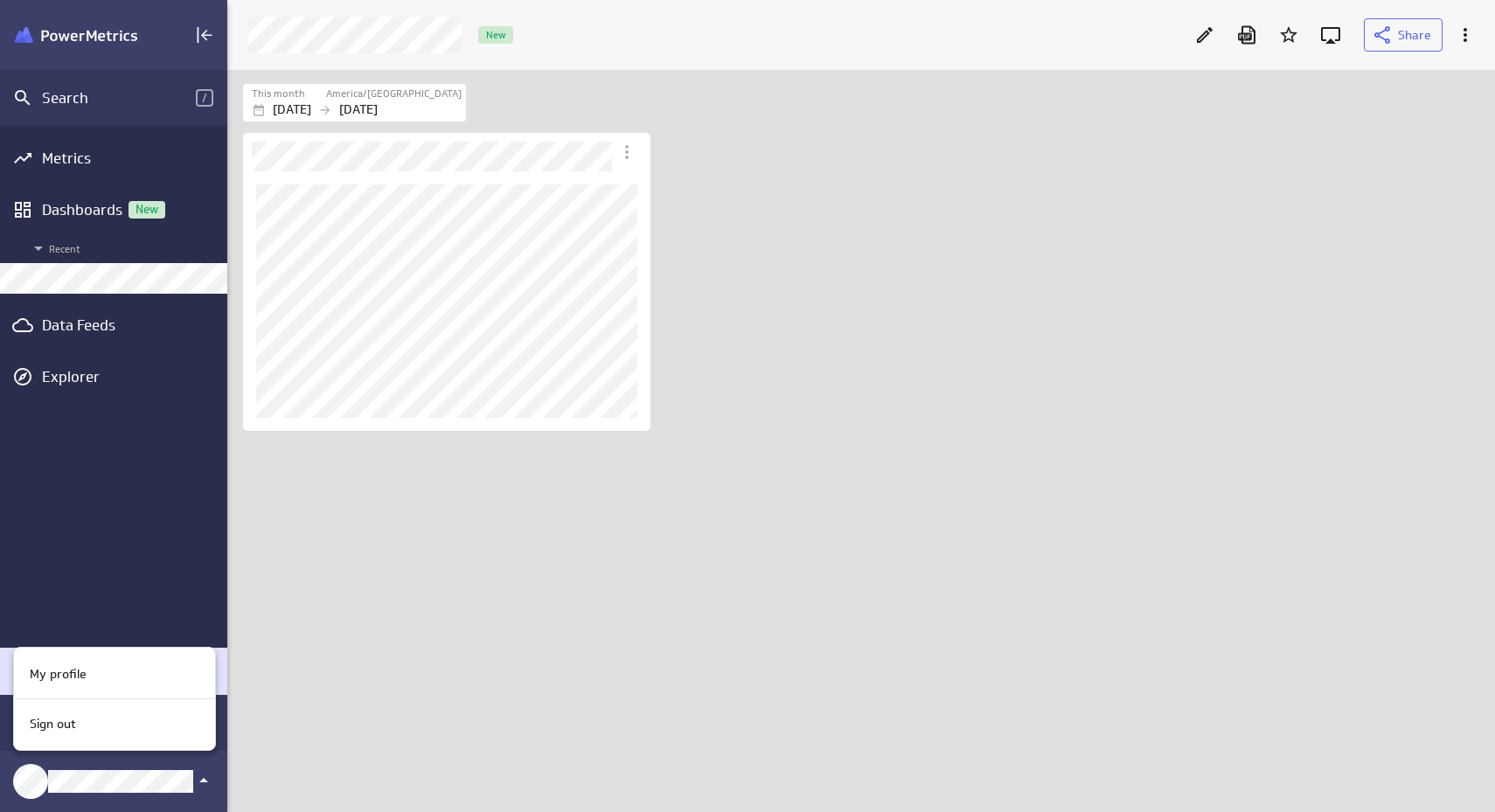
click at [107, 487] on div at bounding box center [747, 406] width 1495 height 812
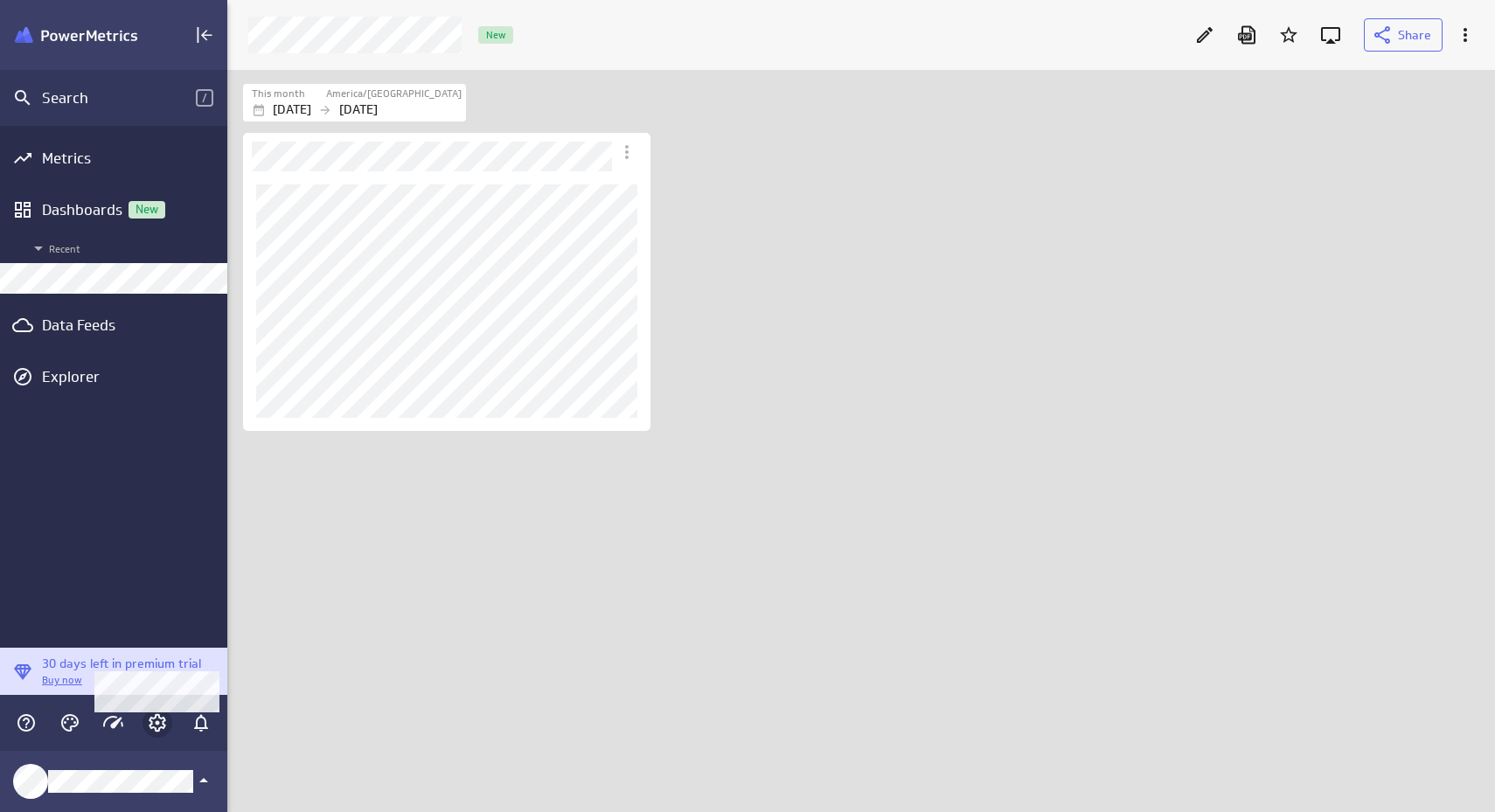
click at [162, 732] on icon "Account and settings" at bounding box center [157, 723] width 21 height 21
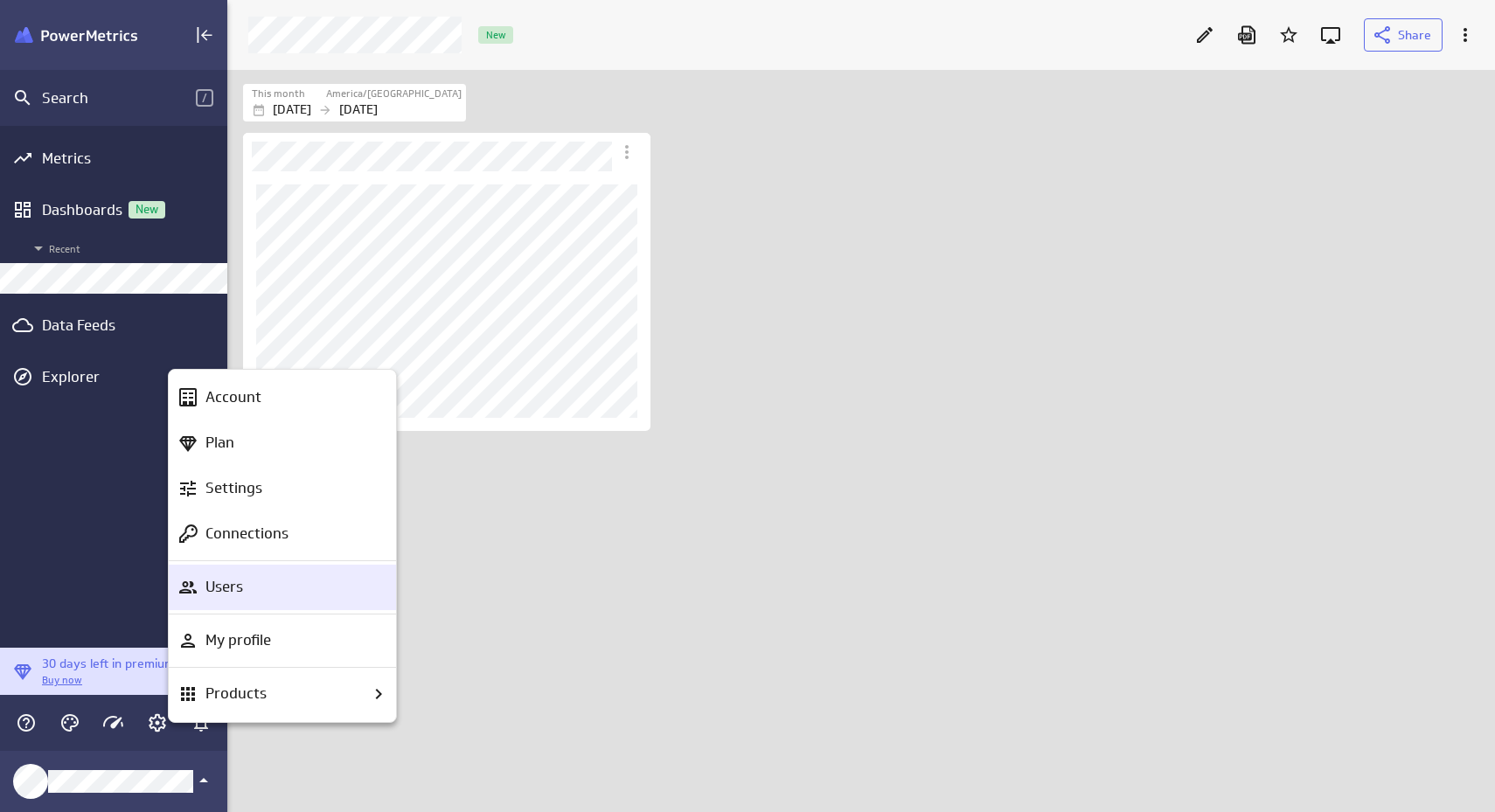
click at [281, 601] on div "Users" at bounding box center [282, 587] width 227 height 46
